Goal: Task Accomplishment & Management: Complete application form

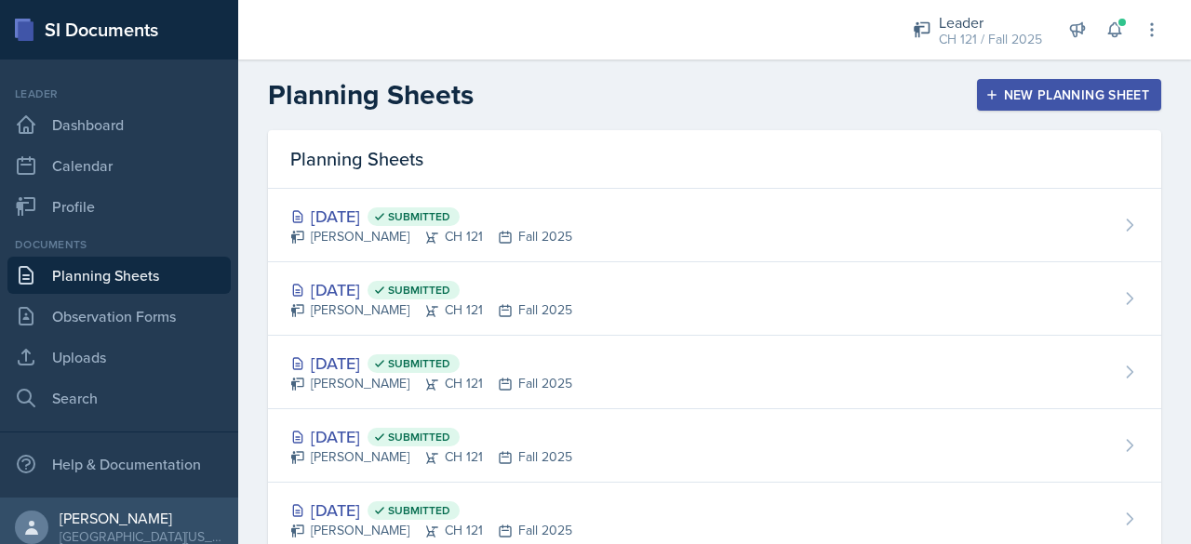
click at [1045, 92] on div "New Planning Sheet" at bounding box center [1069, 94] width 160 height 15
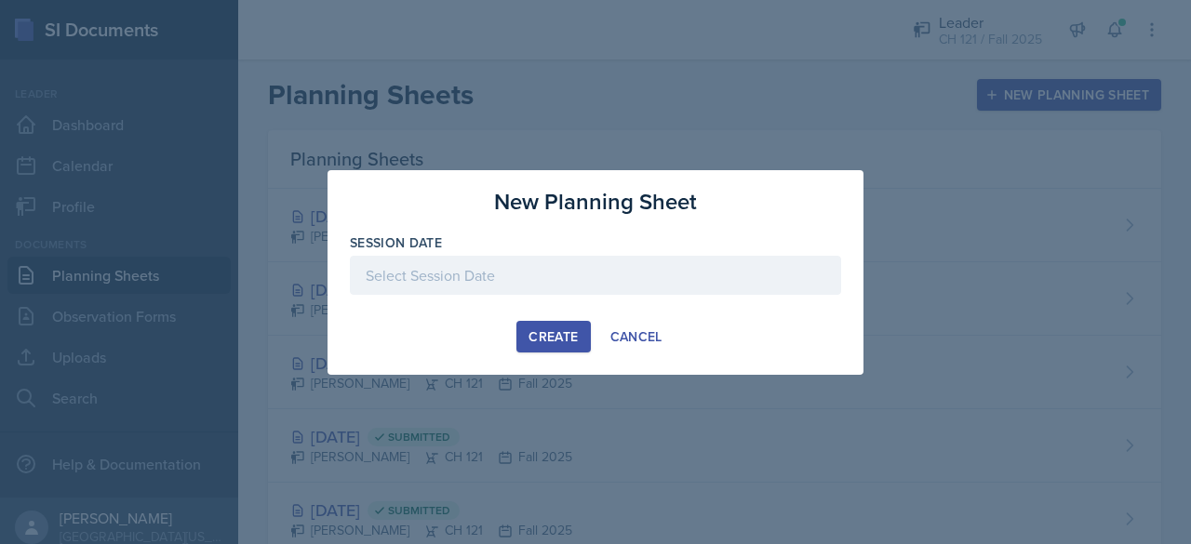
click at [664, 279] on div at bounding box center [595, 275] width 491 height 39
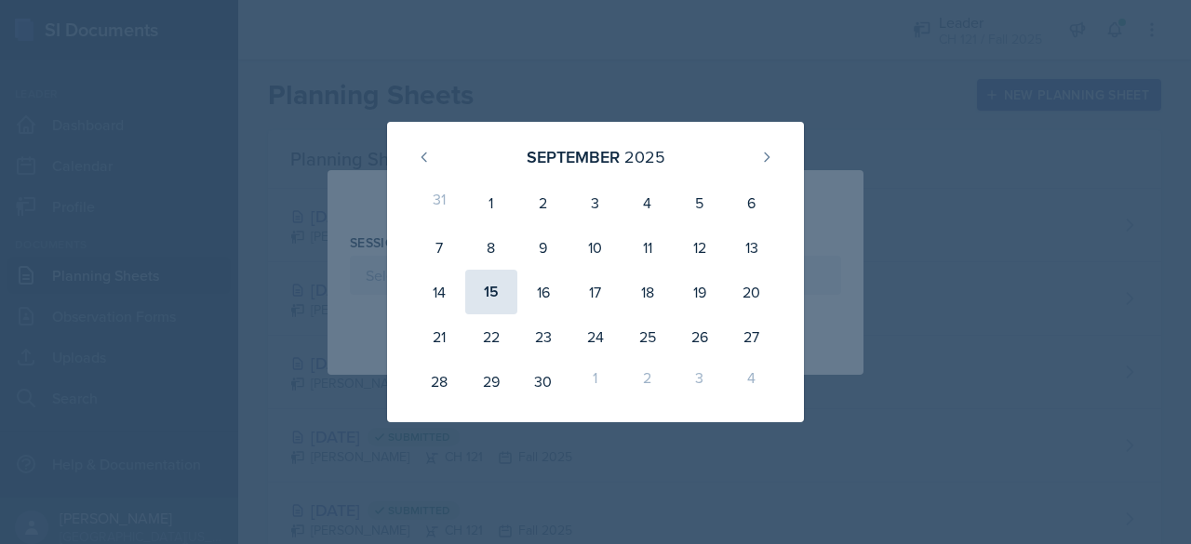
click at [478, 278] on div "15" at bounding box center [491, 292] width 52 height 45
type input "[DATE]"
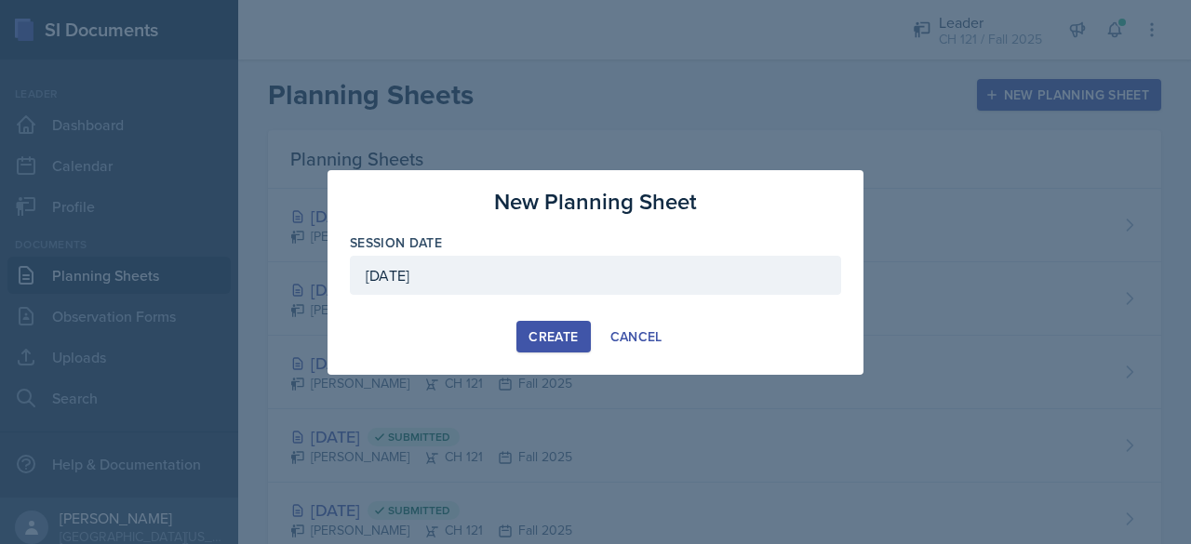
click at [561, 323] on button "Create" at bounding box center [553, 337] width 74 height 32
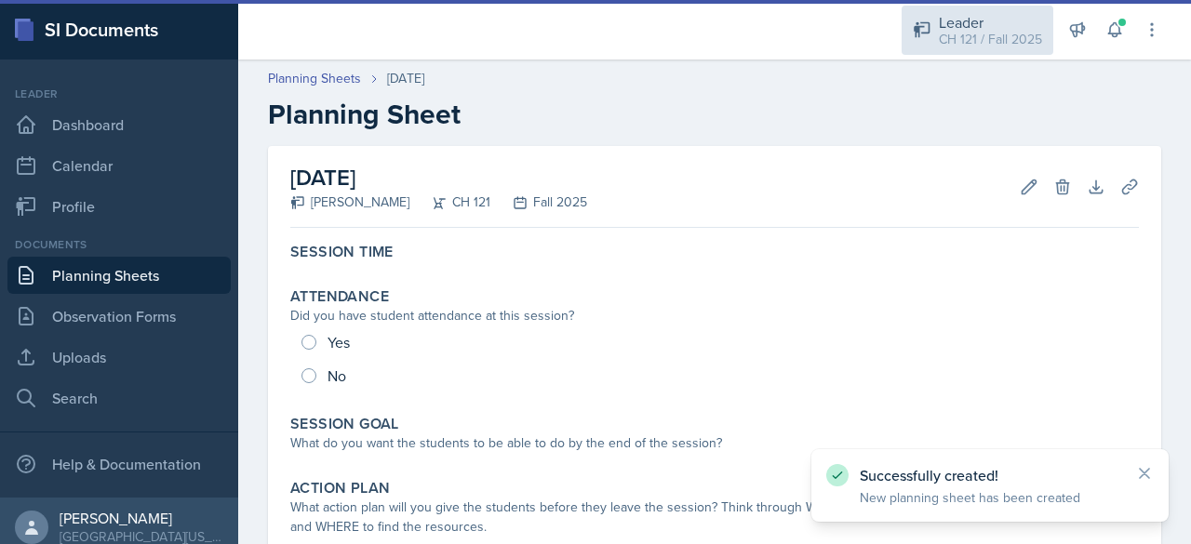
click at [986, 48] on div "CH 121 / Fall 2025" at bounding box center [990, 40] width 103 height 20
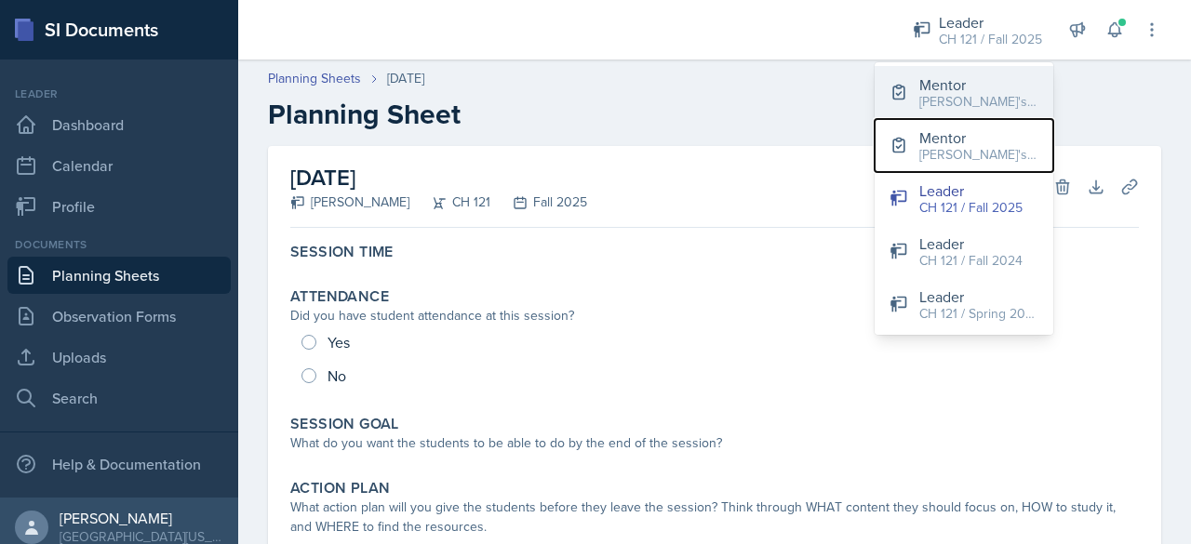
drag, startPoint x: 947, startPoint y: 146, endPoint x: 952, endPoint y: 98, distance: 48.6
click at [952, 98] on div "Mentor [PERSON_NAME]'s Groups / Fall 2025 Mentor Bella's Group / Spring 2025 Le…" at bounding box center [964, 198] width 179 height 273
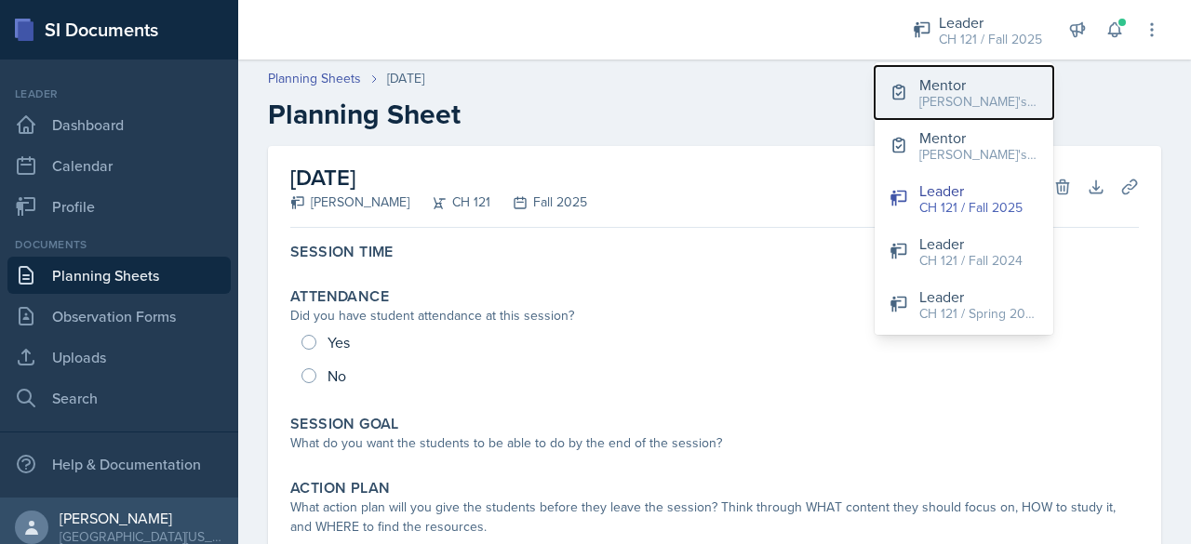
click at [952, 98] on div "[PERSON_NAME]'s Groups / Fall 2025" at bounding box center [978, 102] width 119 height 20
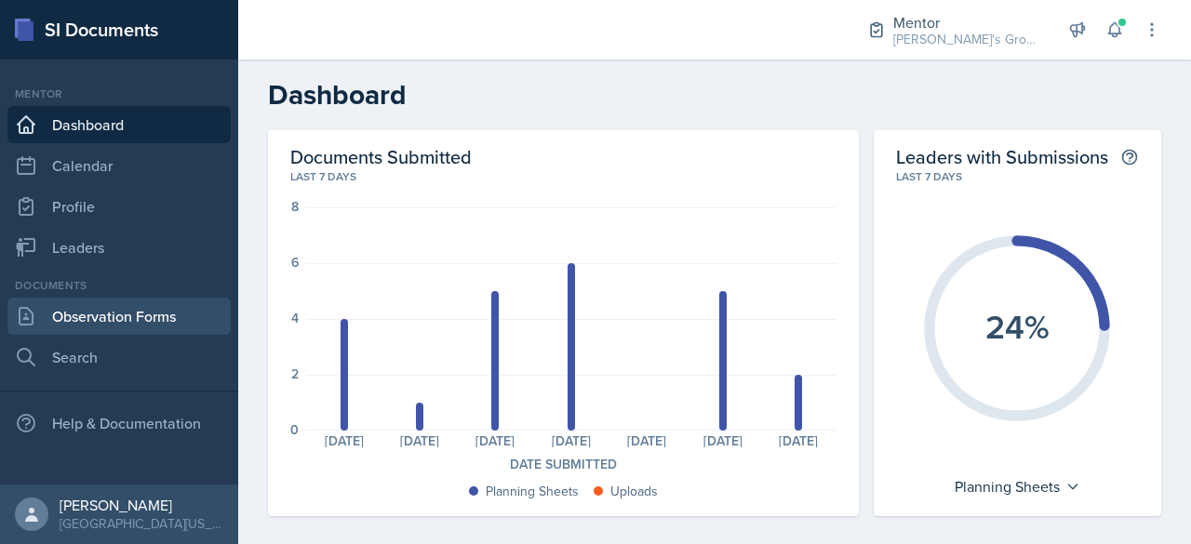
click at [124, 302] on link "Observation Forms" at bounding box center [118, 316] width 223 height 37
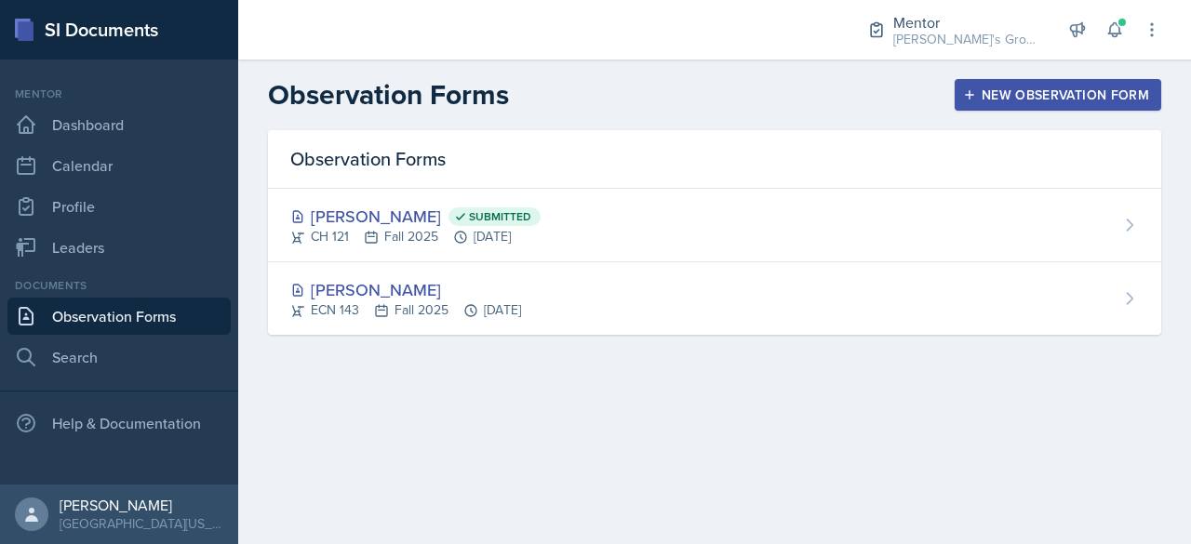
click at [1039, 104] on button "New Observation Form" at bounding box center [1058, 95] width 207 height 32
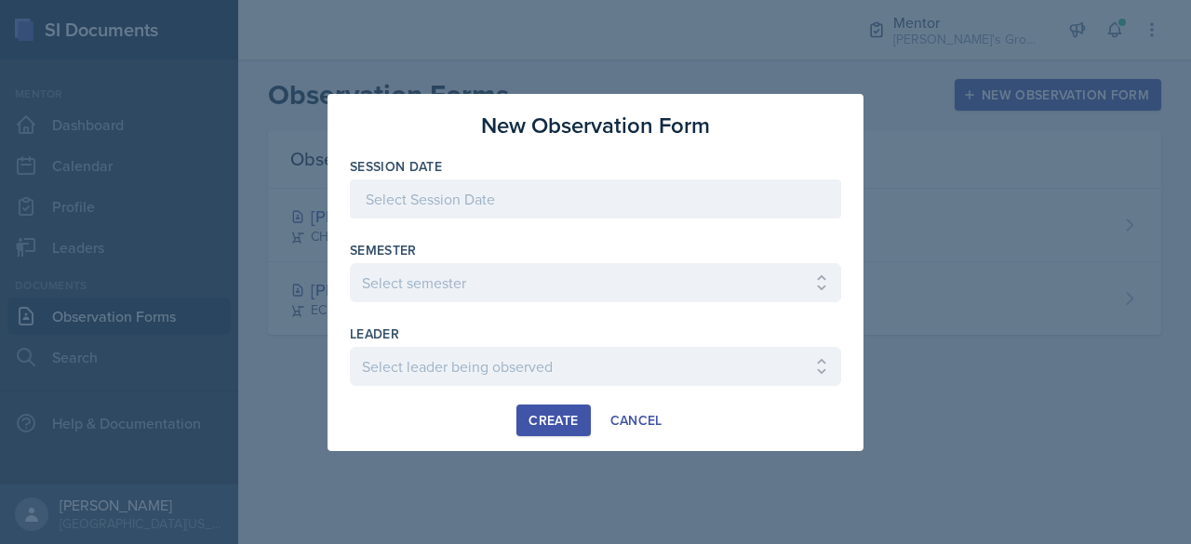
click at [625, 213] on div at bounding box center [595, 199] width 491 height 39
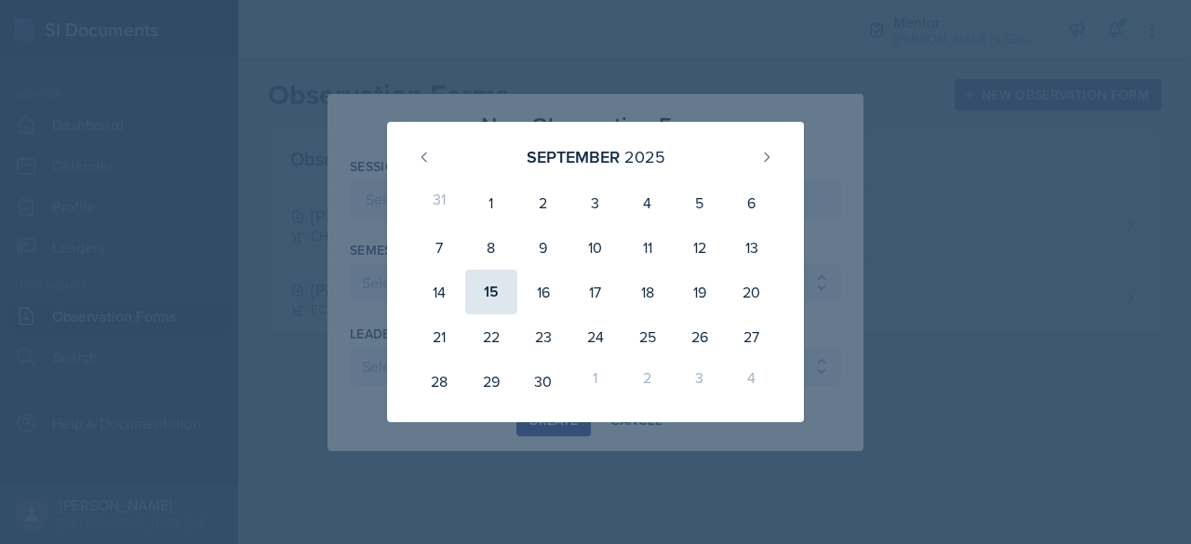
click at [489, 296] on div "15" at bounding box center [491, 292] width 52 height 45
type input "[DATE]"
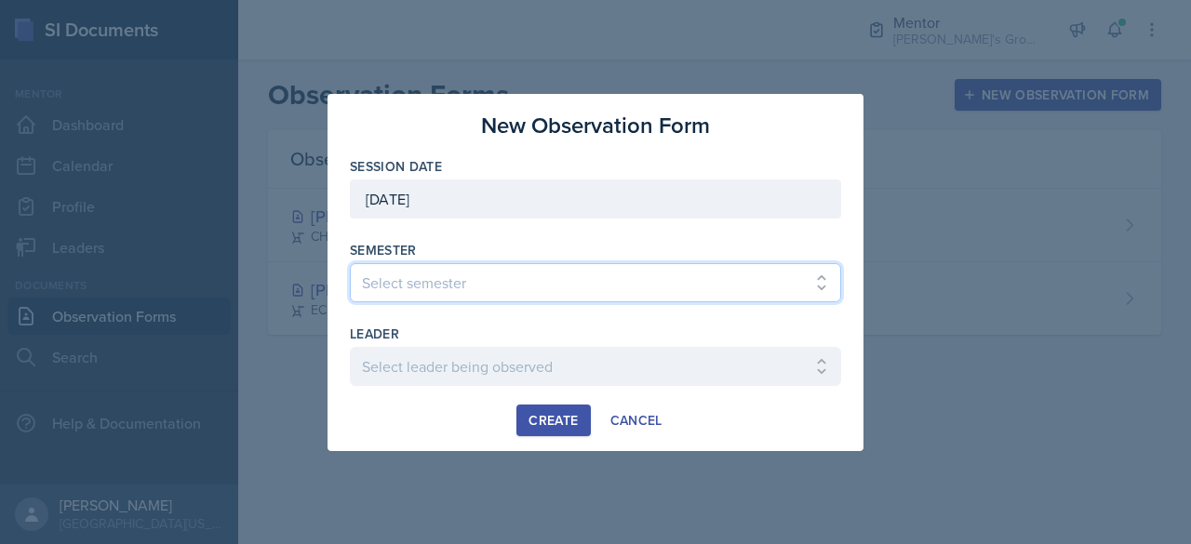
click at [530, 276] on select "Select semester All Fall 2021 Spring 2022 Fall 2022 Fall 2023 Spring 2023 Sprin…" at bounding box center [595, 282] width 491 height 39
select select "19fb88f7-c89b-4031-b5a0-458fd49807a1"
click at [350, 263] on select "Select semester All Fall 2021 Spring 2022 Fall 2022 Fall 2023 Spring 2023 Sprin…" at bounding box center [595, 282] width 491 height 39
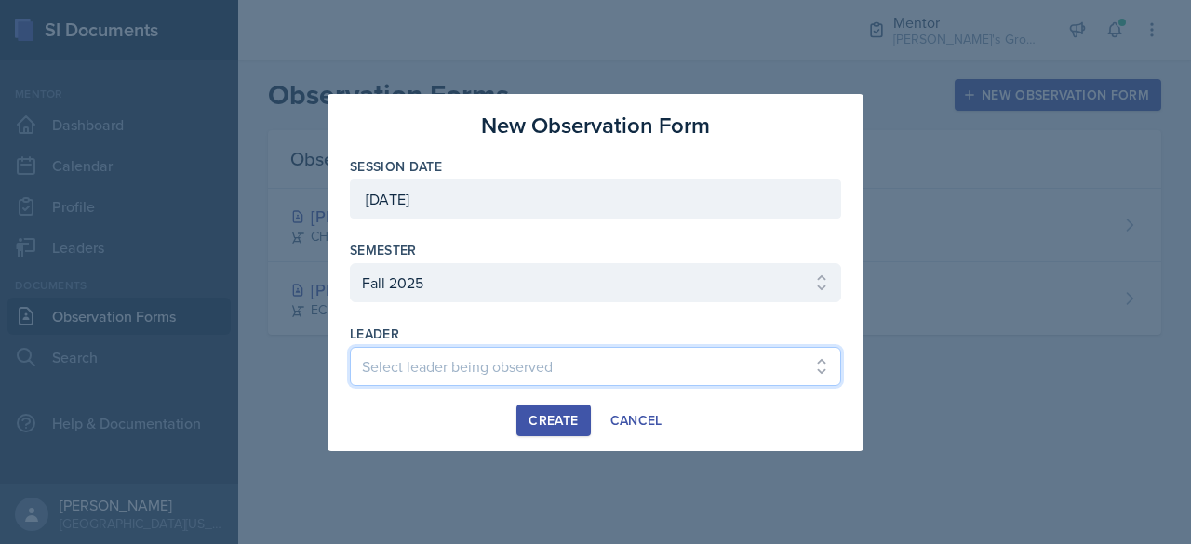
click at [462, 355] on select "Select leader being observed [PERSON_NAME] / [PERSON_NAME]/[DATE] / [PERSON_NAM…" at bounding box center [595, 366] width 491 height 39
select select "863e49d2-0b18-47d8-b608-ec3528e83138"
click at [350, 347] on select "Select leader being observed [PERSON_NAME] / [PERSON_NAME]/[DATE] / [PERSON_NAM…" at bounding box center [595, 366] width 491 height 39
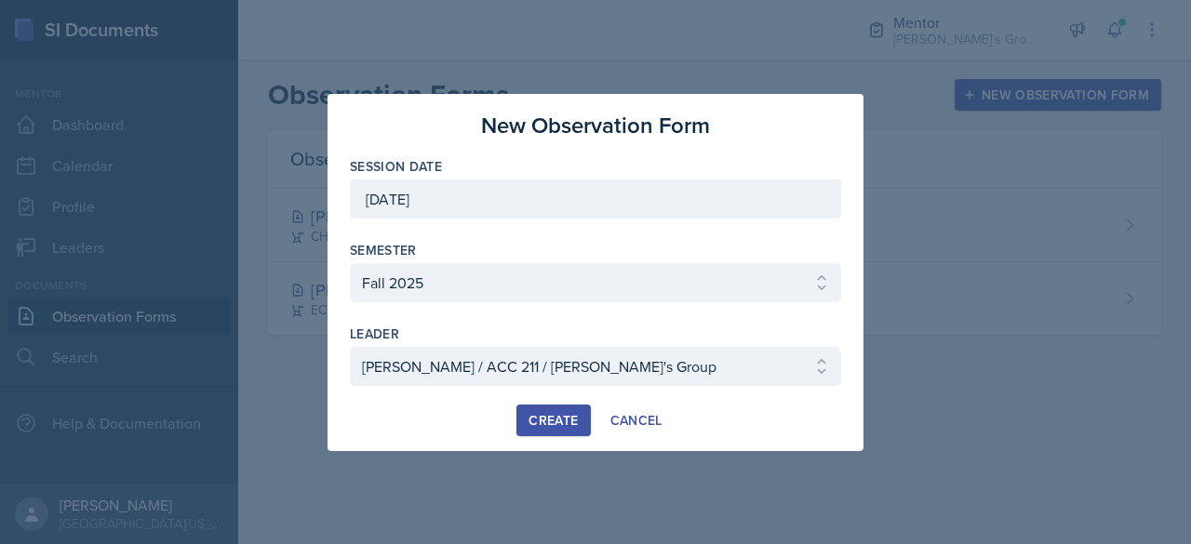
click at [551, 436] on div "New Observation Form Session Date [DATE] [DATE] 31 1 2 3 4 5 6 7 8 9 10 11 12 1…" at bounding box center [596, 272] width 536 height 357
click at [553, 418] on div "Create" at bounding box center [553, 420] width 49 height 15
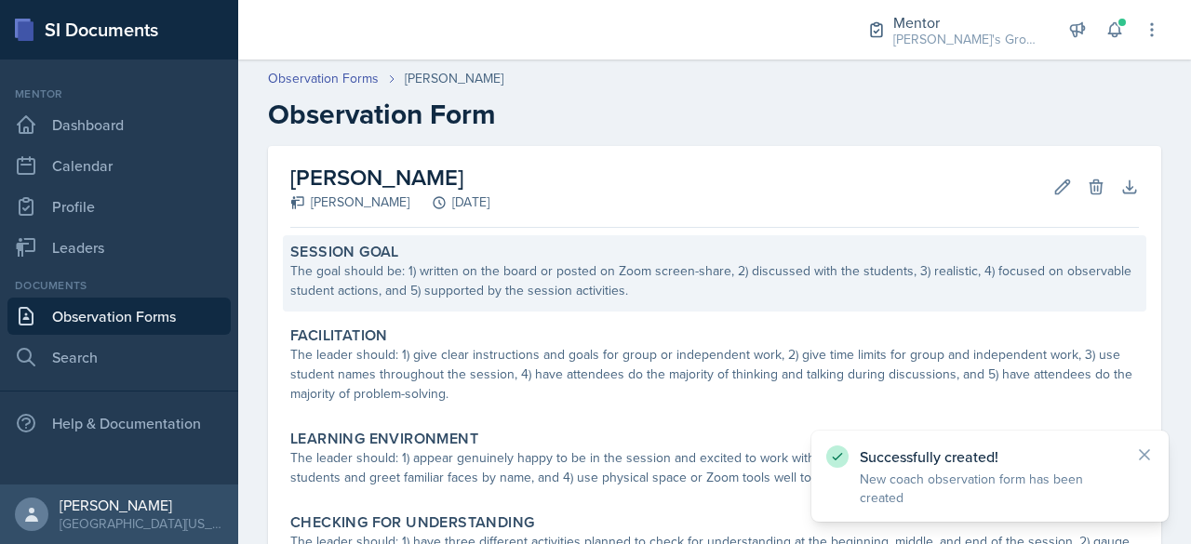
click at [493, 280] on div "The goal should be: 1) written on the board or posted on Zoom screen-share, 2) …" at bounding box center [714, 280] width 849 height 39
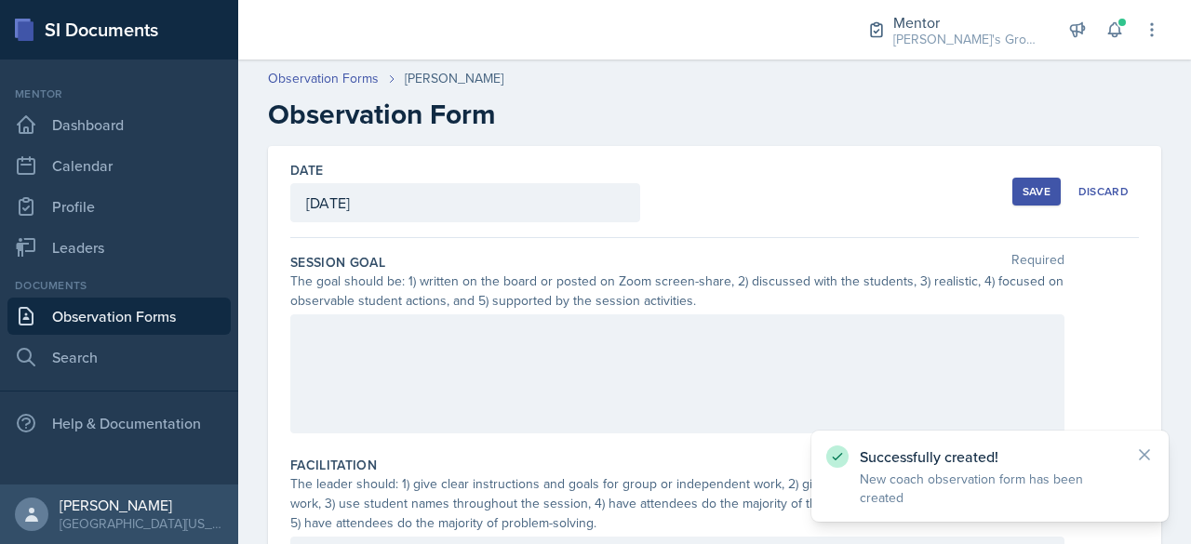
click at [494, 319] on div at bounding box center [677, 374] width 774 height 119
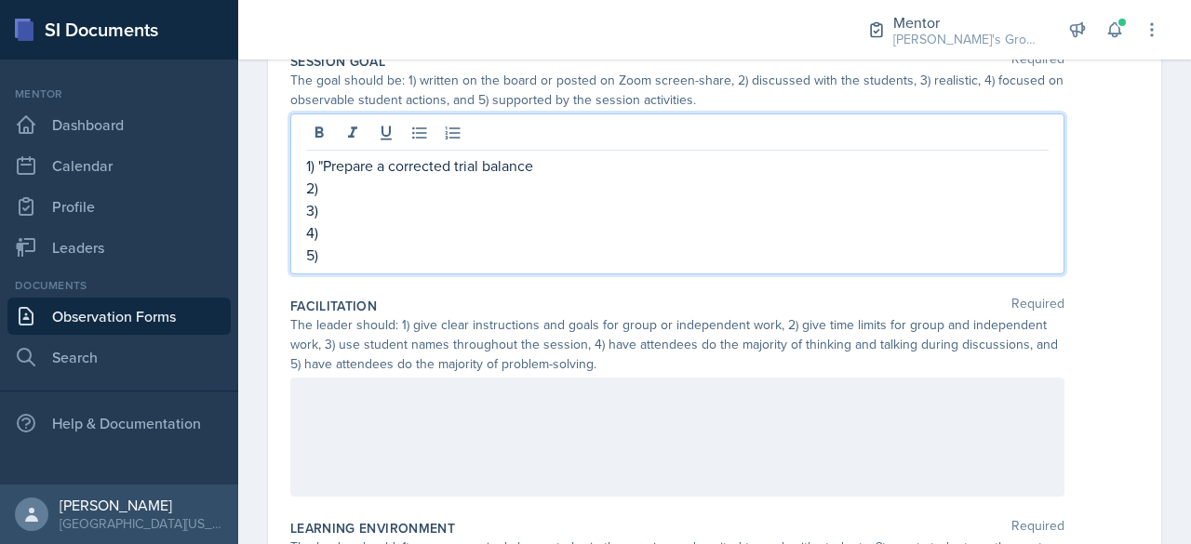
scroll to position [208, 0]
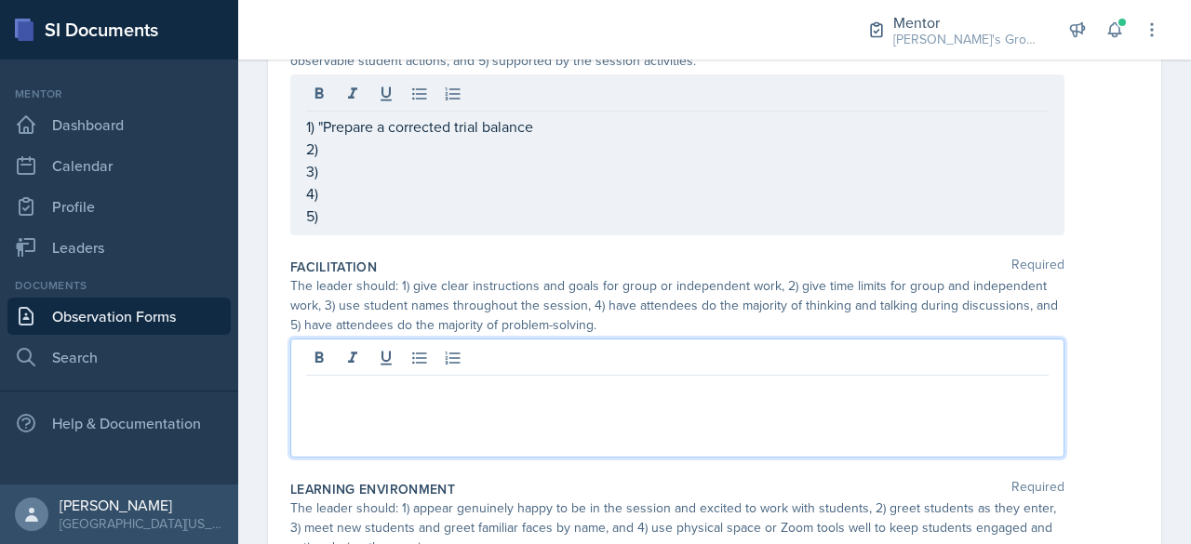
click at [562, 391] on p at bounding box center [677, 391] width 743 height 22
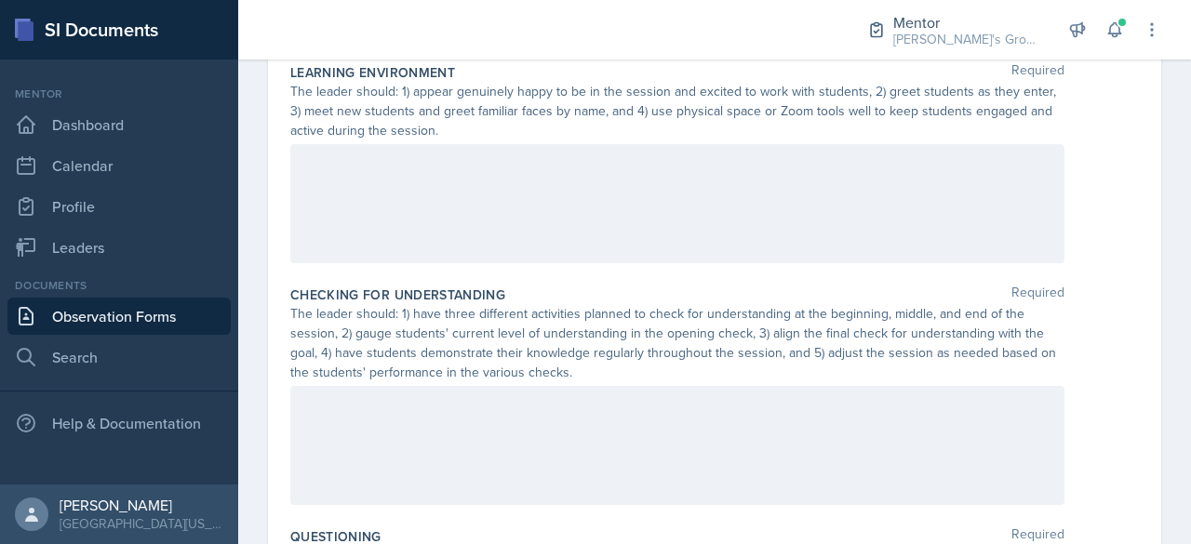
click at [561, 189] on div at bounding box center [677, 203] width 774 height 119
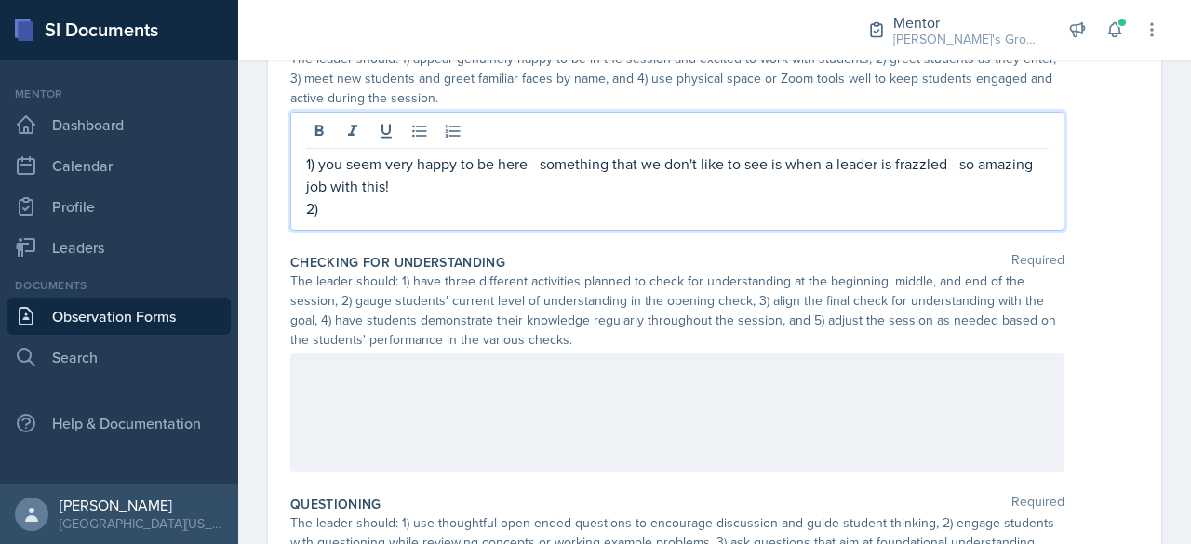
scroll to position [635, 0]
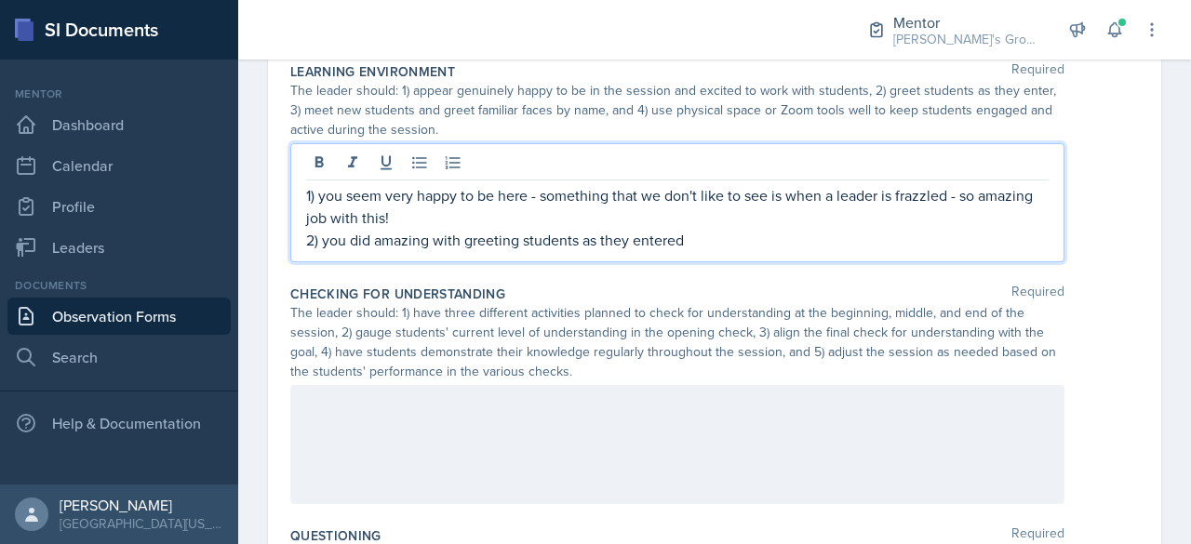
click at [518, 425] on div at bounding box center [677, 444] width 774 height 119
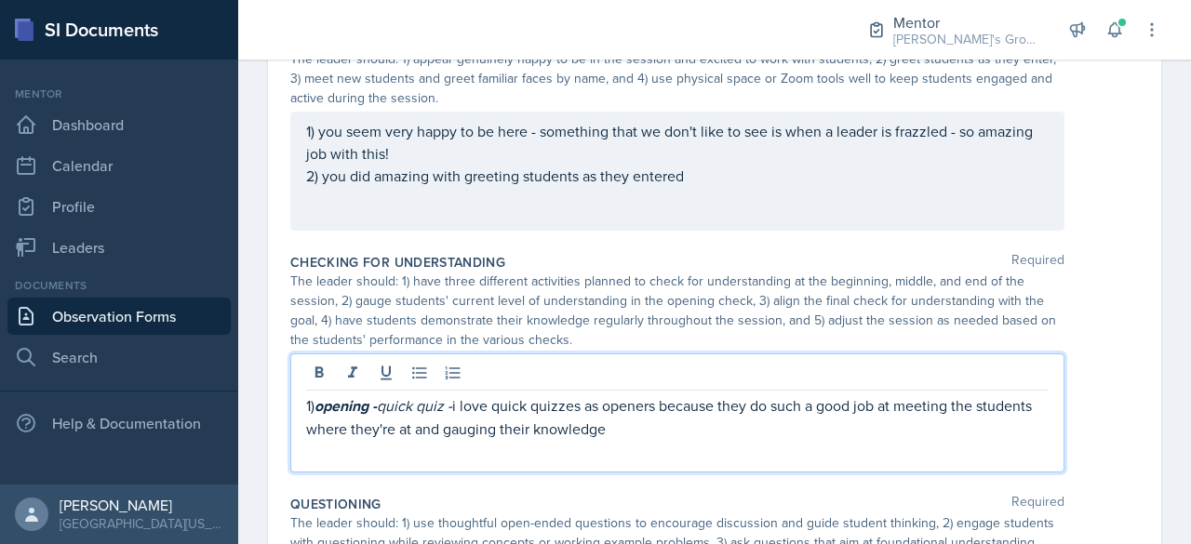
click at [452, 397] on em "quick quiz -" at bounding box center [414, 405] width 75 height 20
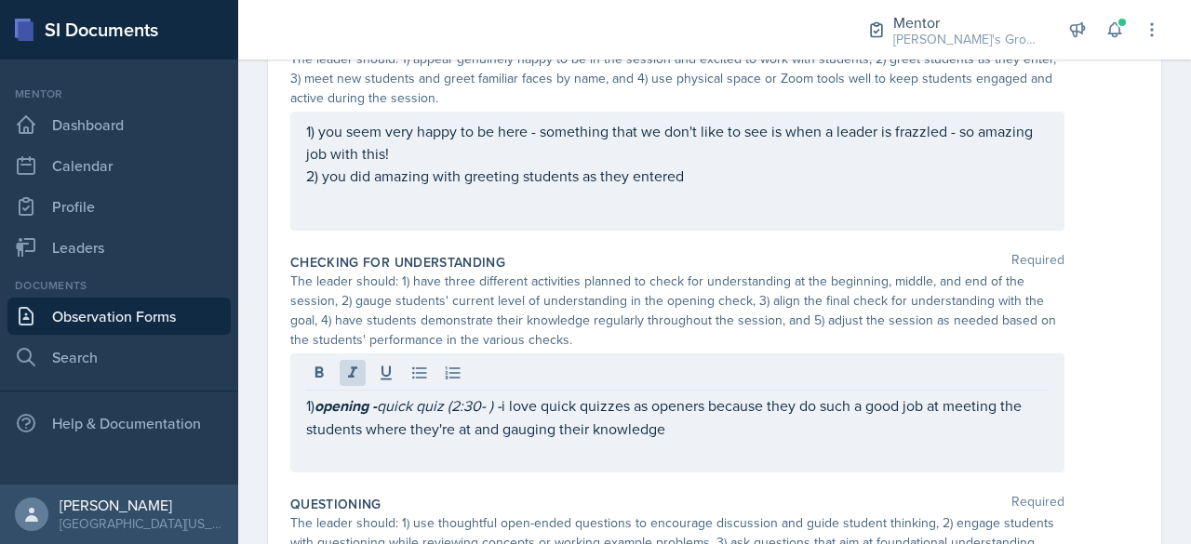
click at [570, 464] on div "1) opening - quick quiz (2:30- ) - i love quick quizzes as openers because they…" at bounding box center [677, 413] width 774 height 119
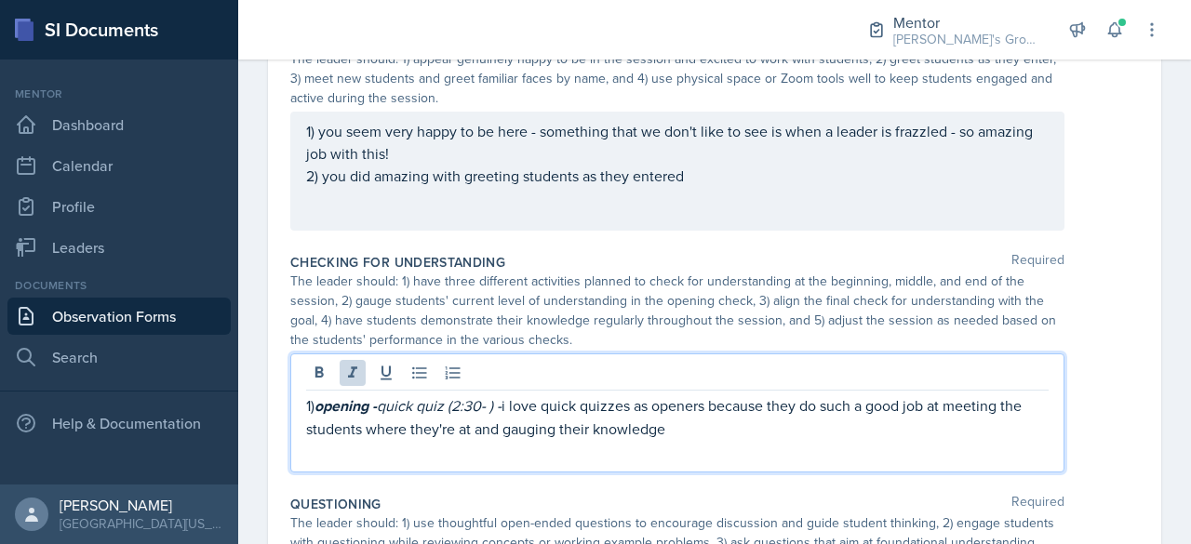
click at [515, 445] on p at bounding box center [677, 451] width 743 height 22
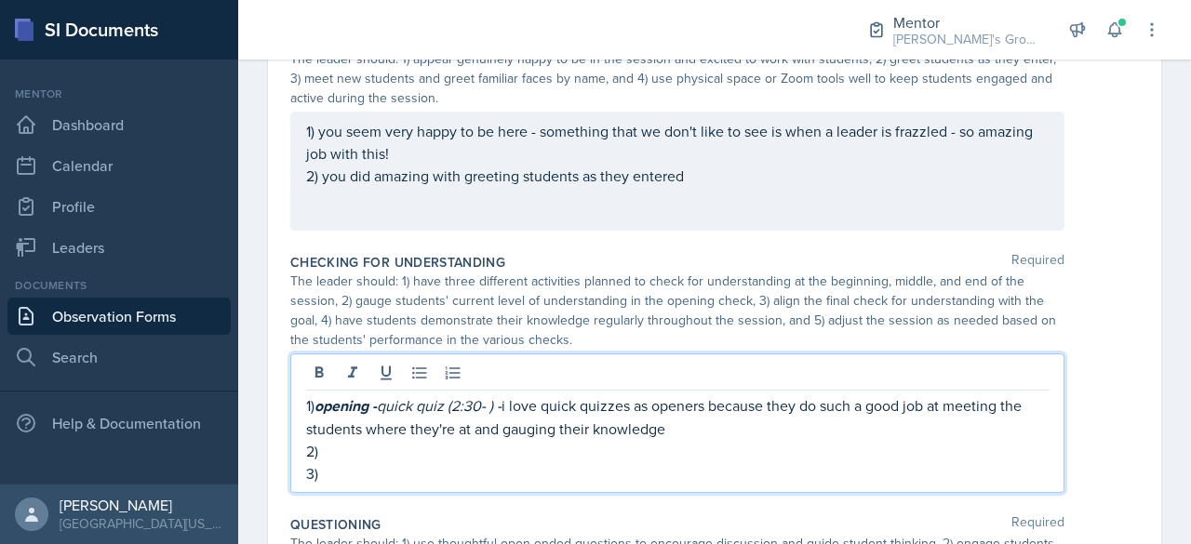
click at [515, 445] on p "2)" at bounding box center [677, 451] width 743 height 22
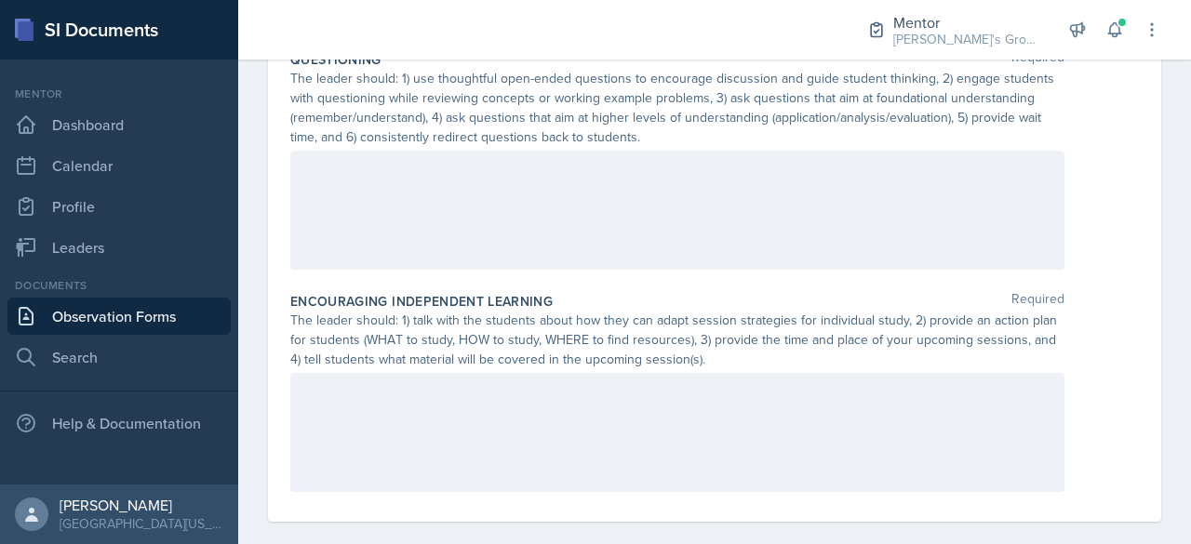
scroll to position [1201, 0]
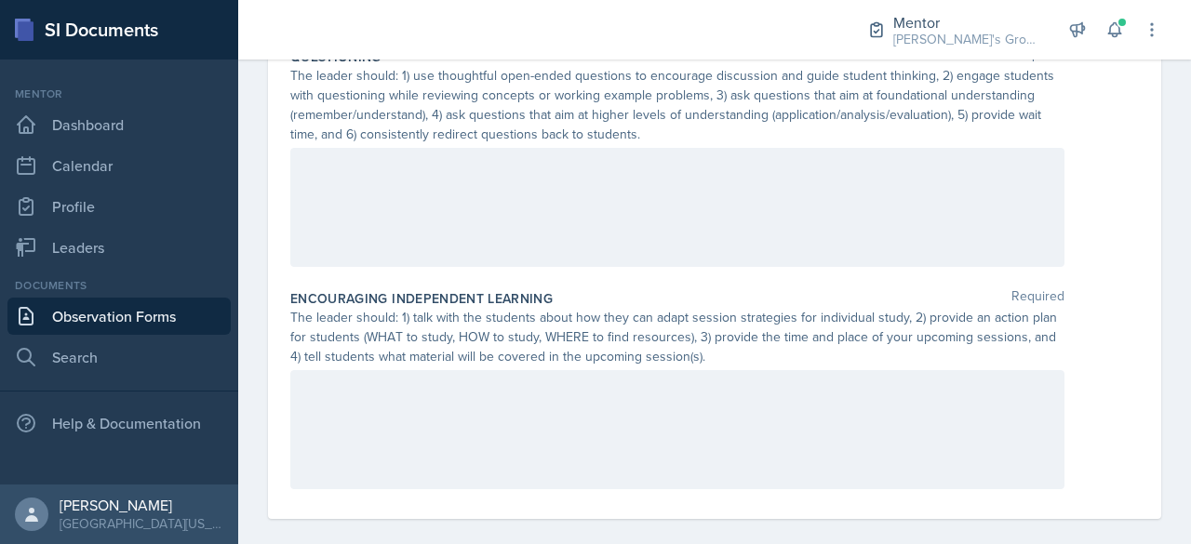
click at [495, 235] on div at bounding box center [677, 207] width 774 height 119
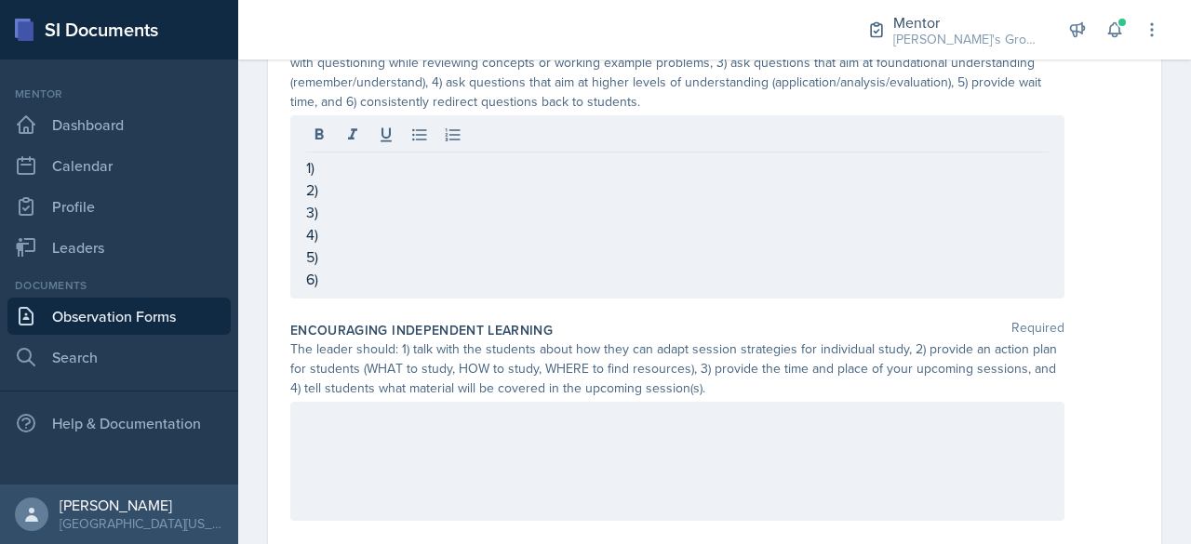
click at [455, 440] on div at bounding box center [677, 461] width 774 height 119
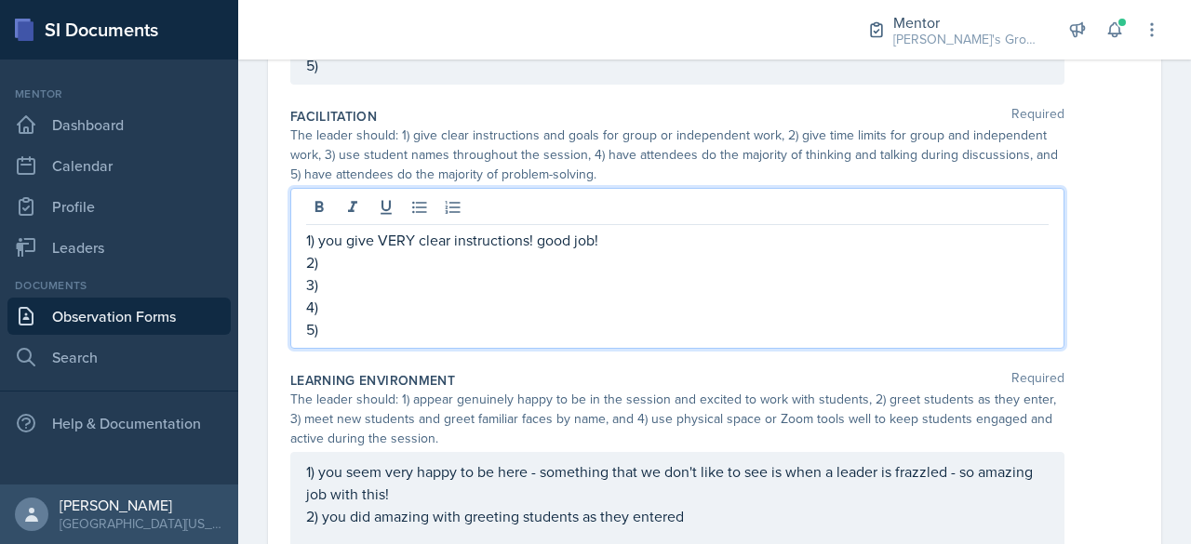
scroll to position [391, 0]
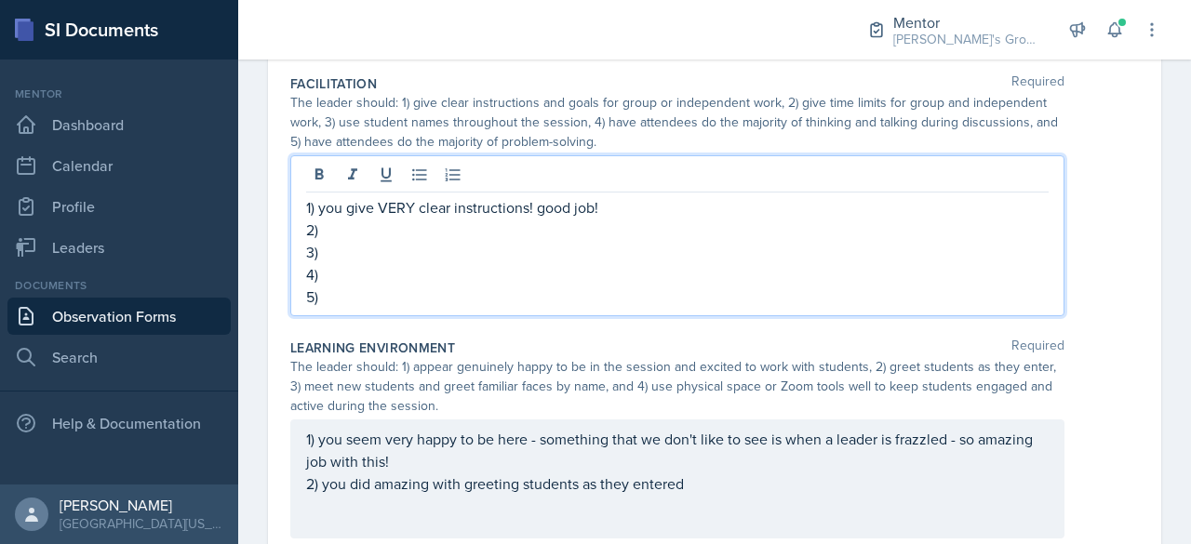
click at [499, 229] on p "2)" at bounding box center [677, 230] width 743 height 22
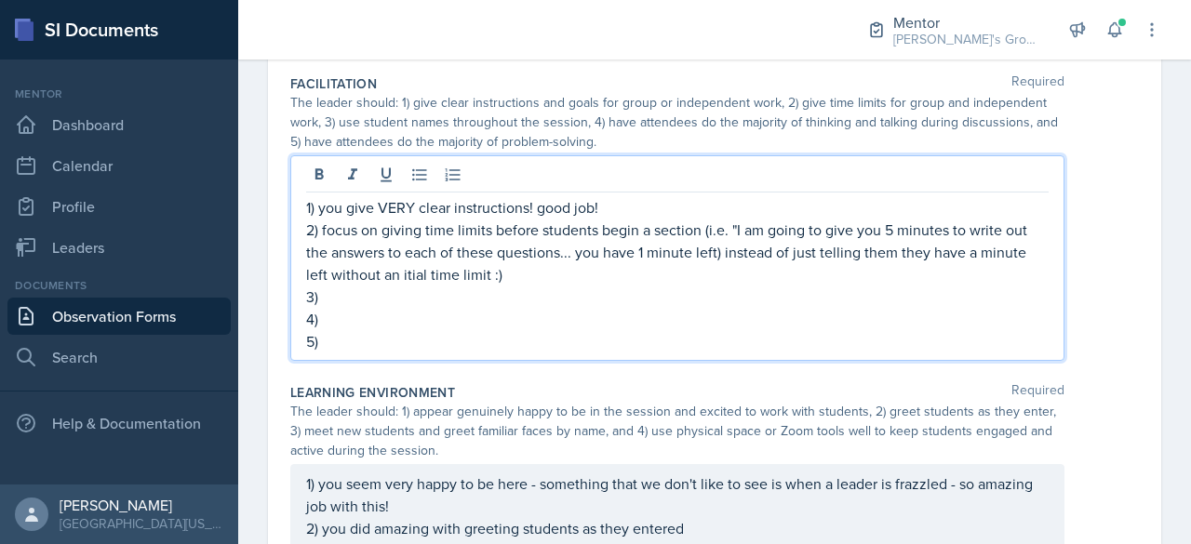
click at [484, 292] on p "3)" at bounding box center [677, 297] width 743 height 22
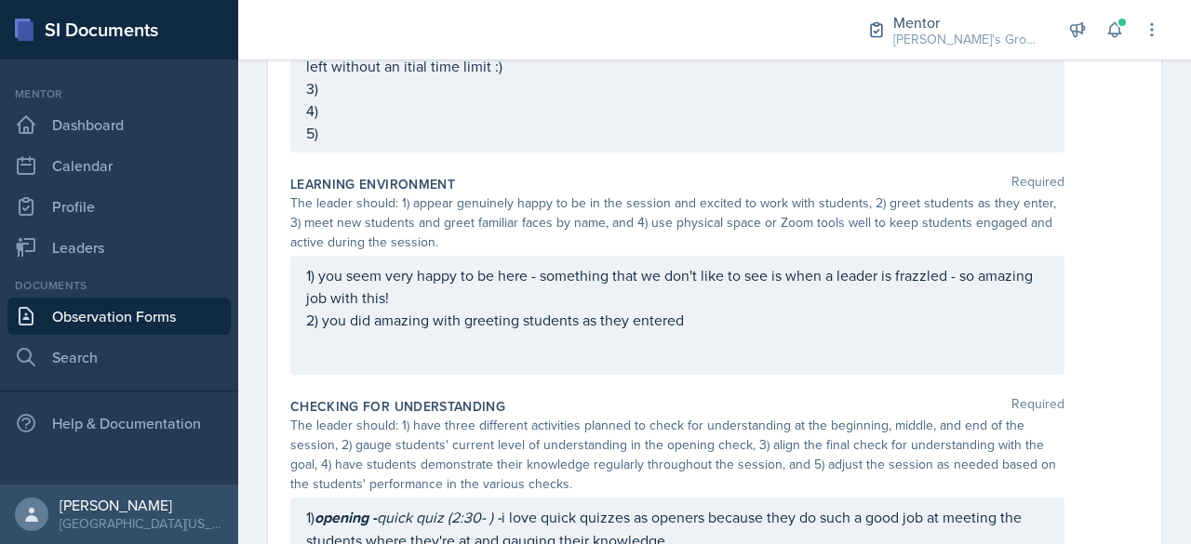
click at [491, 357] on div "1) you seem very happy to be here - something that we don't like to see is when…" at bounding box center [677, 315] width 774 height 119
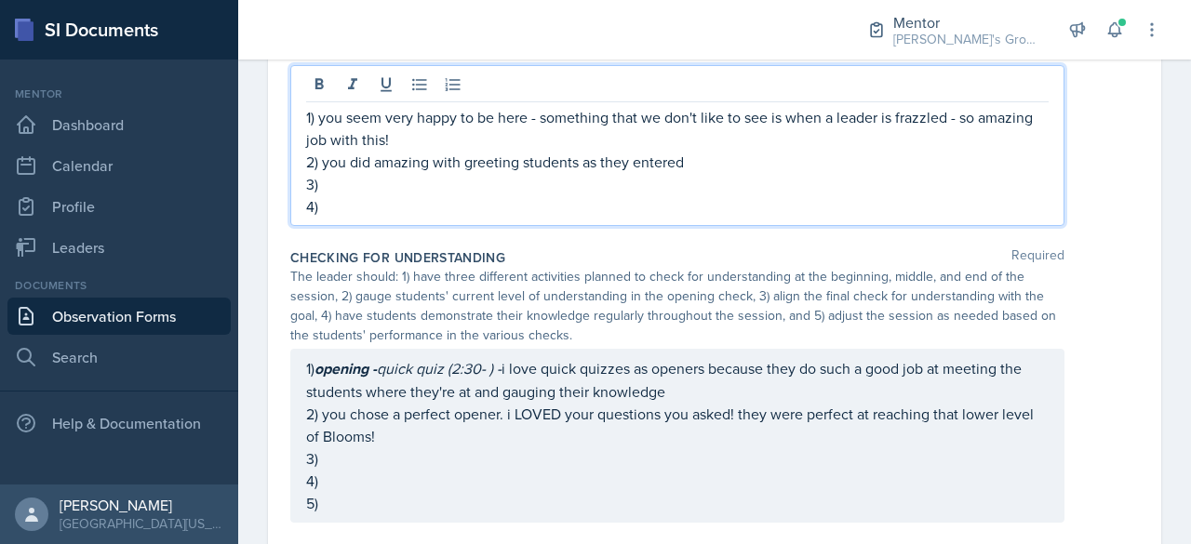
scroll to position [757, 0]
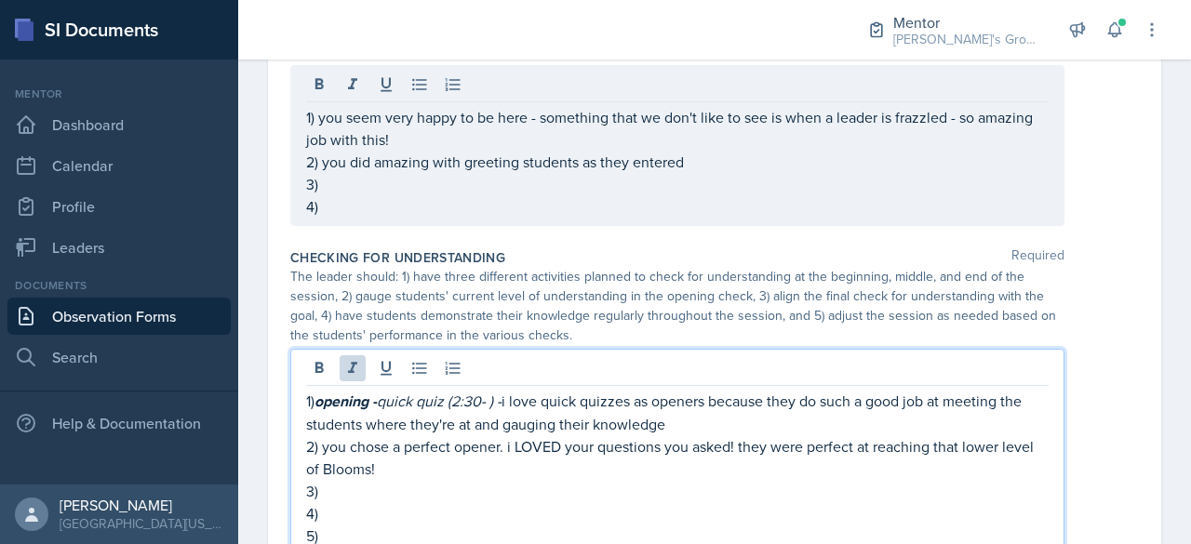
click at [499, 373] on div "1) opening - quick quiz (2:30- ) - i love quick quizzes as openers because they…" at bounding box center [677, 452] width 774 height 207
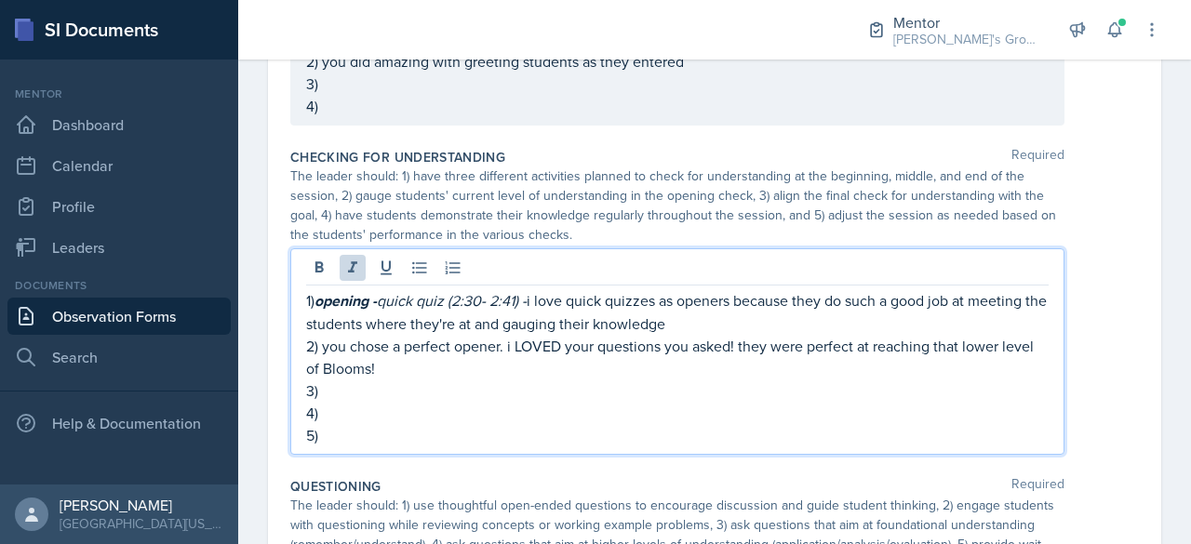
scroll to position [830, 0]
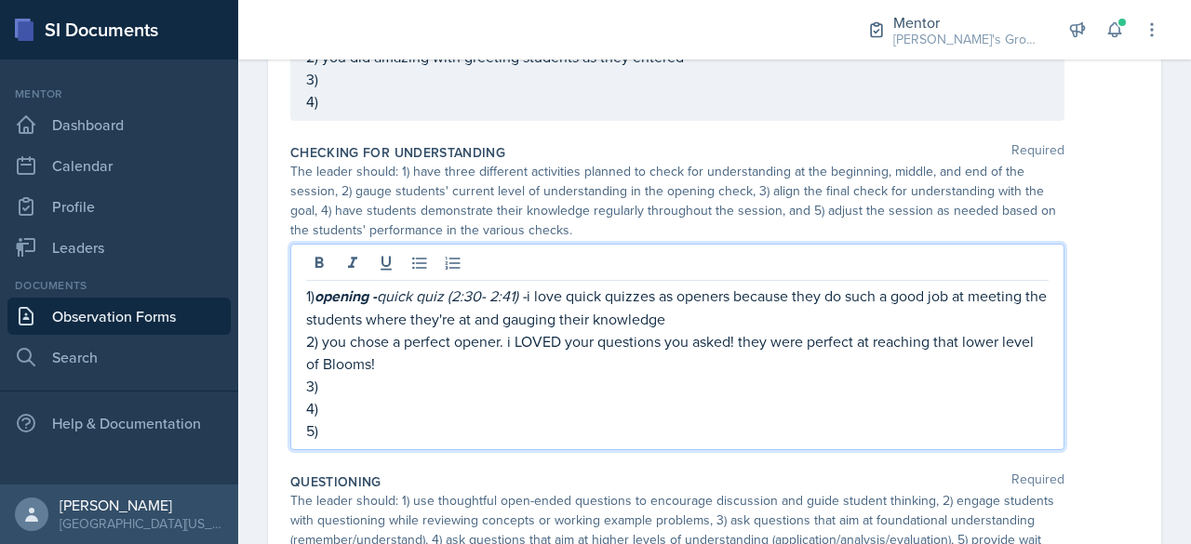
click at [503, 408] on p "4)" at bounding box center [677, 408] width 743 height 22
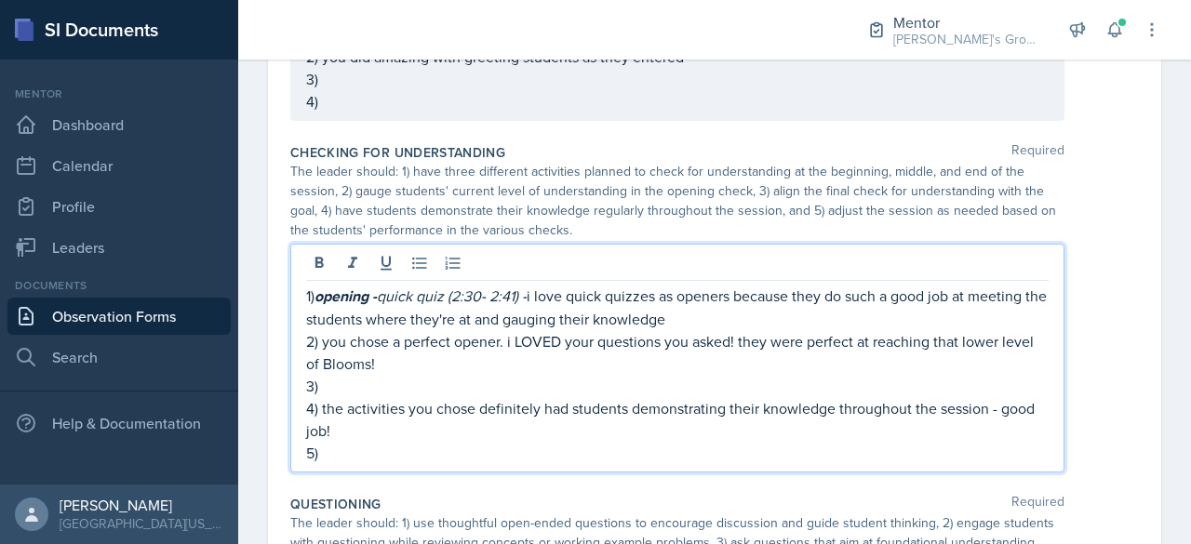
click at [798, 325] on p "1) opening - quick quiz (2:30- 2:41) - i love quick quizzes as openers because …" at bounding box center [677, 308] width 743 height 46
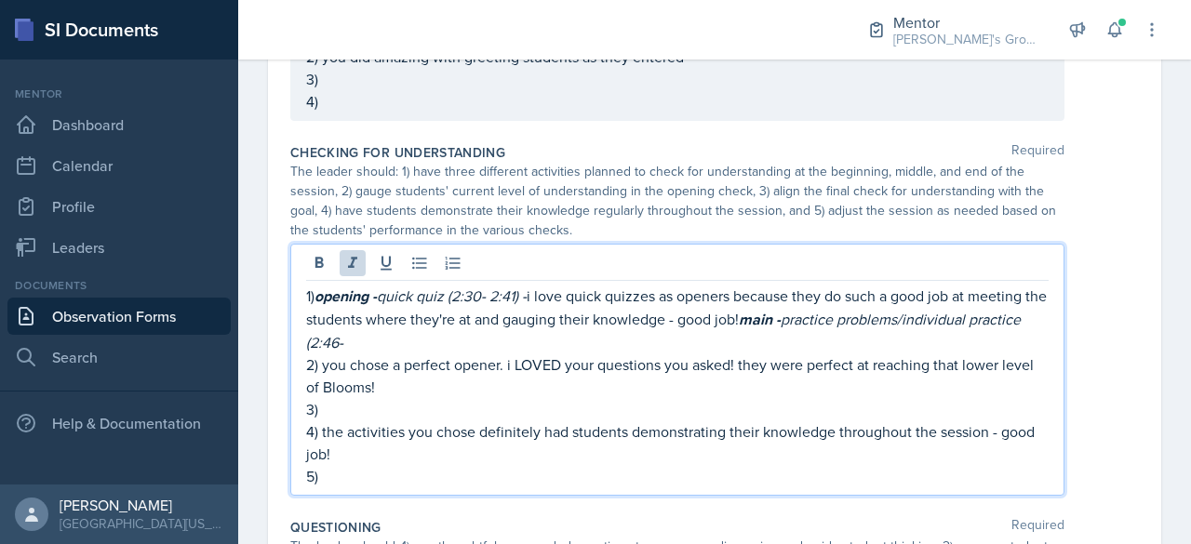
click at [493, 295] on em "quick quiz (2:30- 2:41) -" at bounding box center [452, 296] width 150 height 20
click at [596, 343] on p "1) opening - quick quiz (2:30-2:41) - i love quick quizzes as openers because t…" at bounding box center [677, 319] width 743 height 69
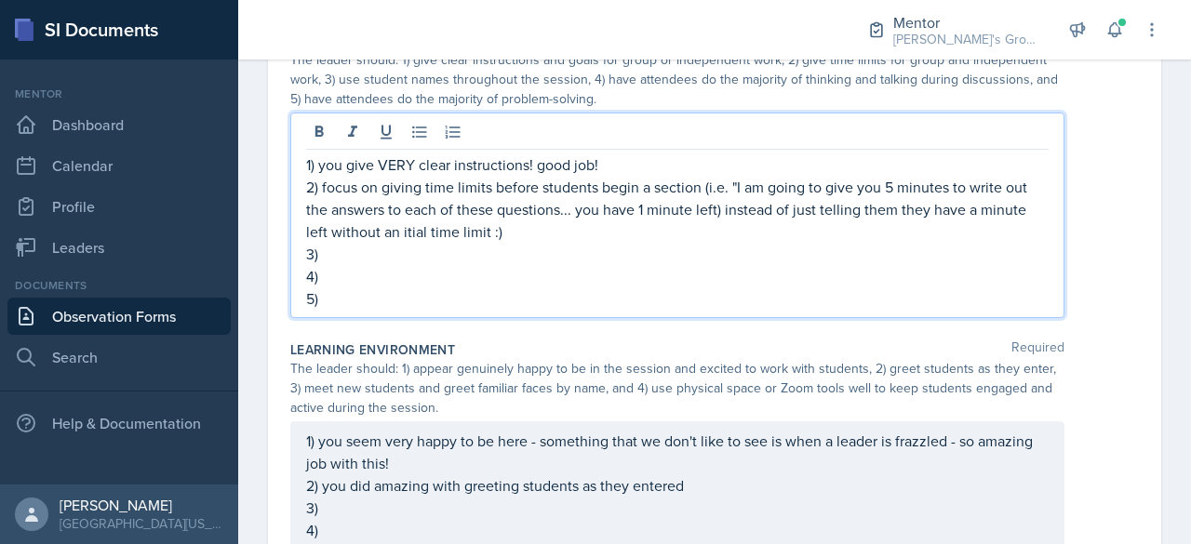
scroll to position [466, 0]
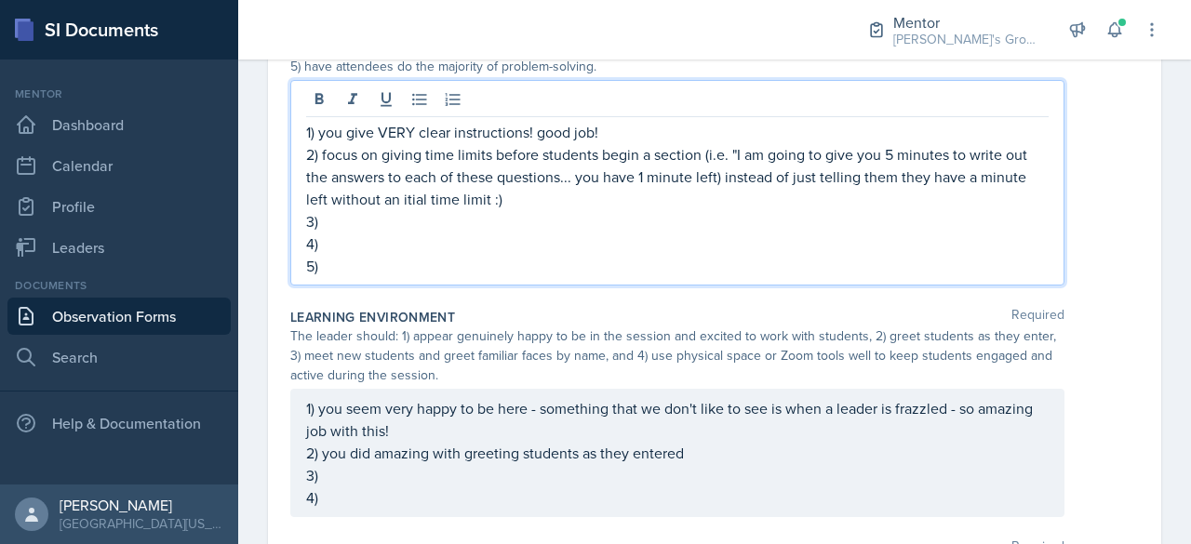
click at [574, 201] on p "2) focus on giving time limits before students begin a section (i.e. "I am goin…" at bounding box center [677, 176] width 743 height 67
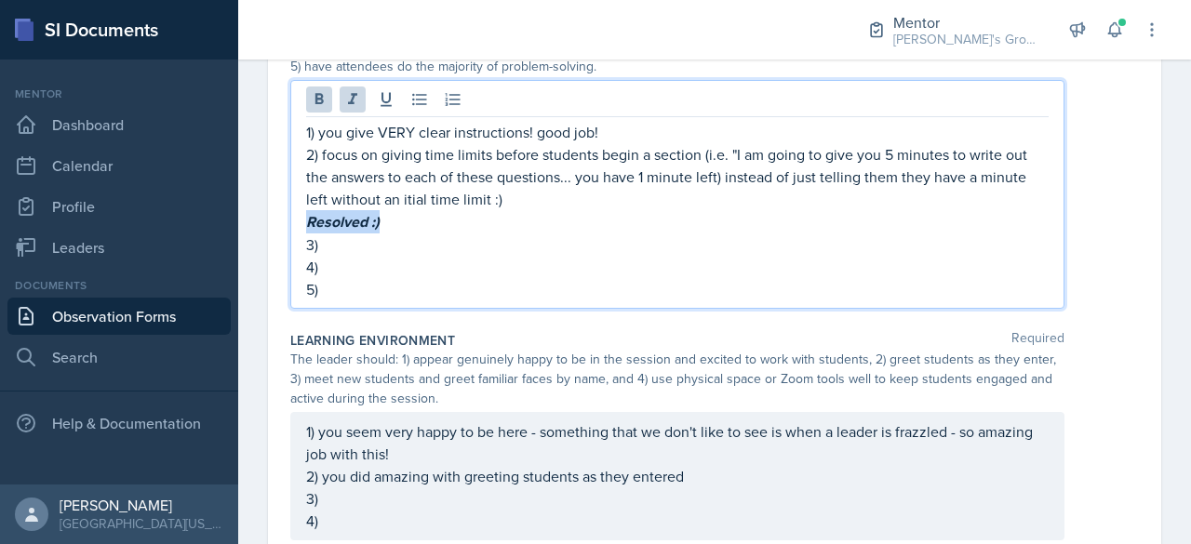
drag, startPoint x: 414, startPoint y: 230, endPoint x: 298, endPoint y: 230, distance: 116.3
click at [298, 230] on div "1) you give VERY clear instructions! good job! 2) focus on giving time limits b…" at bounding box center [677, 194] width 774 height 229
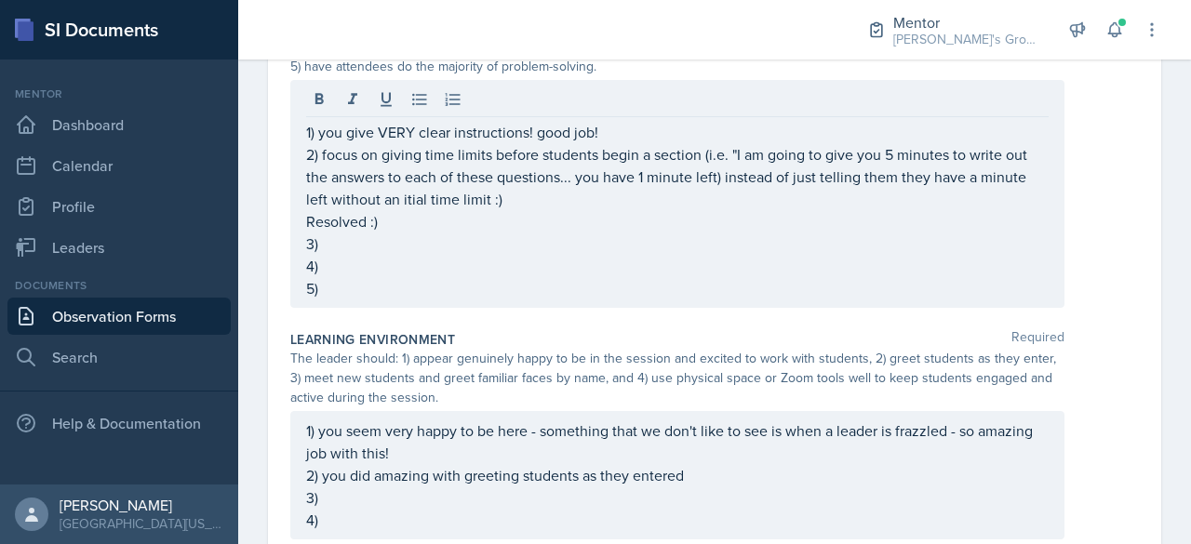
click at [298, 230] on div "1) you give VERY clear instructions! good job! 2) focus on giving time limits b…" at bounding box center [677, 194] width 774 height 228
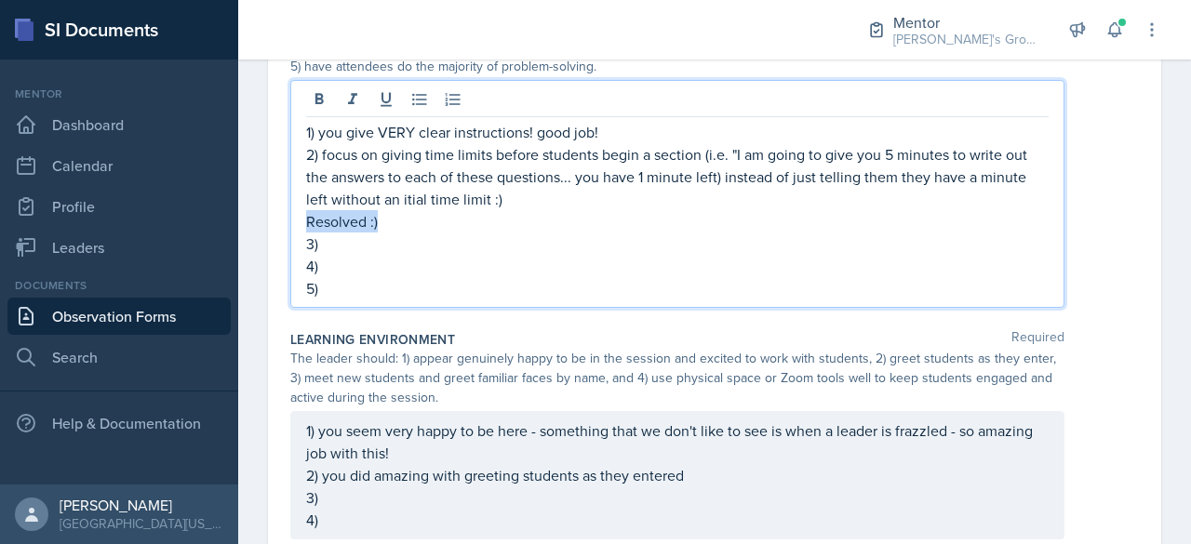
click at [307, 211] on p "Resolved :)" at bounding box center [677, 221] width 743 height 22
click at [417, 221] on p "***Resolved :)" at bounding box center [677, 221] width 743 height 22
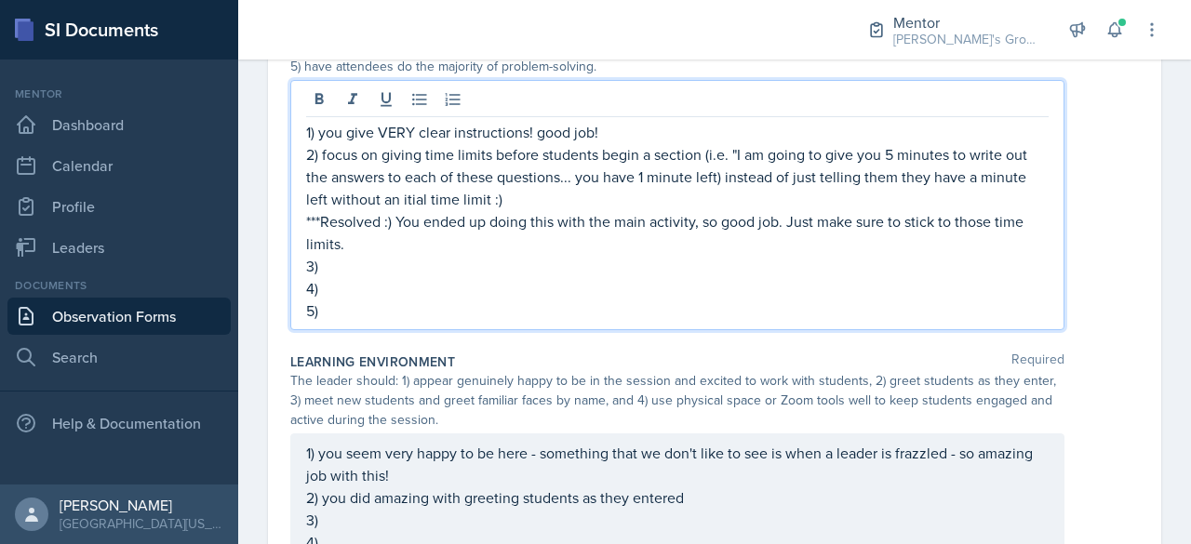
click at [523, 303] on p "5)" at bounding box center [677, 311] width 743 height 22
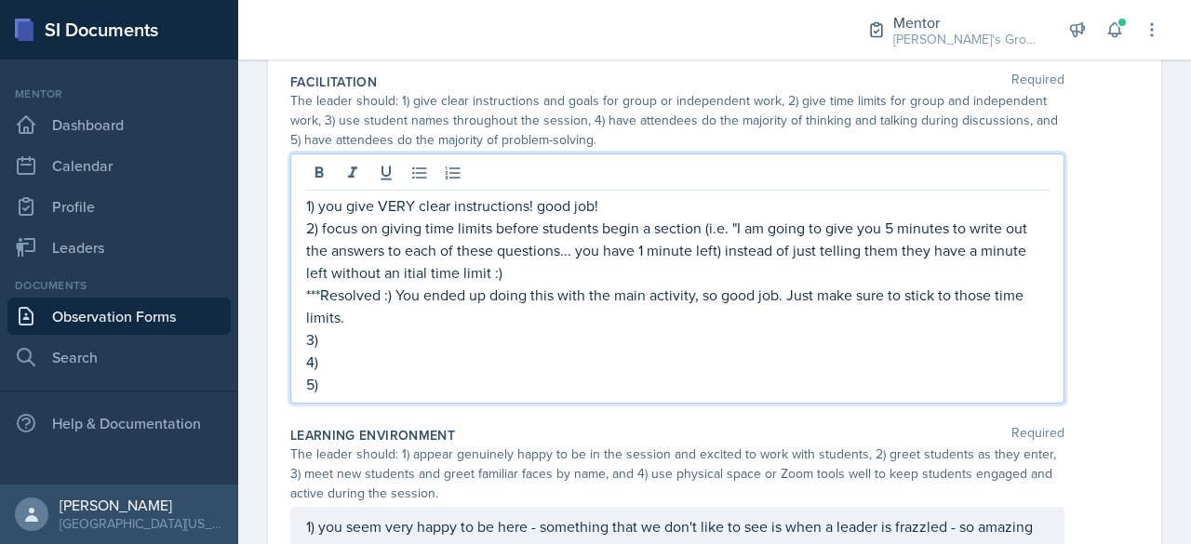
scroll to position [389, 0]
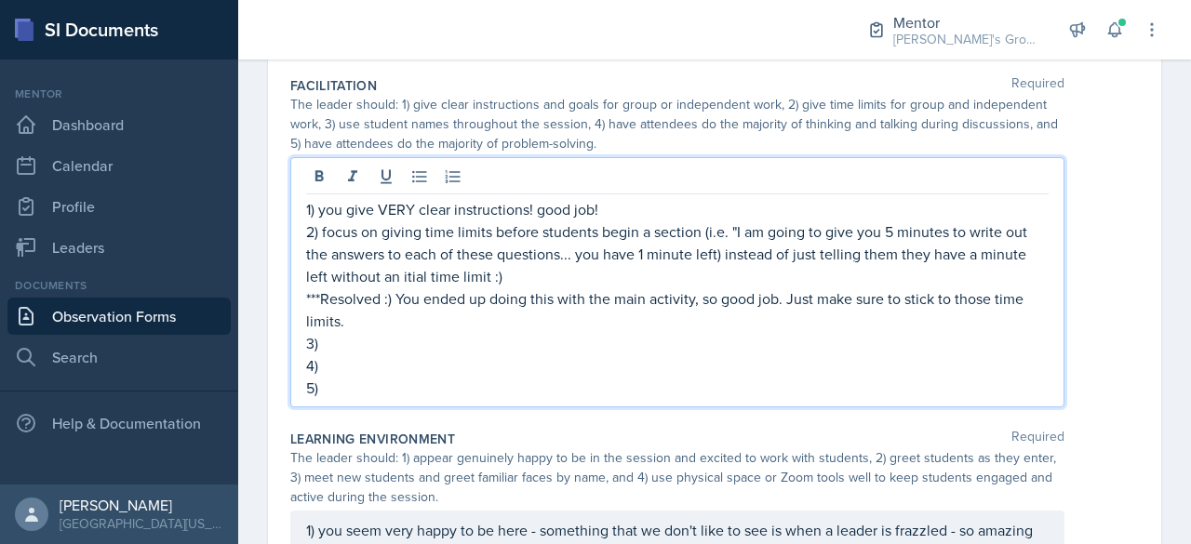
click at [560, 327] on p "***Resolved :) You ended up doing this with the main activity, so good job. Jus…" at bounding box center [677, 310] width 743 height 45
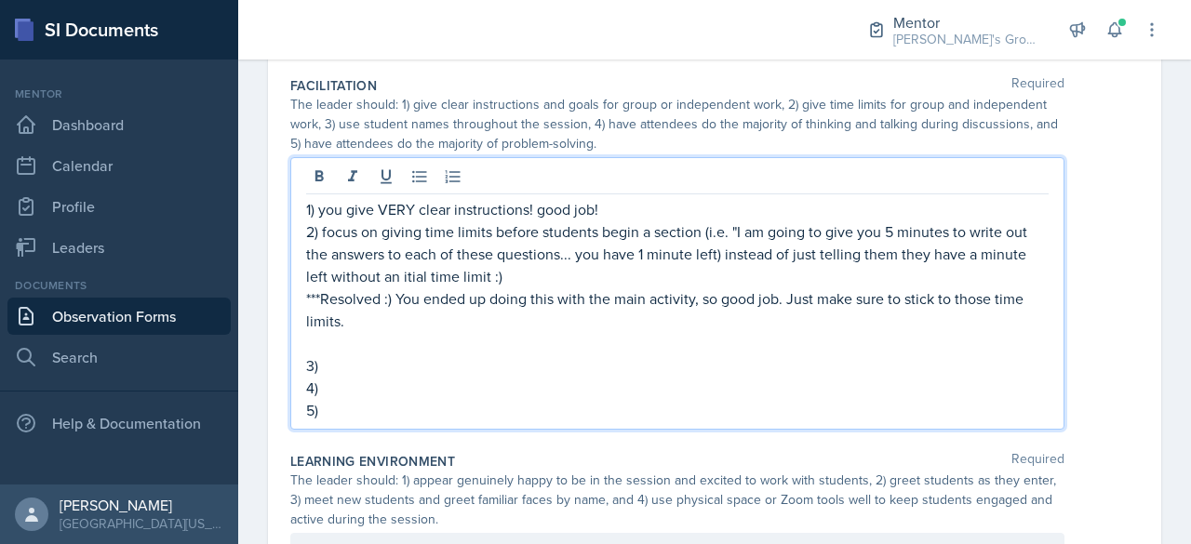
click at [318, 295] on p "***Resolved :) You ended up doing this with the main activity, so good job. Jus…" at bounding box center [677, 310] width 743 height 45
click at [323, 342] on p at bounding box center [677, 343] width 743 height 22
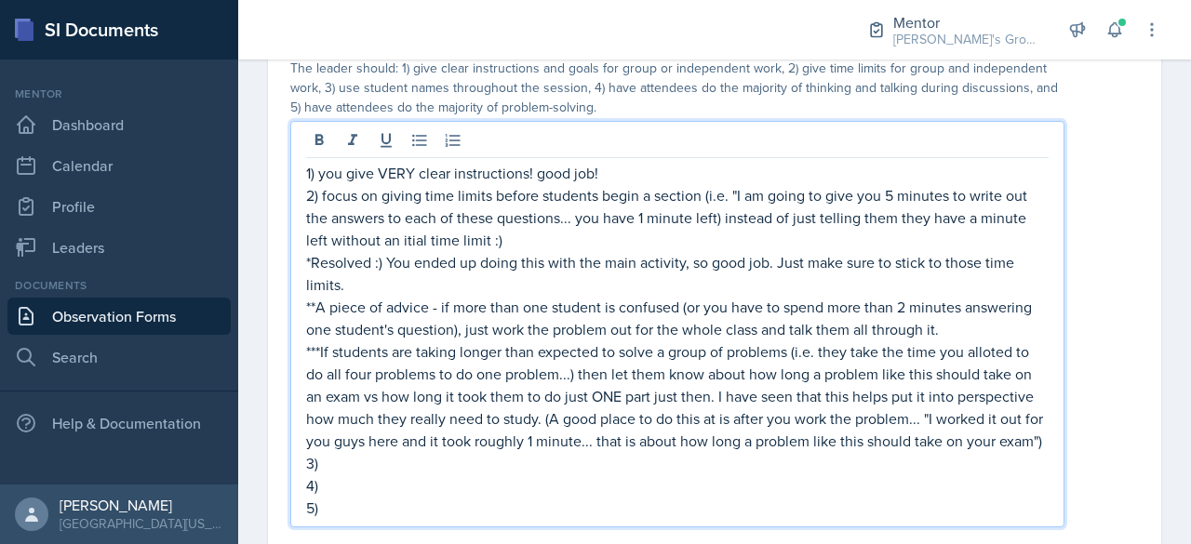
scroll to position [484, 0]
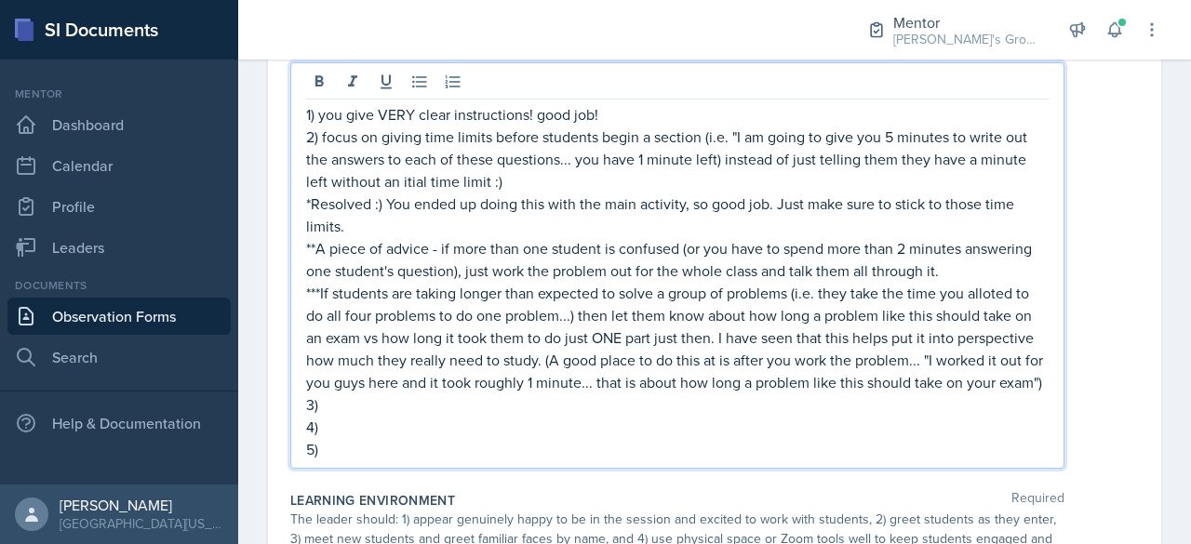
click at [415, 416] on p "3)" at bounding box center [677, 405] width 743 height 22
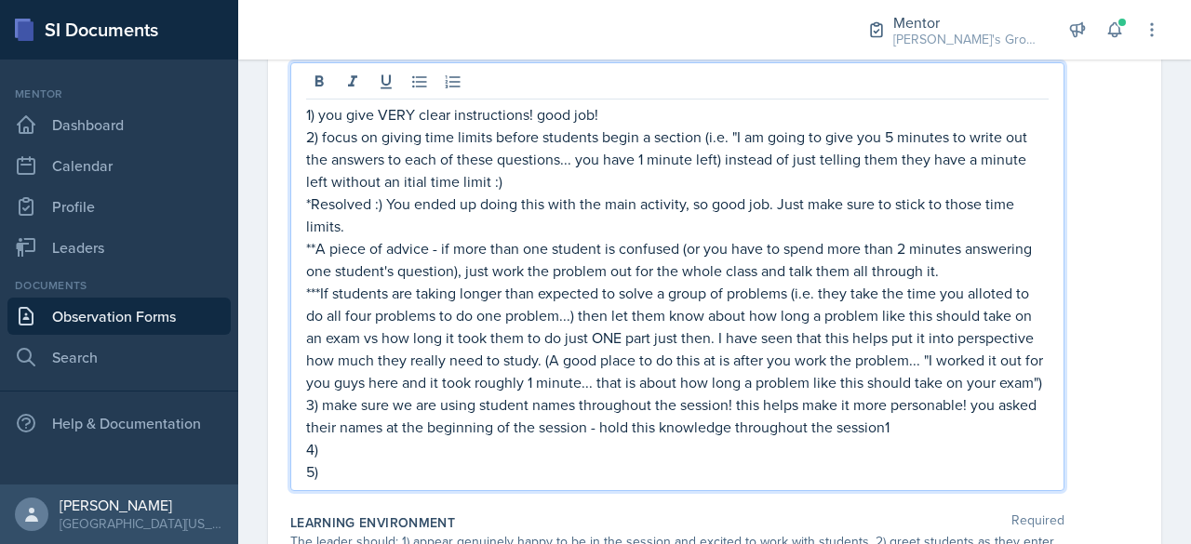
click at [384, 461] on p "4)" at bounding box center [677, 449] width 743 height 22
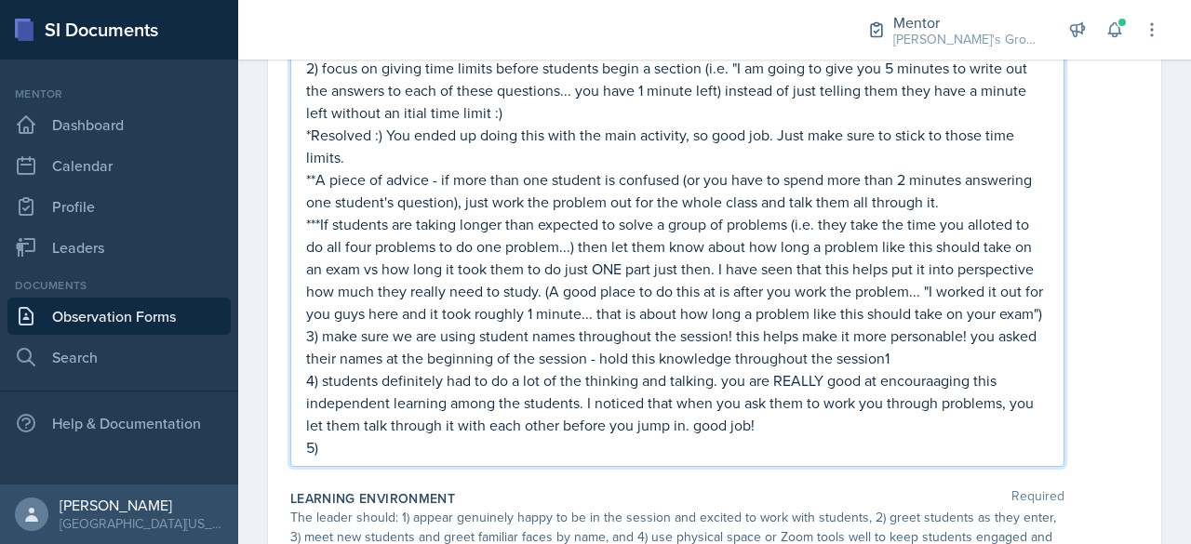
scroll to position [552, 0]
click at [488, 458] on p "5)" at bounding box center [677, 448] width 743 height 22
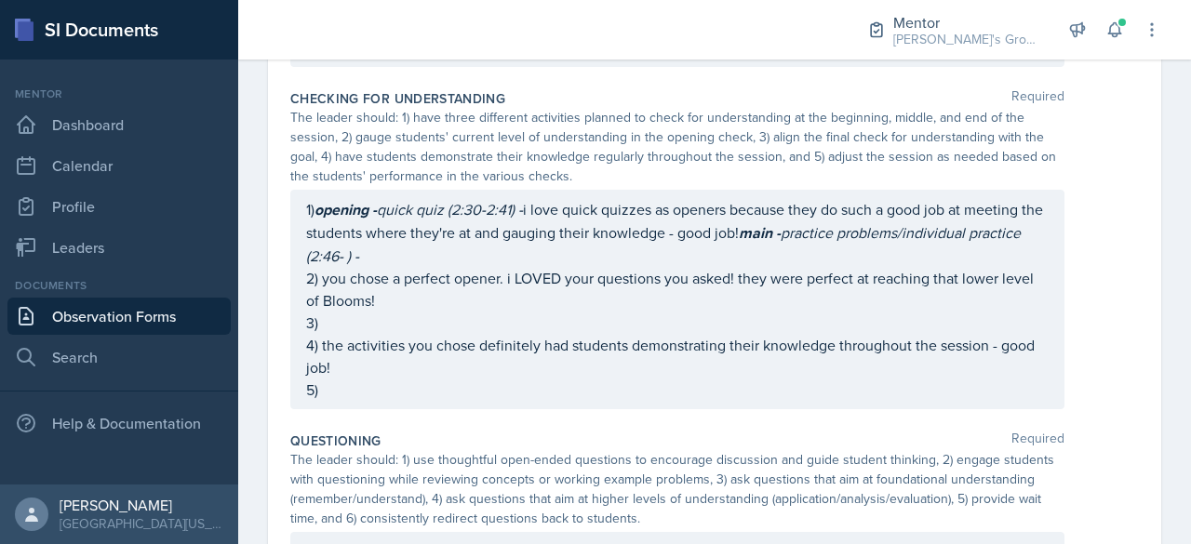
scroll to position [1198, 0]
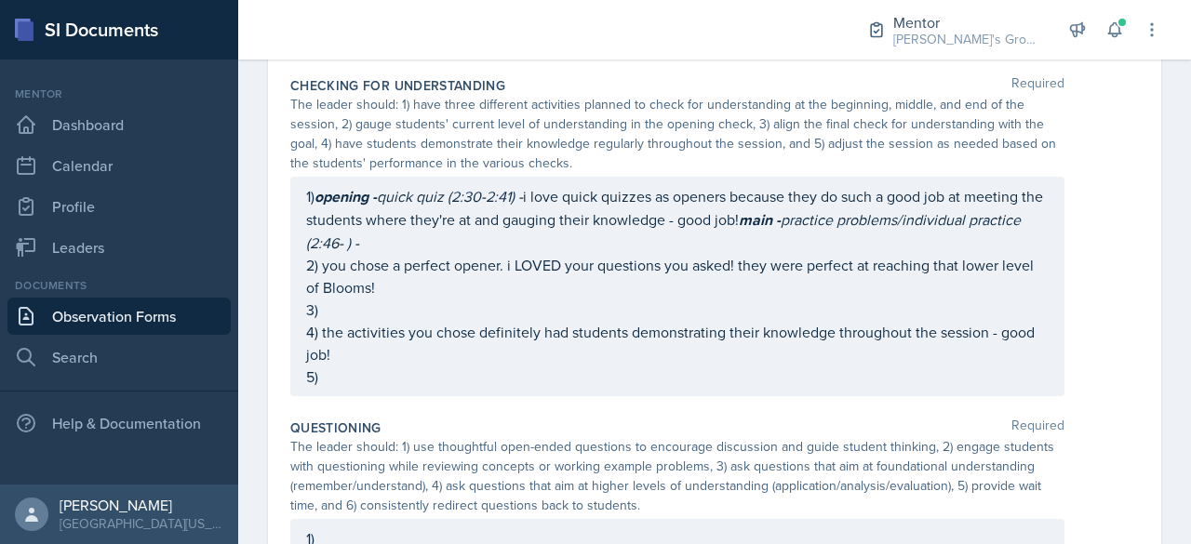
click at [997, 240] on em "practice problems/individual practice (2:46- ) -" at bounding box center [665, 231] width 718 height 44
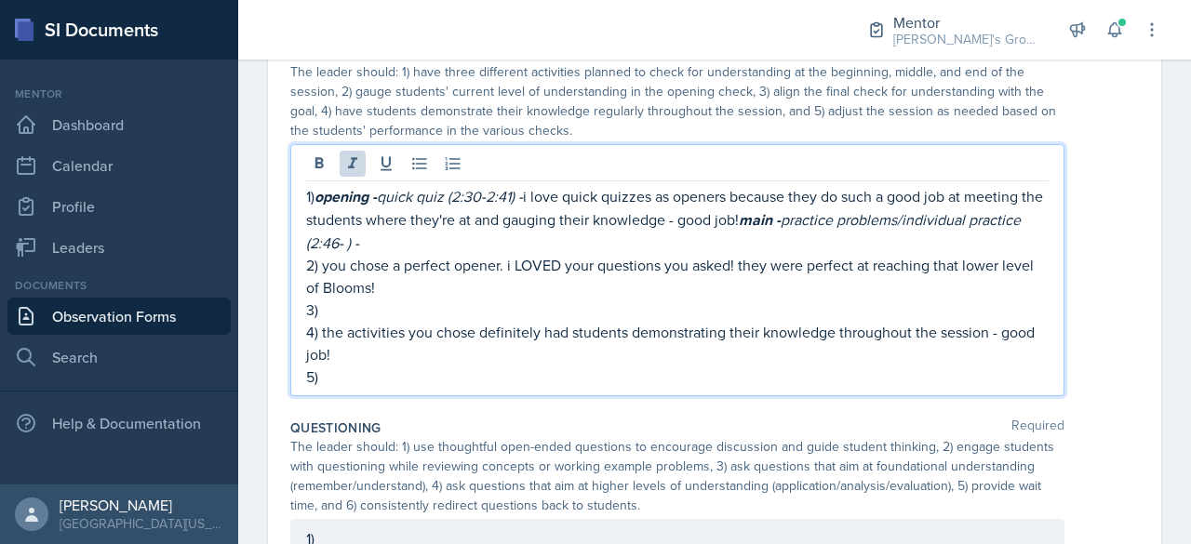
click at [354, 253] on em "practice problems/individual practice (2:46- ) -" at bounding box center [665, 231] width 718 height 44
click at [733, 254] on p "1) opening - quick quiz (2:30-2:41) - i love quick quizzes as openers because t…" at bounding box center [677, 219] width 743 height 69
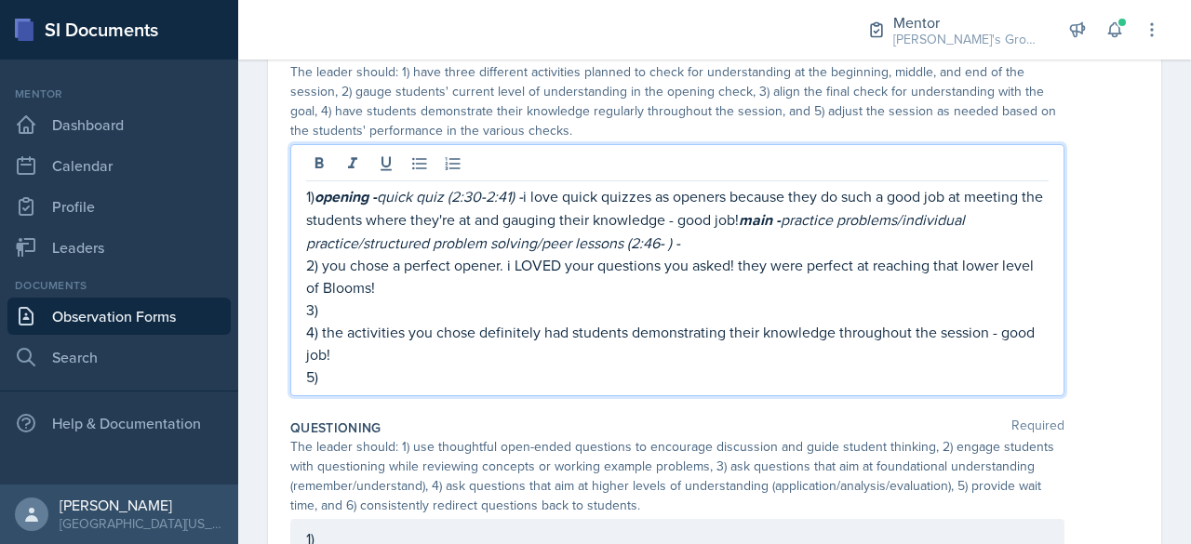
click at [733, 254] on p "1) opening - quick quiz (2:30-2:41) - i love quick quizzes as openers because t…" at bounding box center [677, 219] width 743 height 69
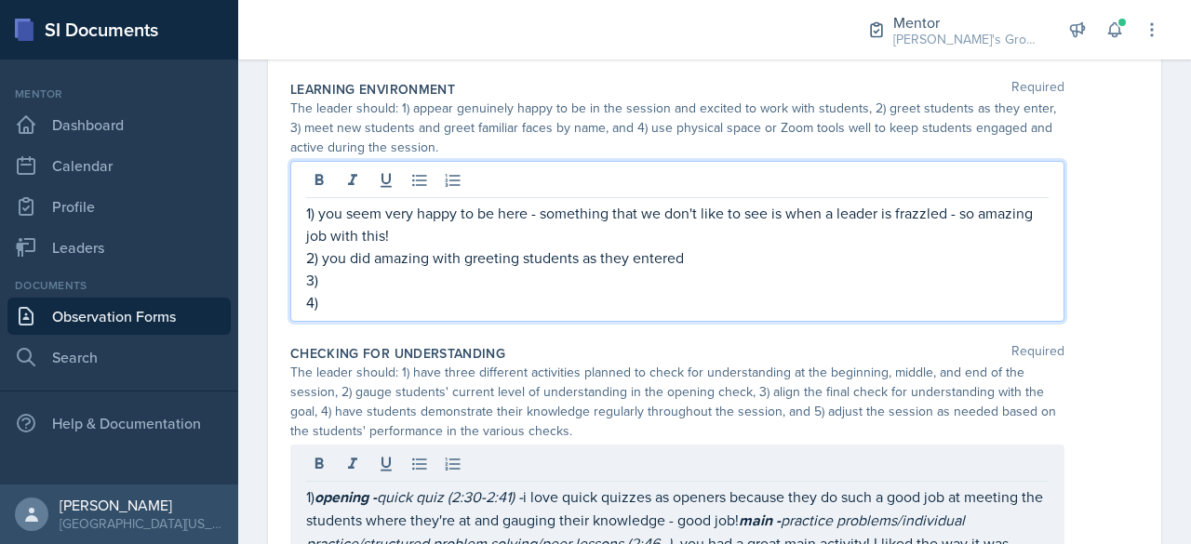
scroll to position [962, 0]
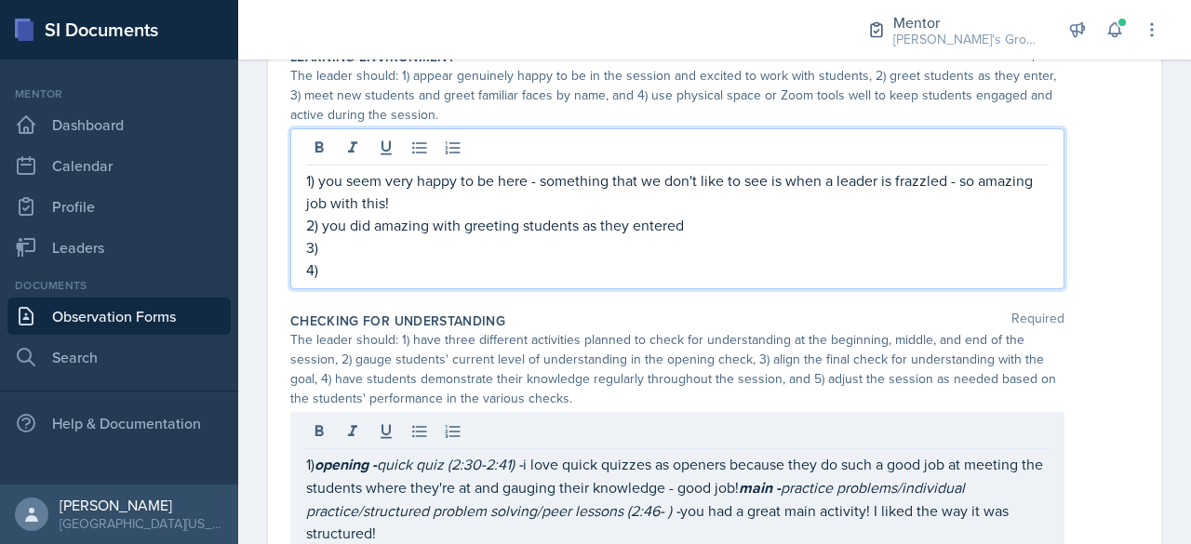
click at [733, 214] on p "1) you seem very happy to be here - something that we don't like to see is when…" at bounding box center [677, 191] width 743 height 45
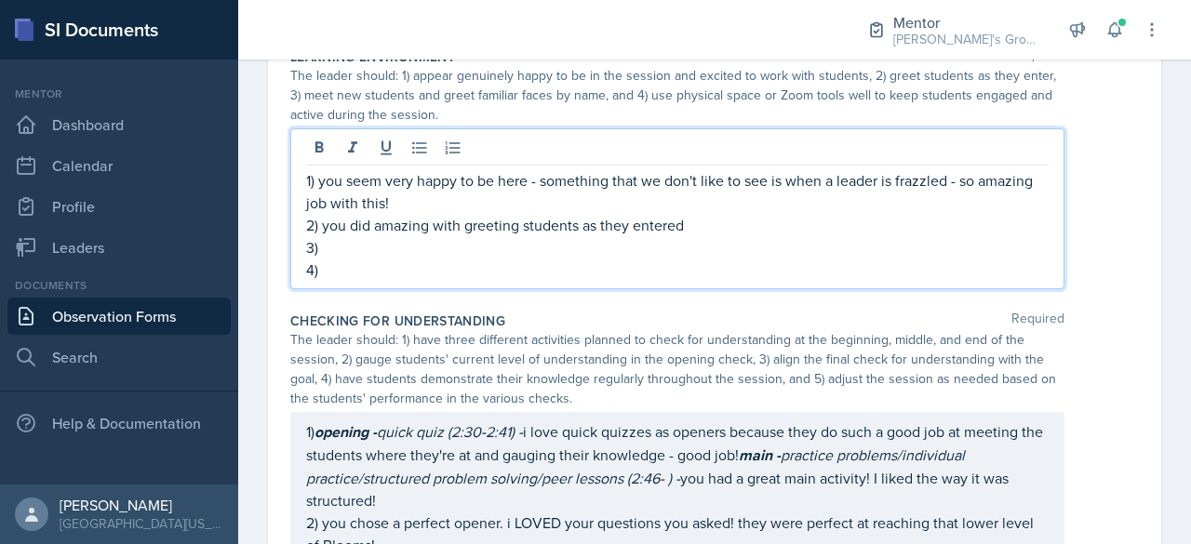
click at [661, 281] on p "4)" at bounding box center [677, 270] width 743 height 22
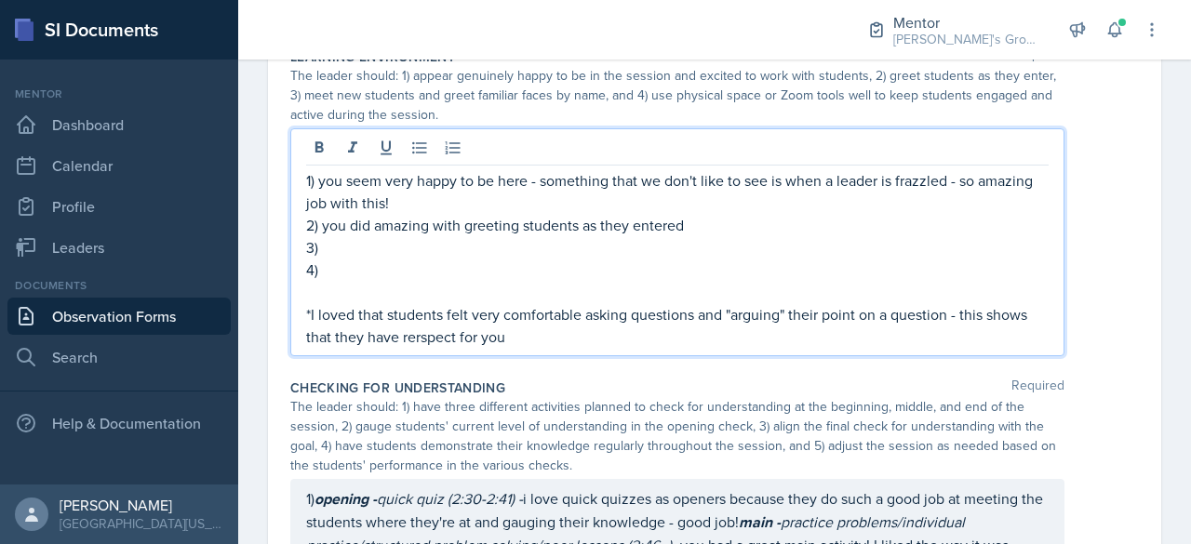
click at [418, 348] on p "*I loved that students felt very comfortable asking questions and "arguing" the…" at bounding box center [677, 325] width 743 height 45
click at [540, 348] on p "*I loved that students felt very comfortable asking questions and "arguing" the…" at bounding box center [677, 325] width 743 height 45
click at [489, 259] on p "3)" at bounding box center [677, 247] width 743 height 22
click at [746, 236] on p "2) you did amazing with greeting students as they entered" at bounding box center [677, 225] width 743 height 22
click at [715, 259] on p "3)" at bounding box center [677, 247] width 743 height 22
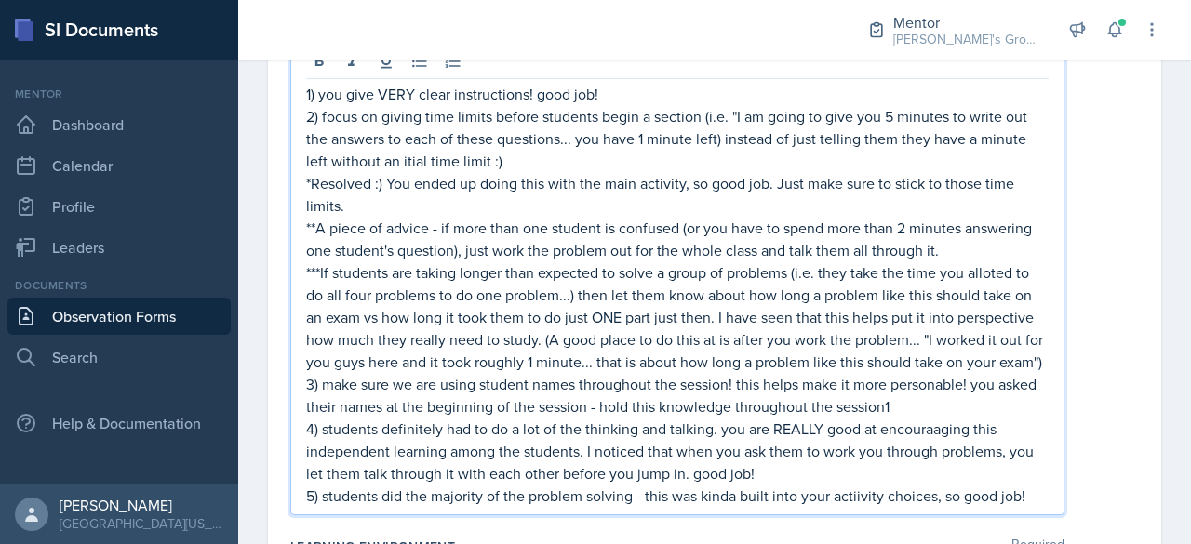
scroll to position [537, 0]
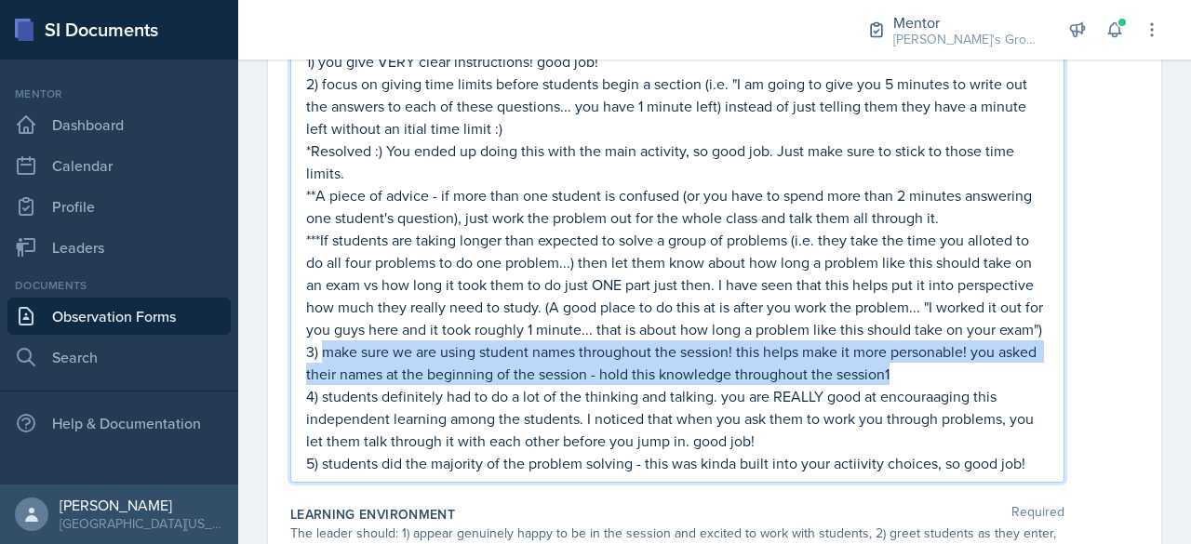
drag, startPoint x: 958, startPoint y: 387, endPoint x: 313, endPoint y: 380, distance: 645.9
click at [313, 380] on p "3) make sure we are using student names throughout the session! this helps make…" at bounding box center [677, 363] width 743 height 45
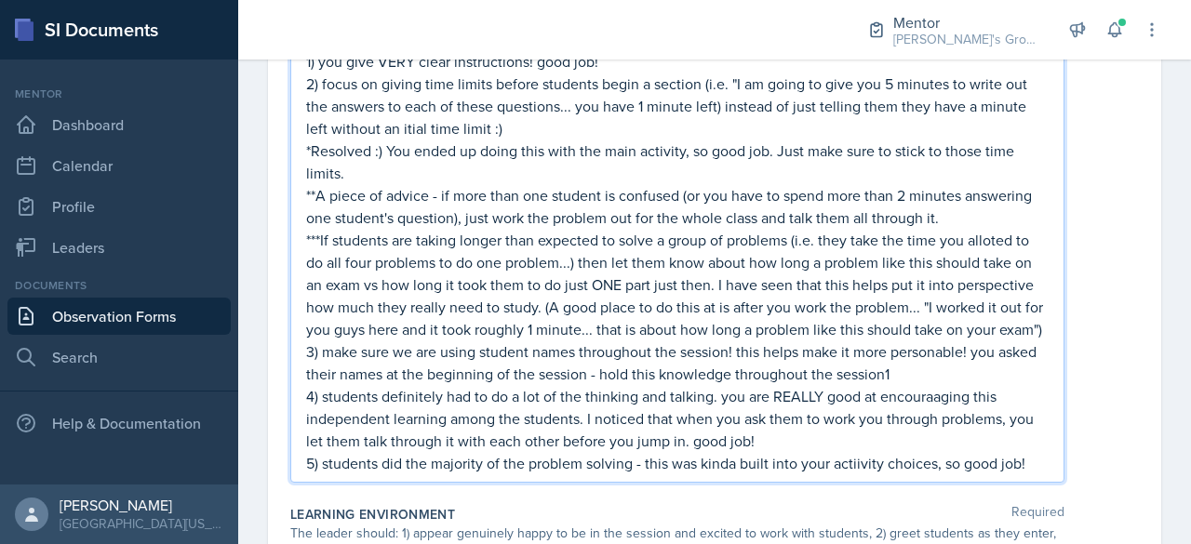
click at [382, 330] on p "***If students are taking longer than expected to solve a group of problems (i.…" at bounding box center [677, 285] width 743 height 112
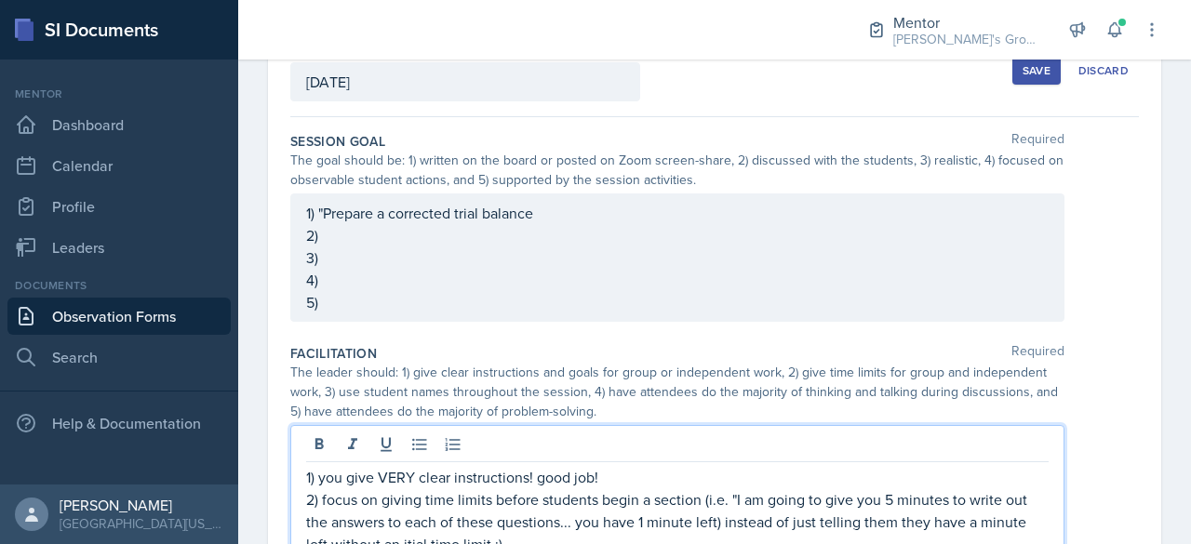
scroll to position [153, 0]
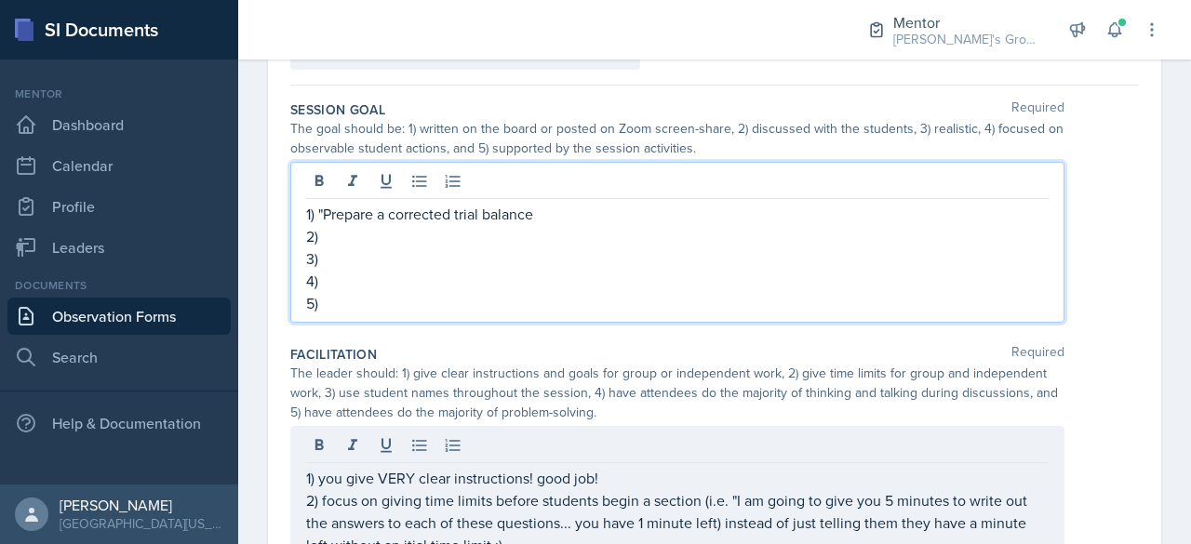
click at [758, 265] on p "3)" at bounding box center [677, 259] width 743 height 22
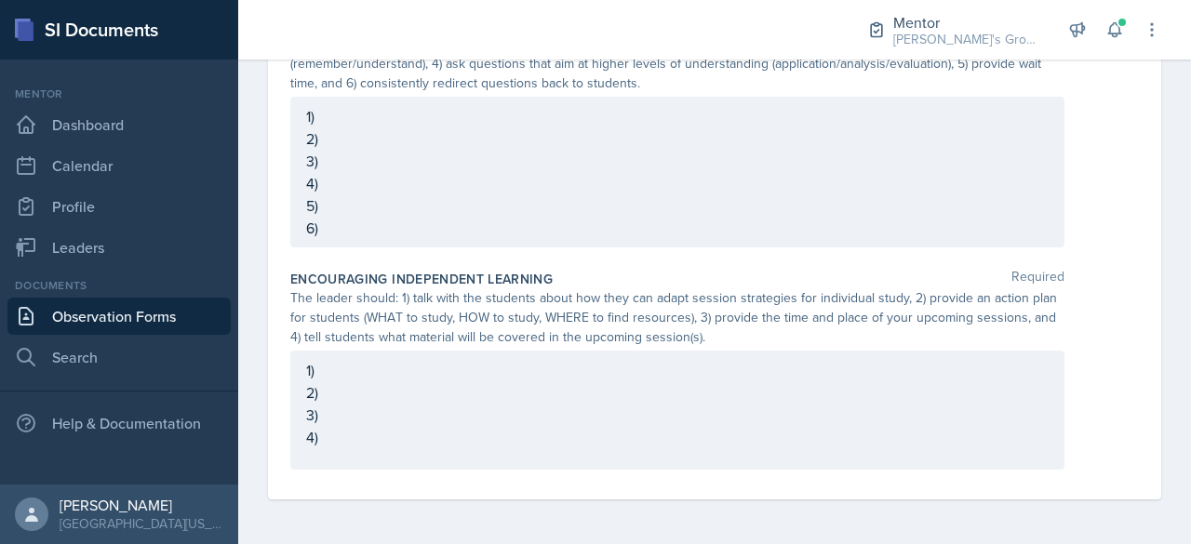
scroll to position [1805, 0]
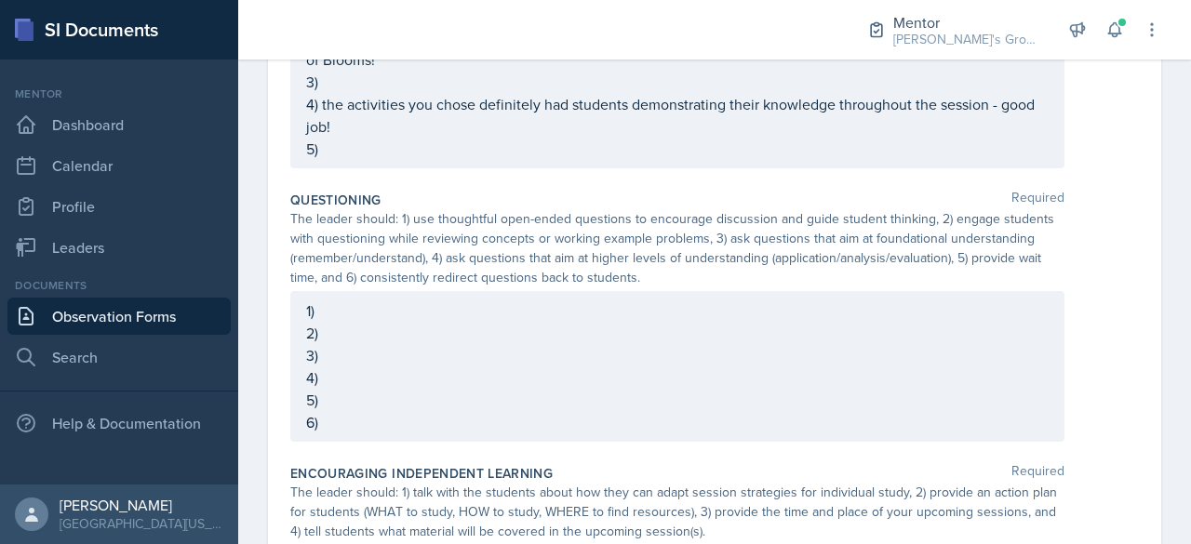
click at [554, 322] on p "1)" at bounding box center [677, 311] width 743 height 22
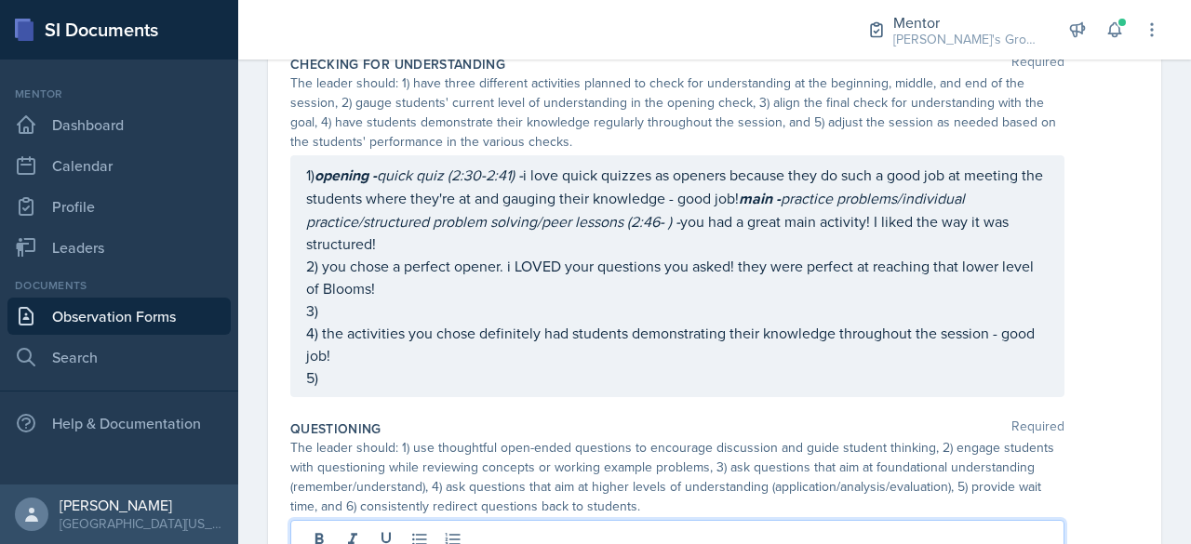
scroll to position [1576, 0]
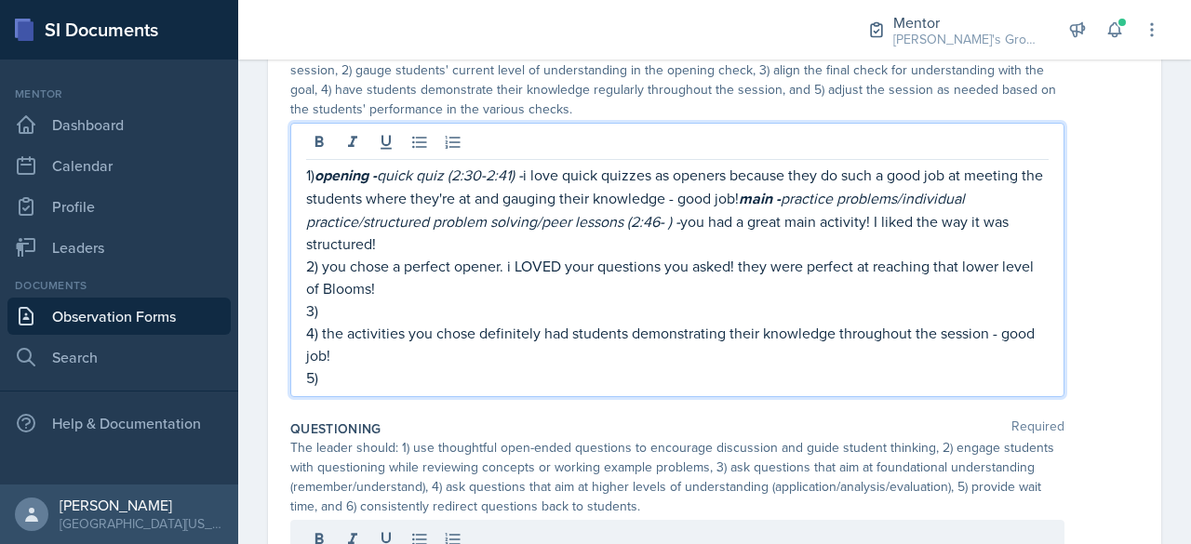
click at [665, 389] on p "5)" at bounding box center [677, 378] width 743 height 22
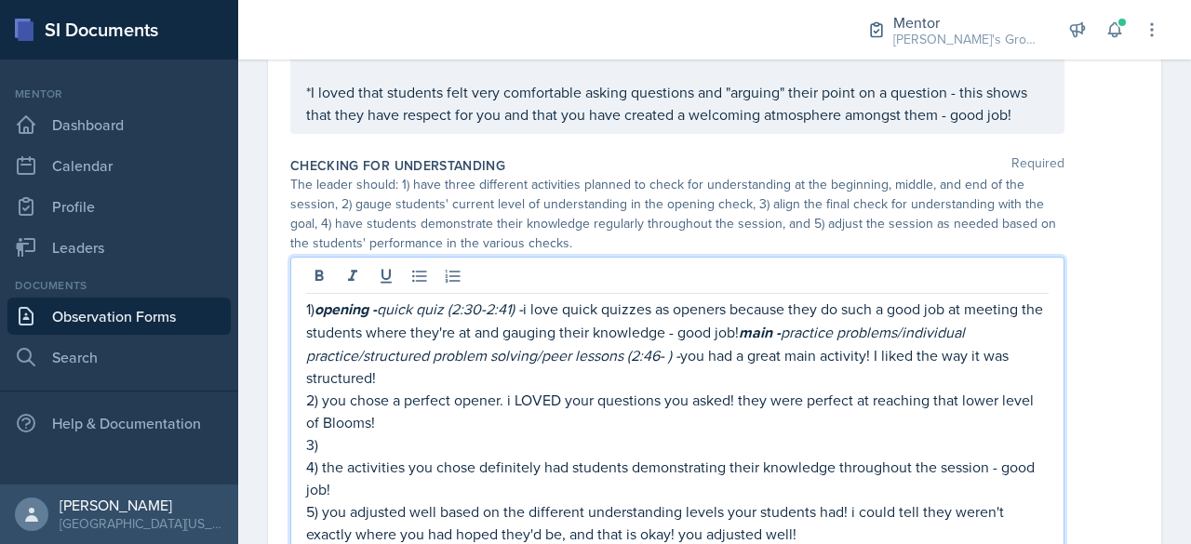
scroll to position [1449, 0]
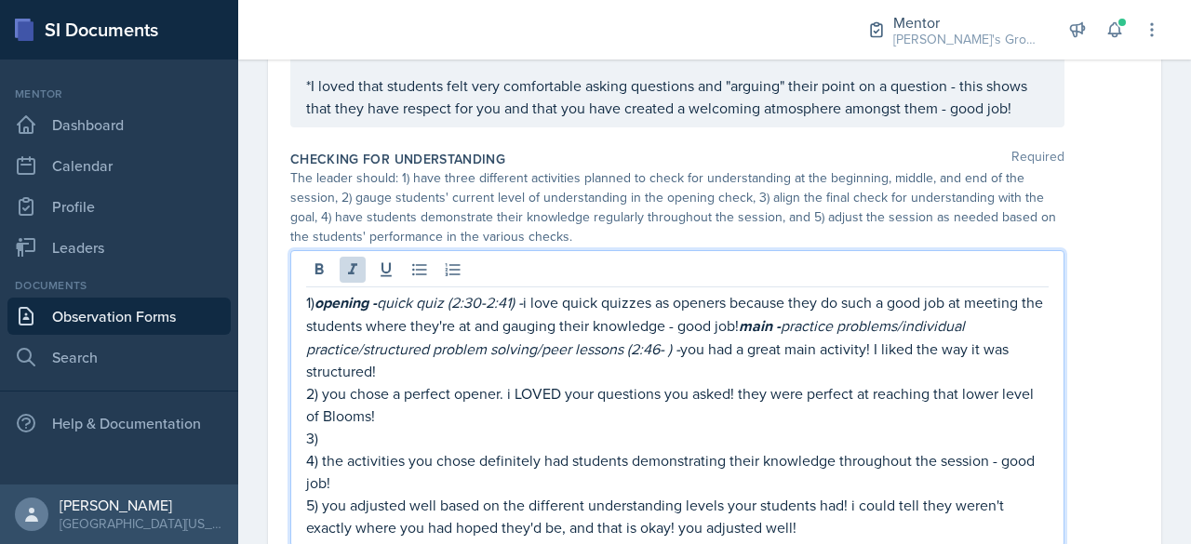
click at [669, 359] on em "practice problems/individual practice/structured problem solving/peer lessons (…" at bounding box center [637, 337] width 663 height 44
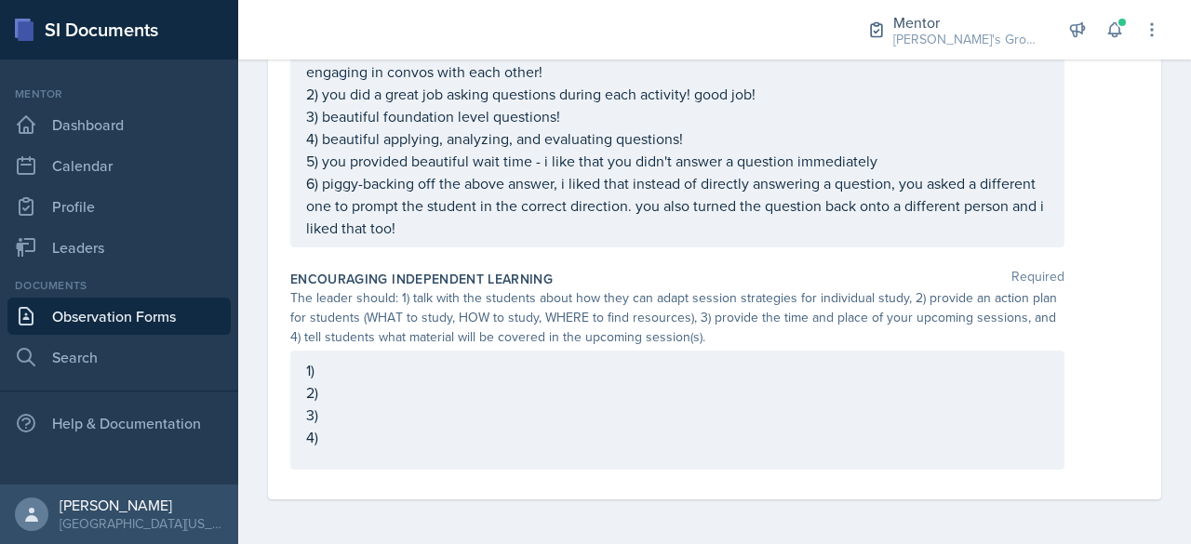
scroll to position [2105, 0]
click at [744, 239] on p "6) piggy-backing off the above answer, i liked that instead of directly answeri…" at bounding box center [677, 205] width 743 height 67
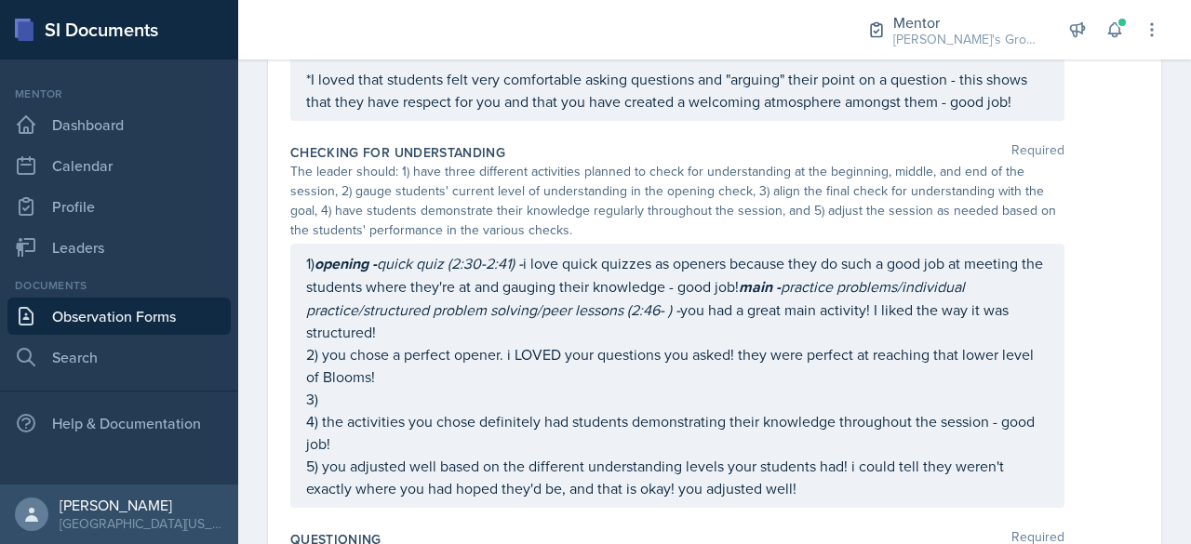
click at [696, 343] on p "1) opening - quick quiz (2:30-2:41) - i love quick quizzes as openers because t…" at bounding box center [677, 297] width 743 height 91
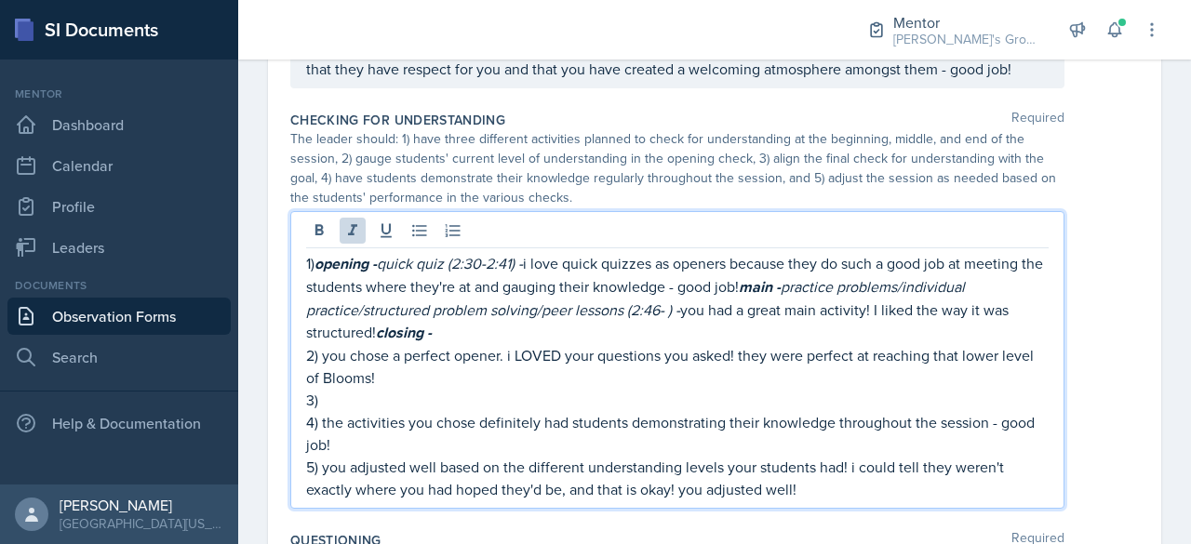
click at [696, 344] on p "1) opening - quick quiz (2:30-2:41) - i love quick quizzes as openers because t…" at bounding box center [677, 298] width 743 height 92
click at [669, 320] on em "practice problems/individual practice/structured problem solving/peer lessons (…" at bounding box center [637, 298] width 663 height 44
click at [645, 344] on p "1) opening - quick quiz (2:30-2:41) - i love quick quizzes as openers because t…" at bounding box center [677, 298] width 743 height 92
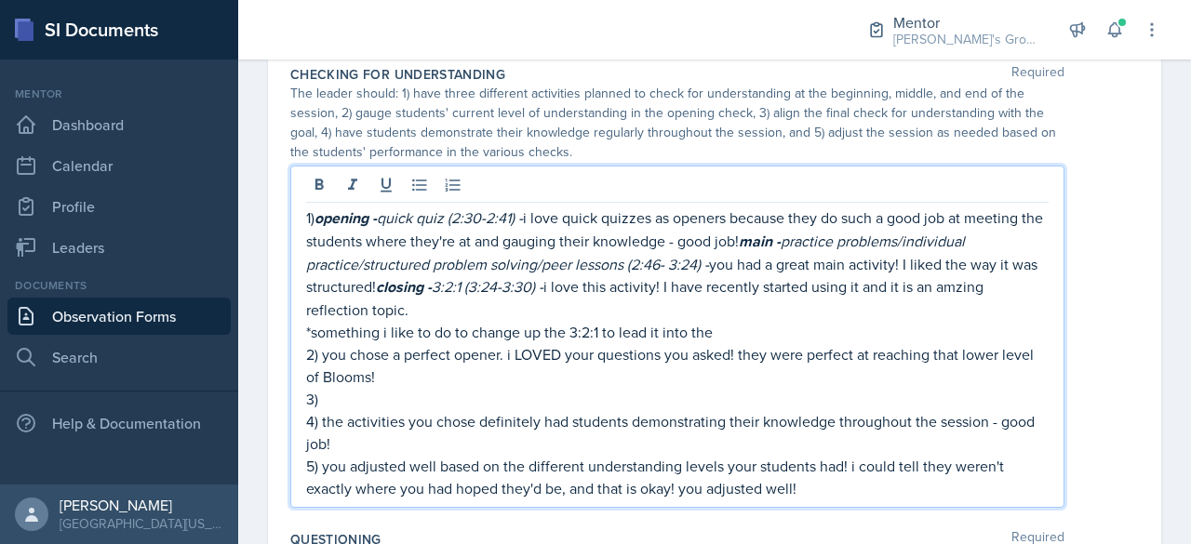
scroll to position [1533, 0]
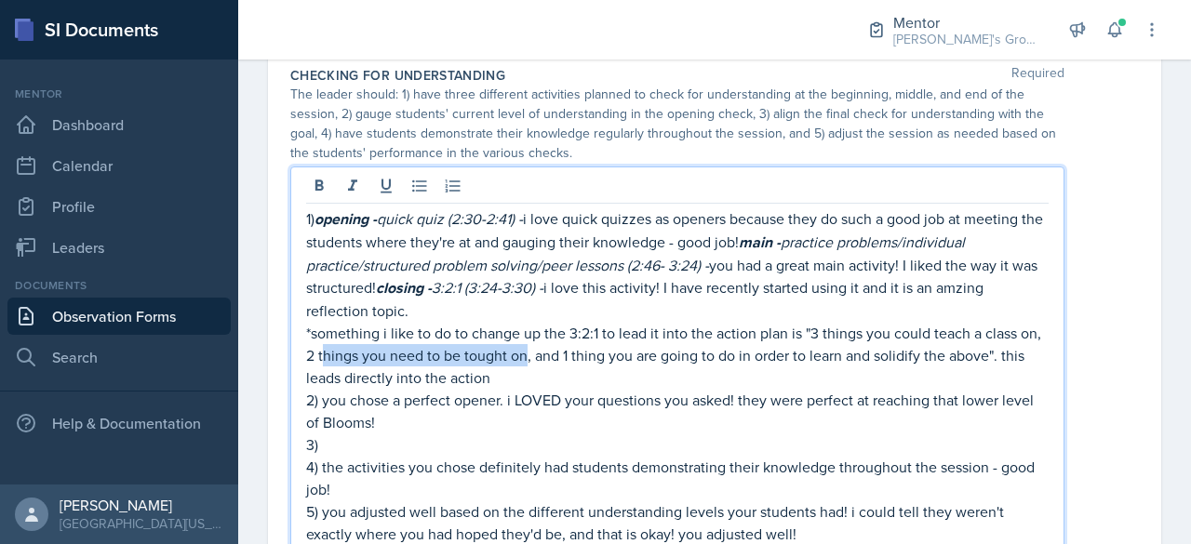
drag, startPoint x: 551, startPoint y: 373, endPoint x: 346, endPoint y: 374, distance: 204.7
click at [346, 374] on p "*something i like to do to change up the 3:2:1 to lead it into the action plan …" at bounding box center [677, 355] width 743 height 67
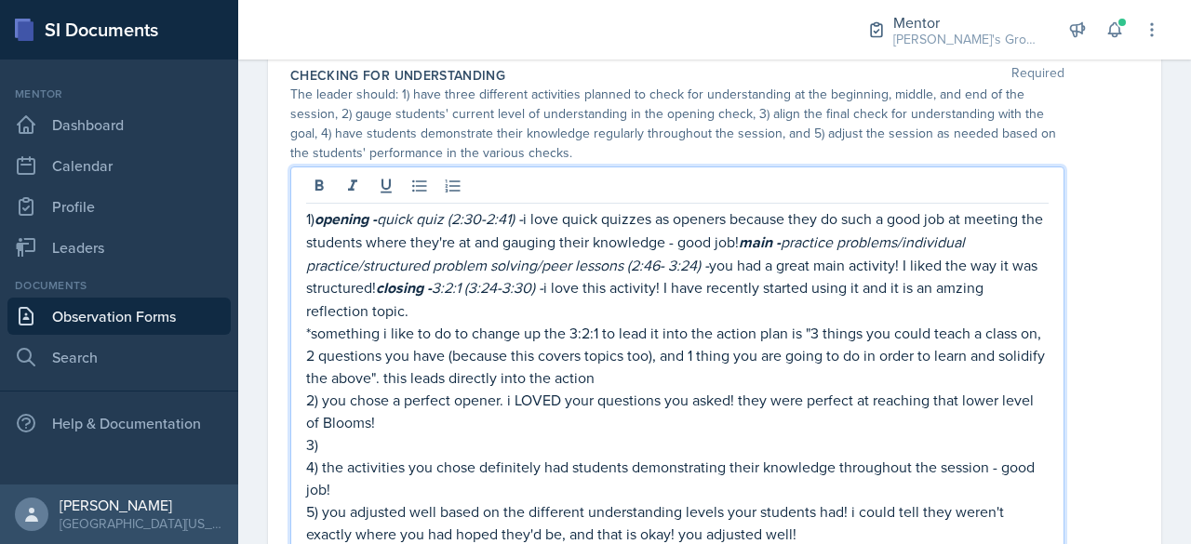
click at [684, 389] on p "*something i like to do to change up the 3:2:1 to lead it into the action plan …" at bounding box center [677, 355] width 743 height 67
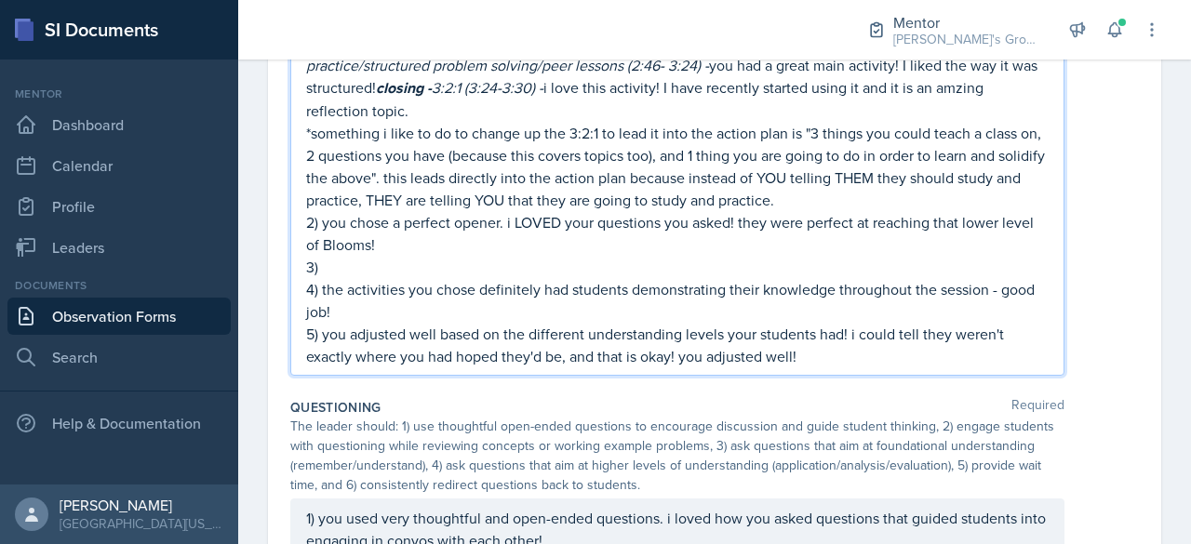
click at [586, 278] on p "3)" at bounding box center [677, 267] width 743 height 22
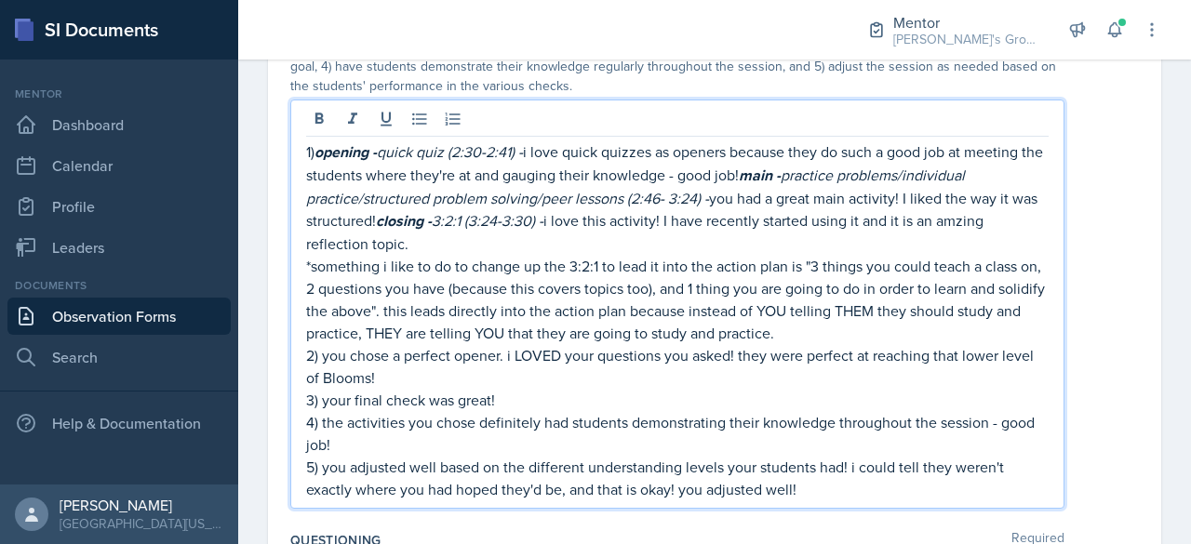
scroll to position [1599, 0]
click at [697, 390] on p "2) you chose a perfect opener. i LOVED your questions you asked! they were perf…" at bounding box center [677, 367] width 743 height 45
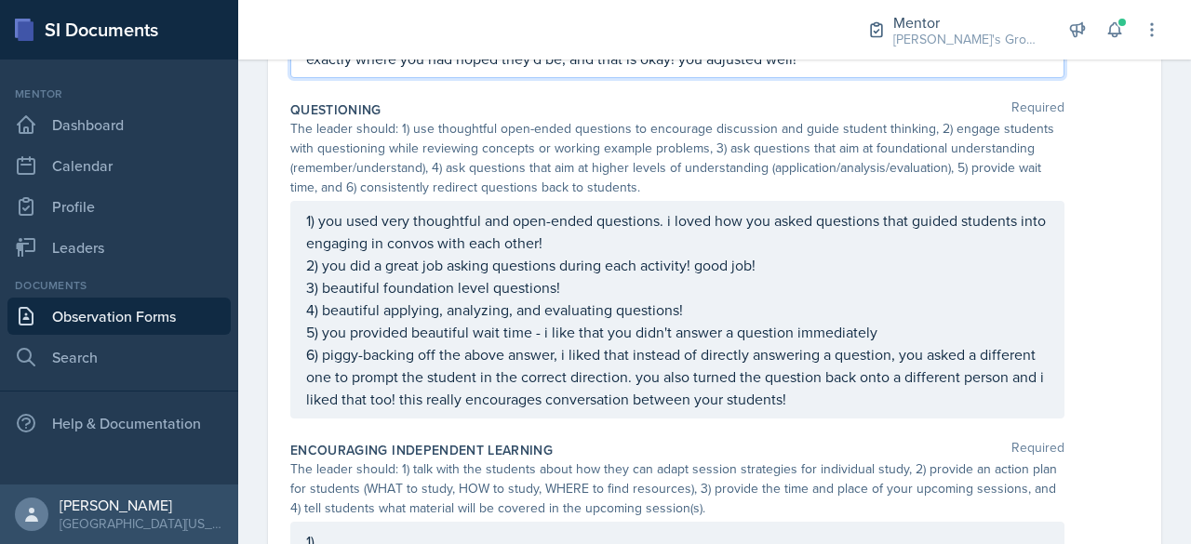
scroll to position [2218, 0]
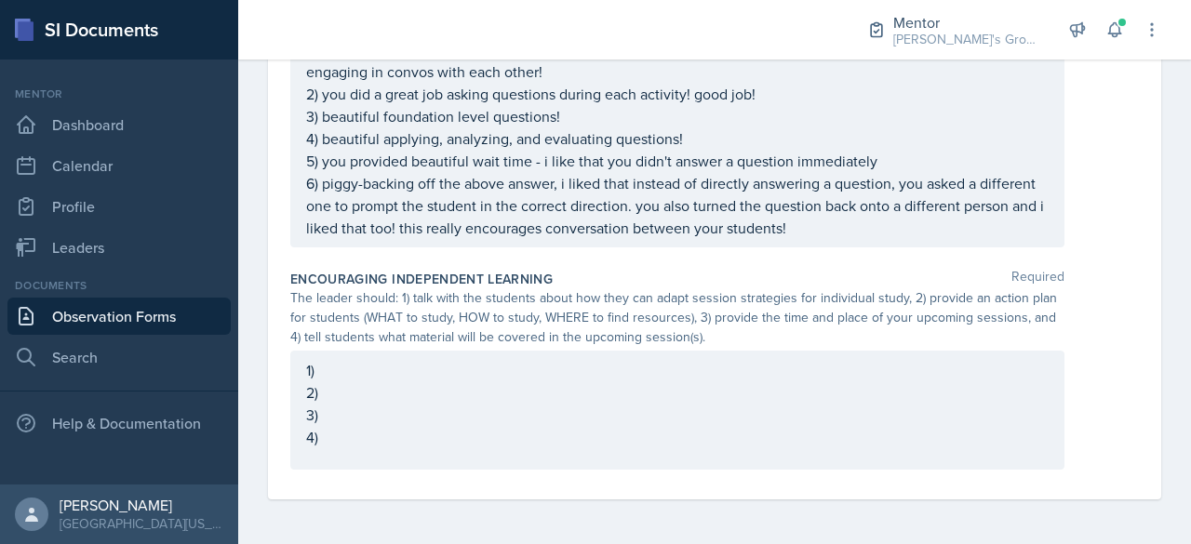
click at [604, 349] on div "Encouraging Independent Learning Required The leader should: 1) talk with the s…" at bounding box center [714, 373] width 849 height 222
click at [579, 368] on div "1) 2) 3) 4)" at bounding box center [677, 410] width 774 height 119
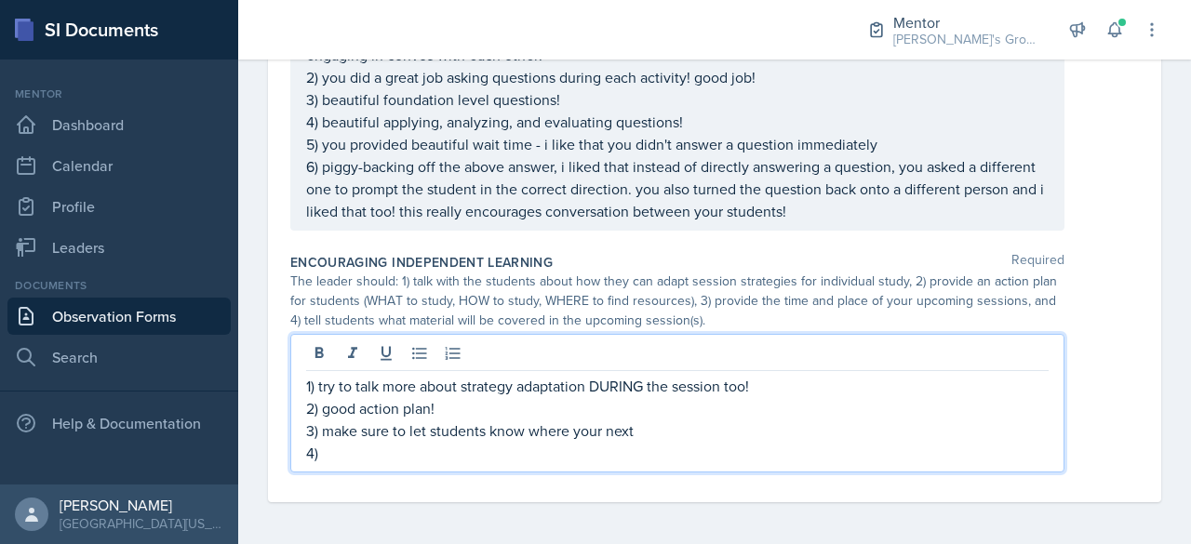
click at [570, 442] on p "3) make sure to let students know where your next" at bounding box center [677, 431] width 743 height 22
click at [732, 442] on p "3) make sure to let students know where and when your next" at bounding box center [677, 431] width 743 height 22
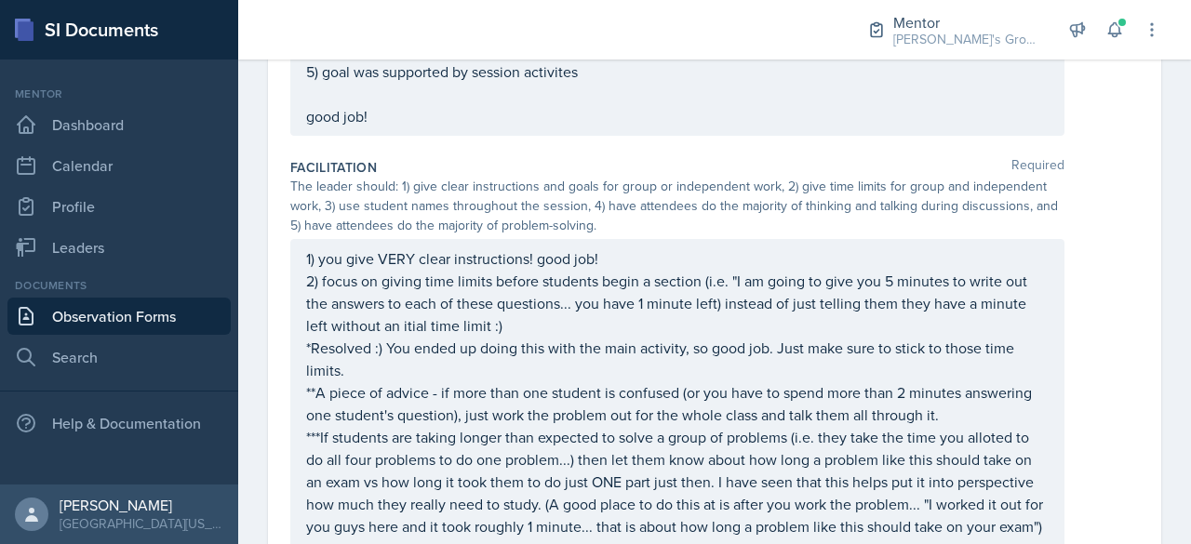
scroll to position [0, 0]
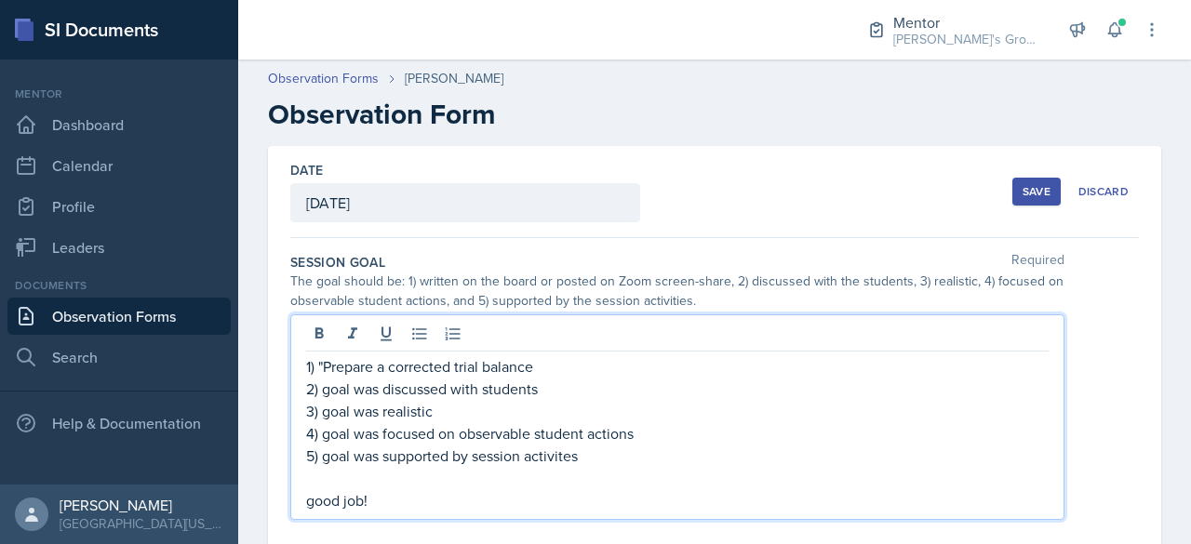
click at [562, 450] on div "1) "Prepare a corrected trial balance 2) goal was discussed with students 3) go…" at bounding box center [677, 433] width 743 height 156
click at [550, 362] on p "1) "Prepare a corrected trial balance" at bounding box center [677, 366] width 743 height 22
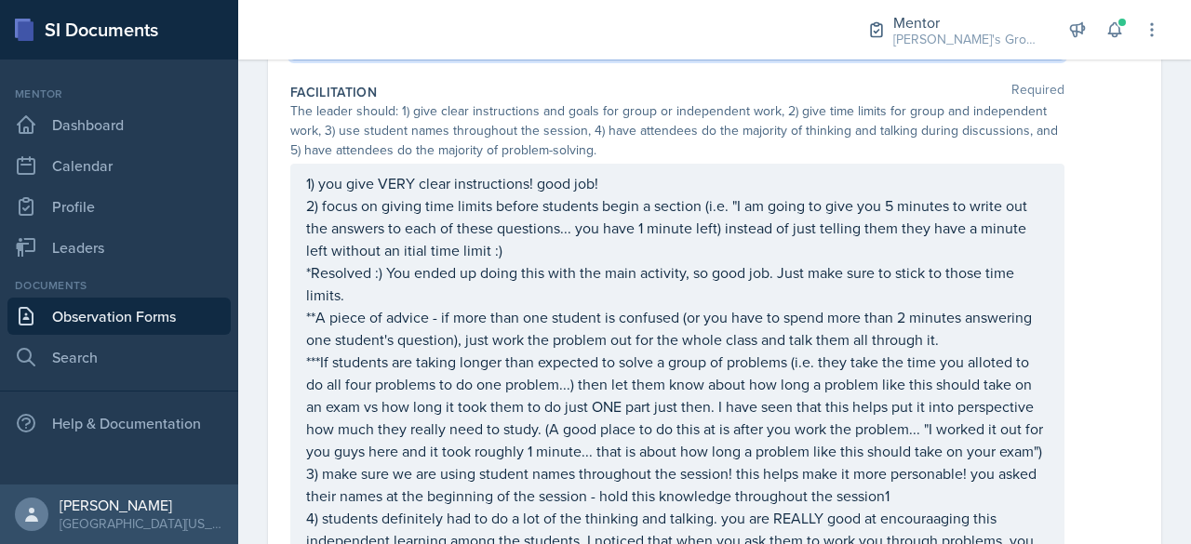
scroll to position [469, 0]
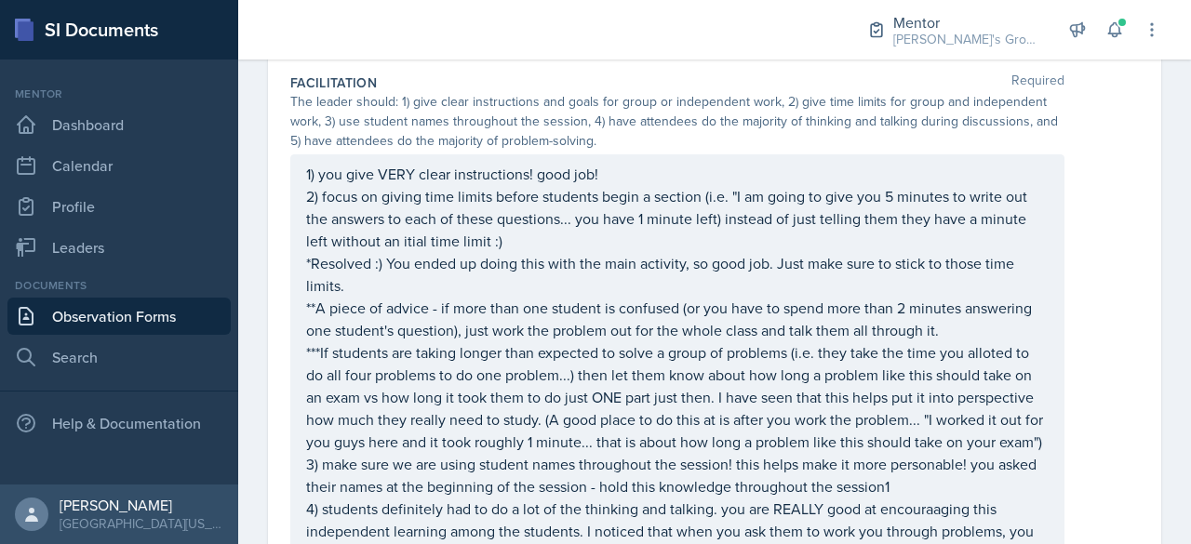
click at [404, 243] on p "2) focus on giving time limits before students begin a section (i.e. "I am goin…" at bounding box center [677, 218] width 743 height 67
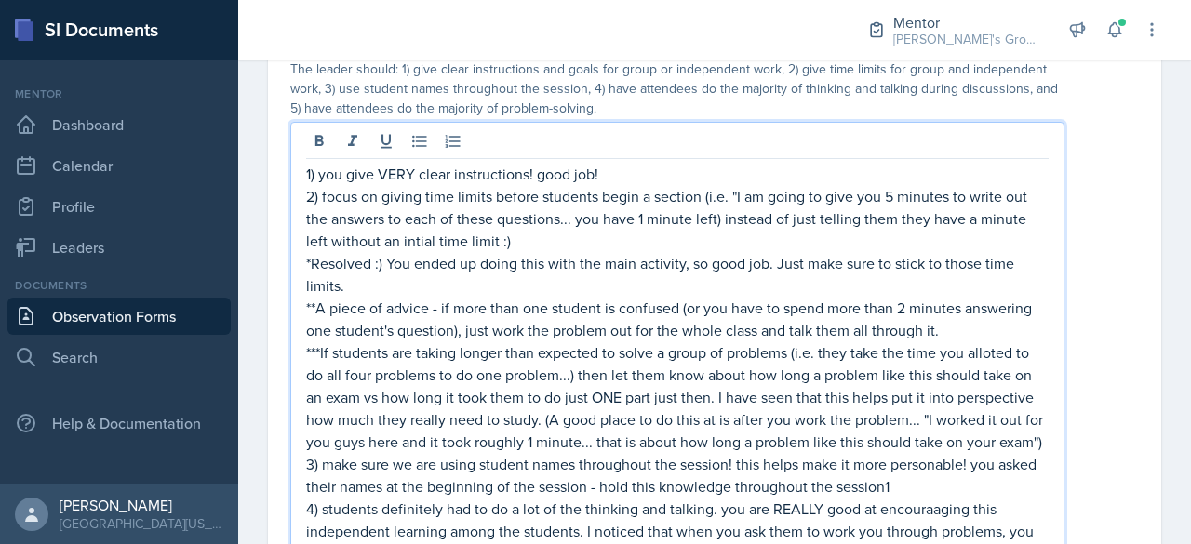
click at [473, 286] on p "*Resolved :) You ended up doing this with the main activity, so good job. Just …" at bounding box center [677, 274] width 743 height 45
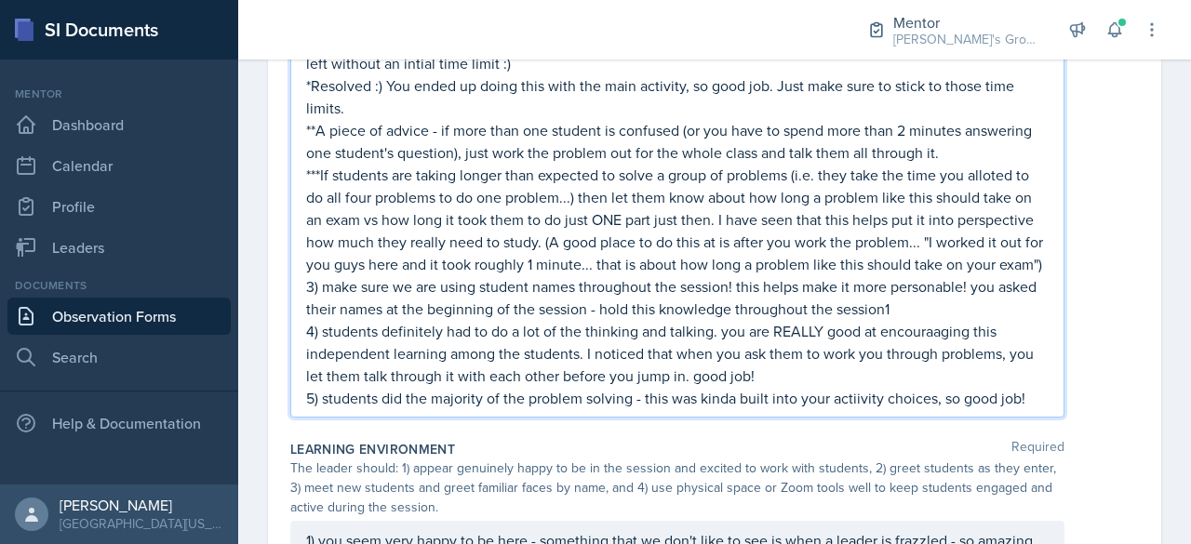
scroll to position [648, 0]
click at [938, 152] on p "**A piece of advice - if more than one student is confused (or you have to spen…" at bounding box center [677, 140] width 743 height 45
click at [957, 151] on p "**A piece of advice - if more than one student is confused (or you have to spen…" at bounding box center [677, 140] width 743 height 45
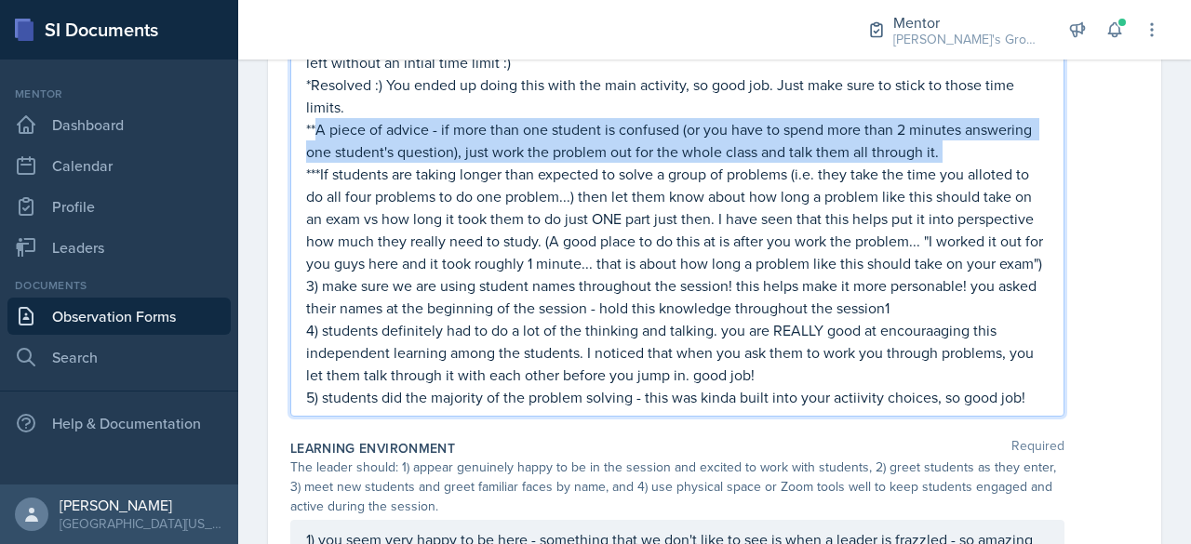
drag, startPoint x: 957, startPoint y: 151, endPoint x: 318, endPoint y: 117, distance: 639.3
click at [318, 118] on p "**A piece of advice - if more than one student is confused (or you have to spen…" at bounding box center [677, 140] width 743 height 45
click at [945, 154] on p "**A piece of advice - if more than one student is confused (or you have to spen…" at bounding box center [677, 140] width 743 height 45
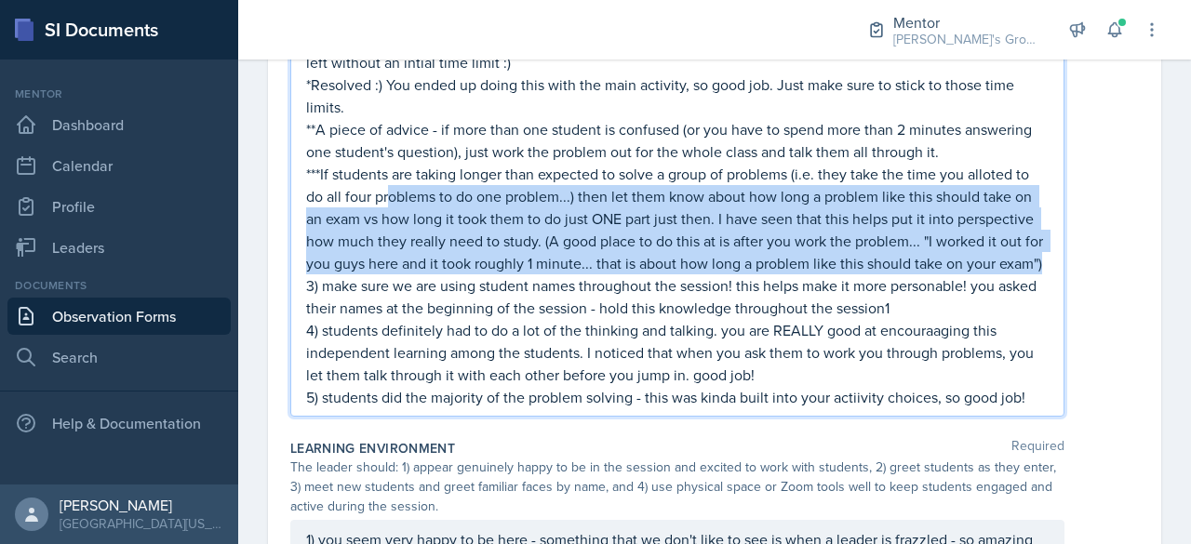
drag, startPoint x: 773, startPoint y: 278, endPoint x: 377, endPoint y: 185, distance: 407.2
click at [377, 185] on p "***If students are taking longer than expected to solve a group of problems (i.…" at bounding box center [677, 219] width 743 height 112
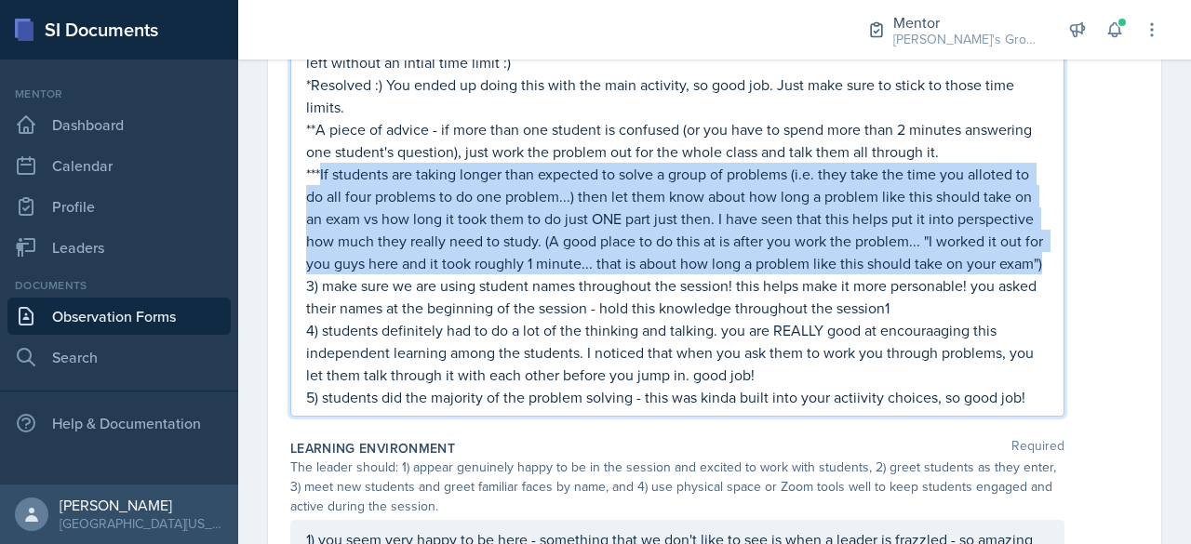
drag, startPoint x: 320, startPoint y: 174, endPoint x: 486, endPoint y: 289, distance: 201.9
click at [486, 275] on p "***If students are taking longer than expected to solve a group of problems (i.…" at bounding box center [677, 219] width 743 height 112
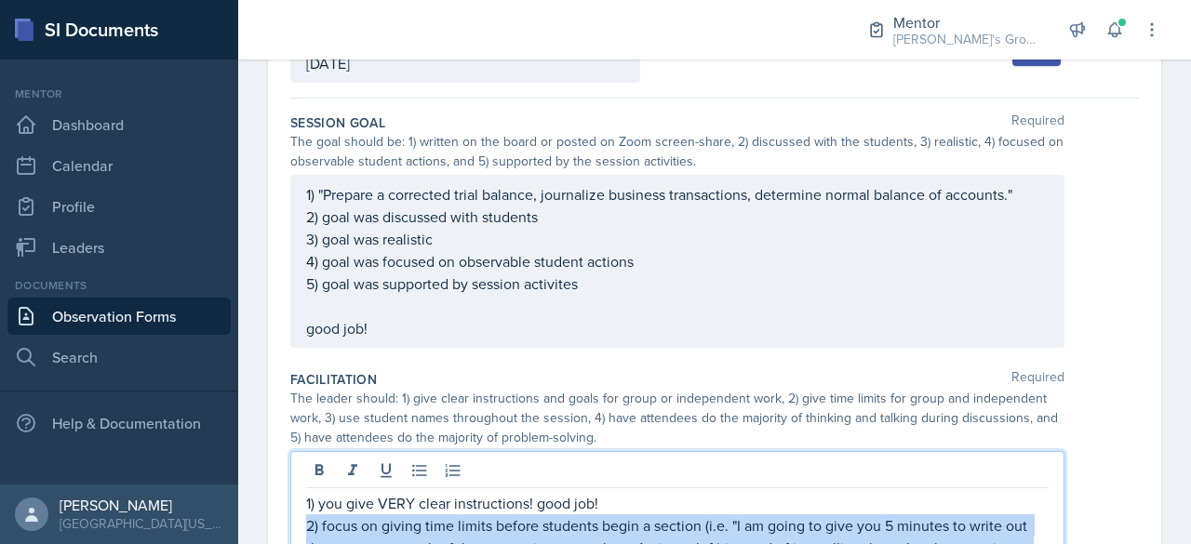
drag, startPoint x: 439, startPoint y: 128, endPoint x: 905, endPoint y: 341, distance: 511.4
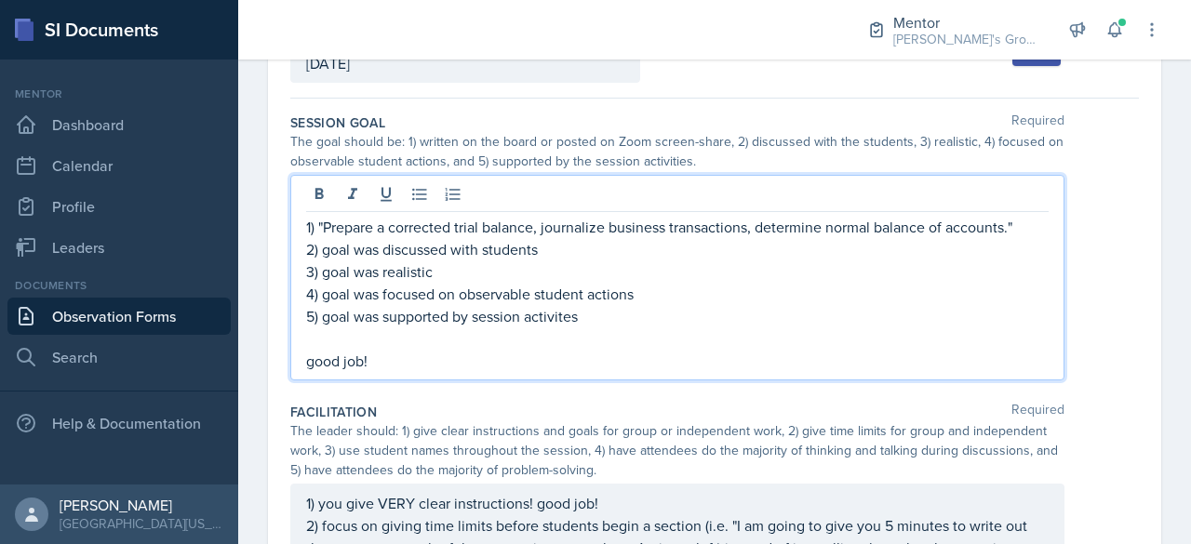
click at [905, 341] on p at bounding box center [677, 339] width 743 height 22
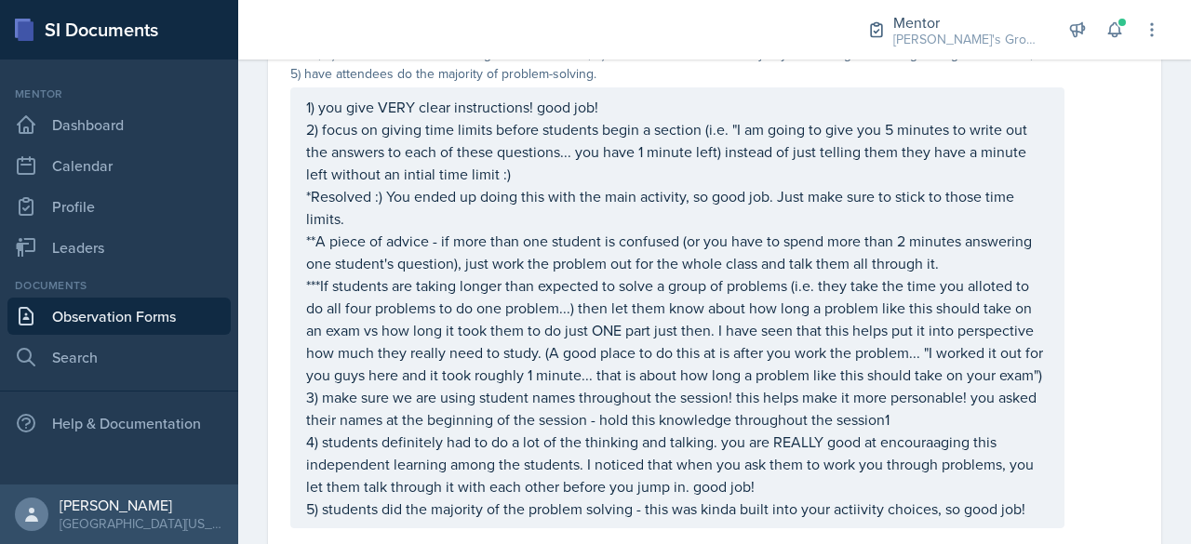
scroll to position [539, 0]
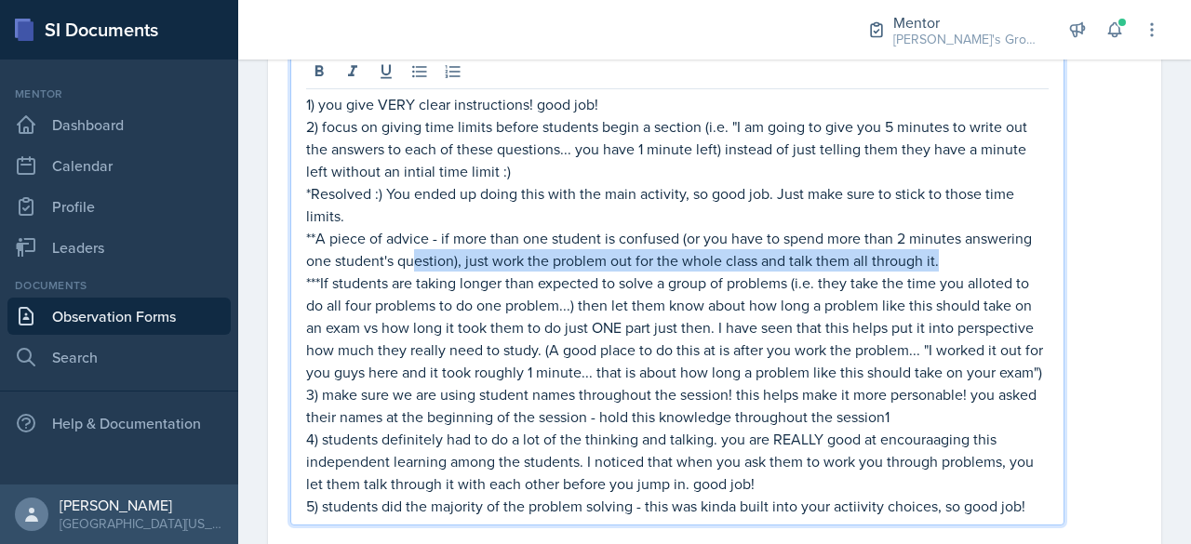
drag, startPoint x: 958, startPoint y: 254, endPoint x: 410, endPoint y: 249, distance: 548.1
click at [410, 249] on p "**A piece of advice - if more than one student is confused (or you have to spen…" at bounding box center [677, 249] width 743 height 45
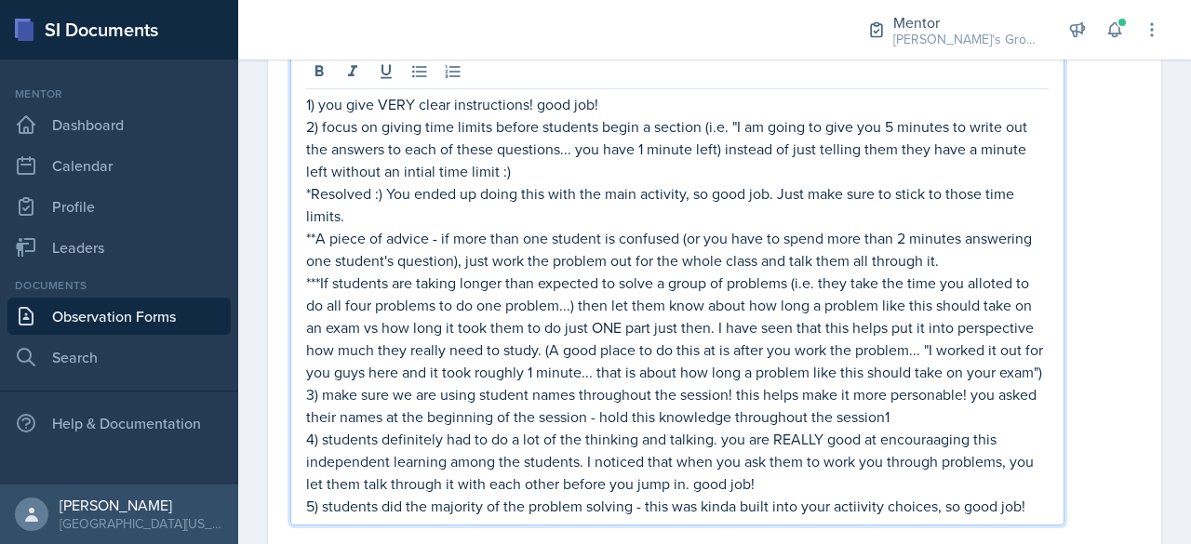
click at [318, 243] on p "**A piece of advice - if more than one student is confused (or you have to spen…" at bounding box center [677, 249] width 743 height 45
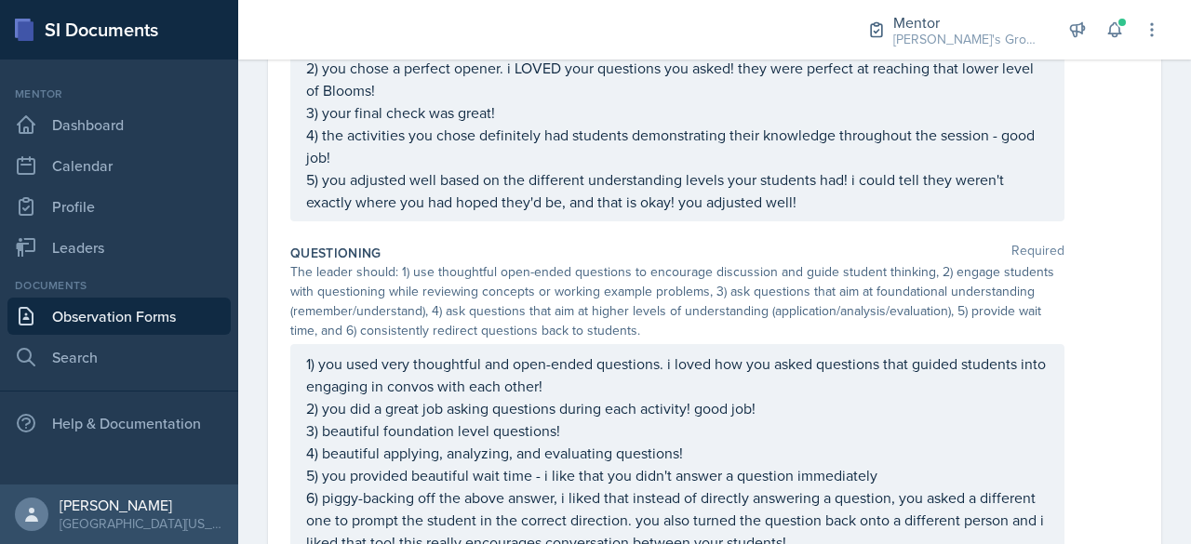
scroll to position [1885, 0]
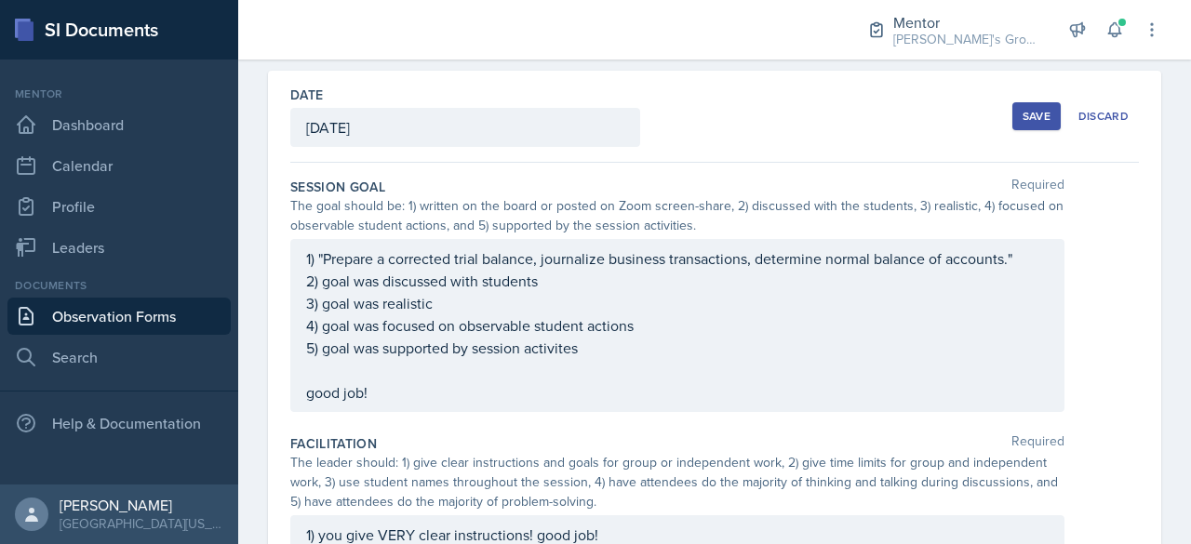
scroll to position [76, 0]
click at [1030, 105] on button "Save" at bounding box center [1036, 115] width 48 height 28
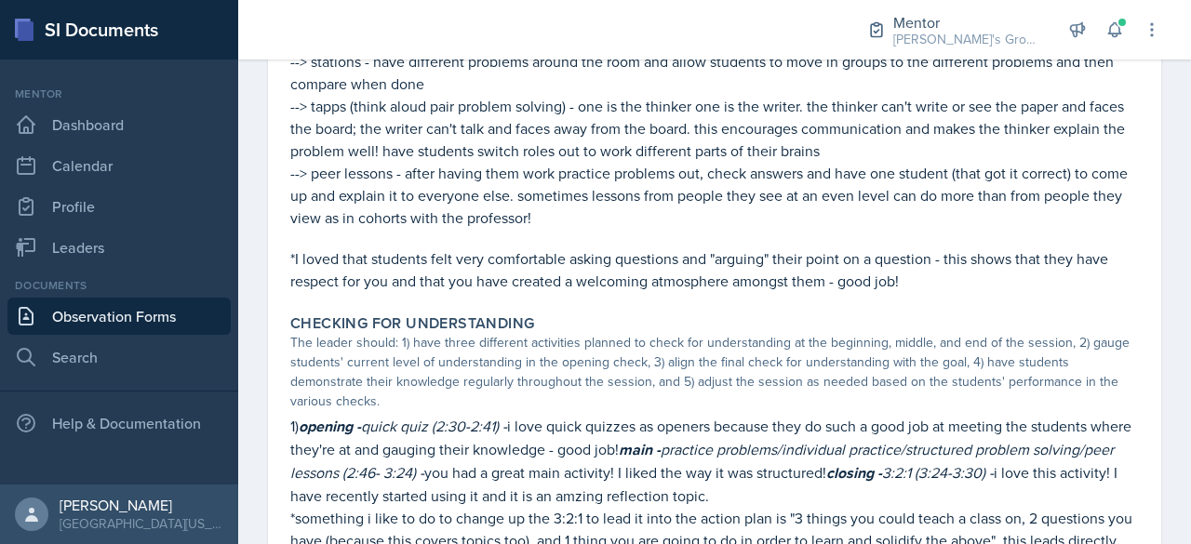
scroll to position [1913, 0]
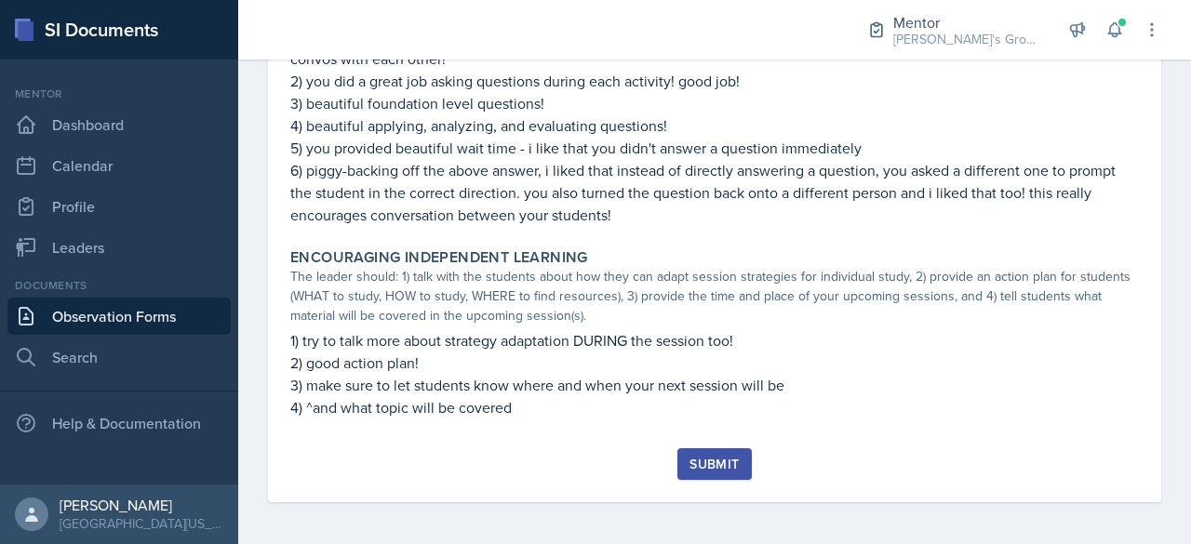
click at [690, 459] on div "Submit" at bounding box center [714, 464] width 49 height 15
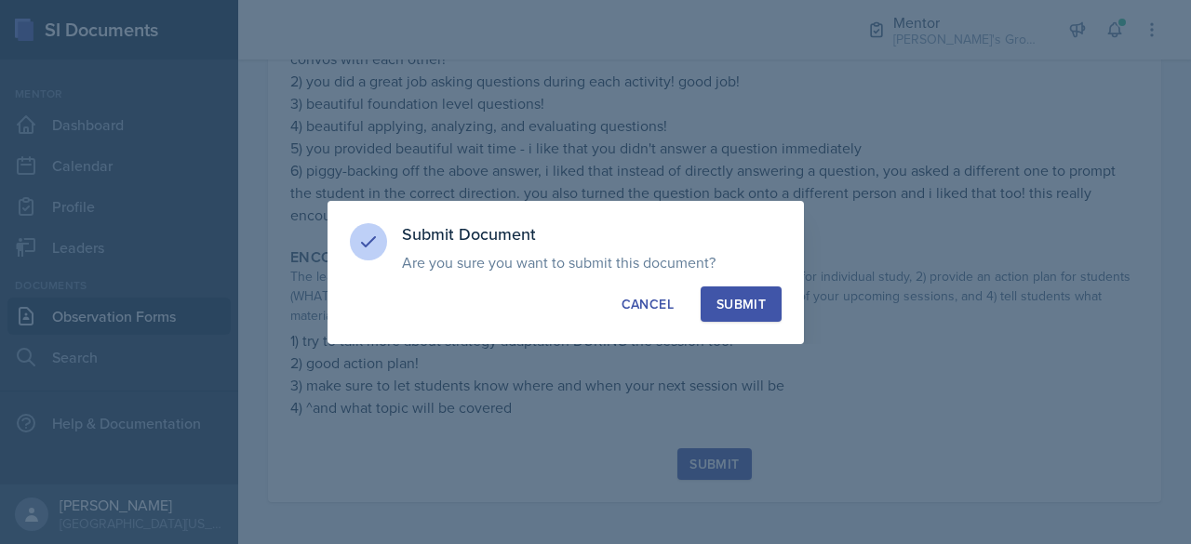
click at [739, 304] on div "Submit" at bounding box center [741, 304] width 49 height 19
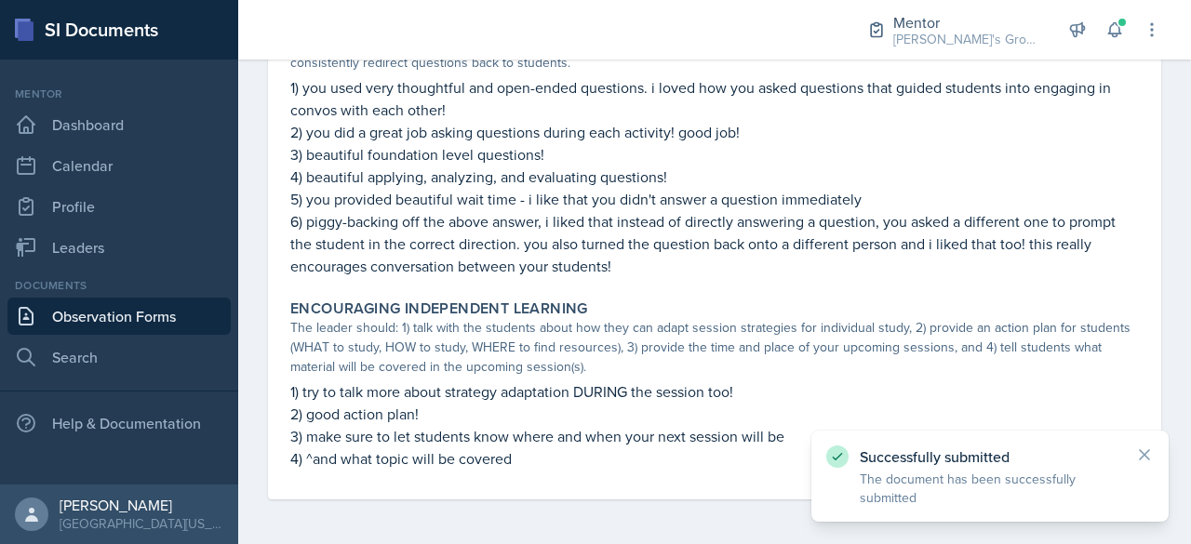
scroll to position [1860, 0]
click at [801, 198] on p "5) you provided beautiful wait time - i like that you didn't answer a question …" at bounding box center [714, 201] width 849 height 22
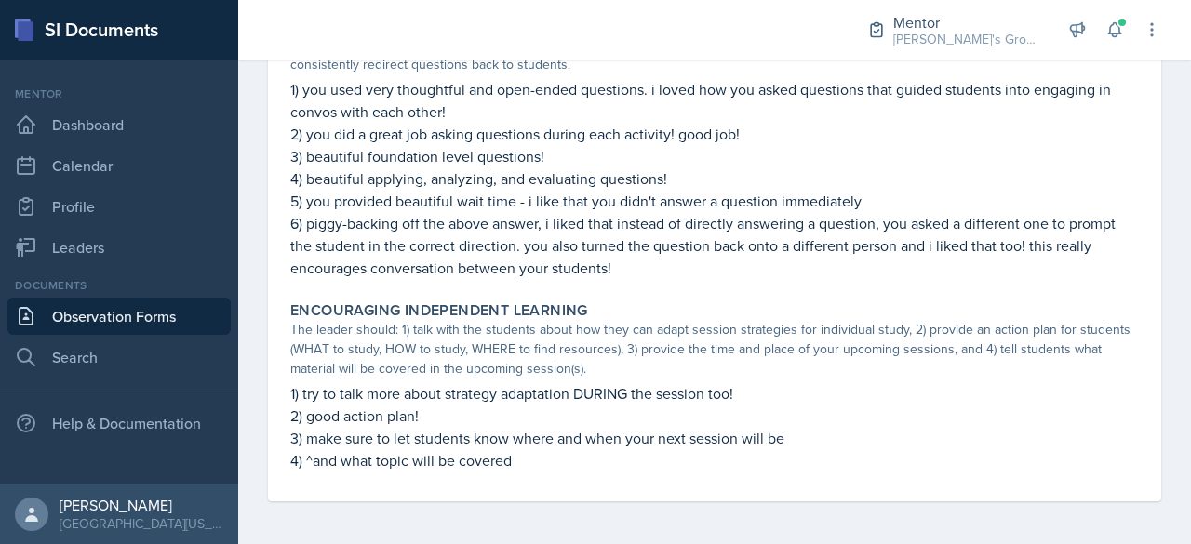
click at [945, 235] on p "6) piggy-backing off the above answer, i liked that instead of directly answeri…" at bounding box center [714, 245] width 849 height 67
